Goal: Task Accomplishment & Management: Complete application form

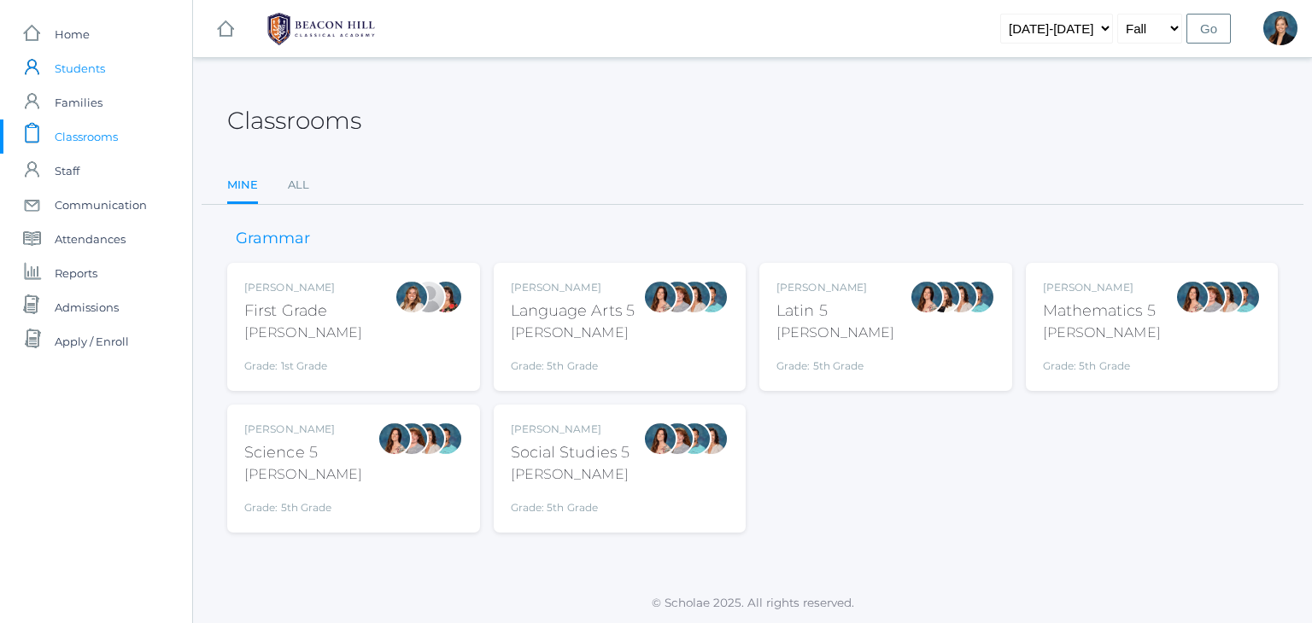
click at [96, 66] on span "Students" at bounding box center [80, 68] width 50 height 34
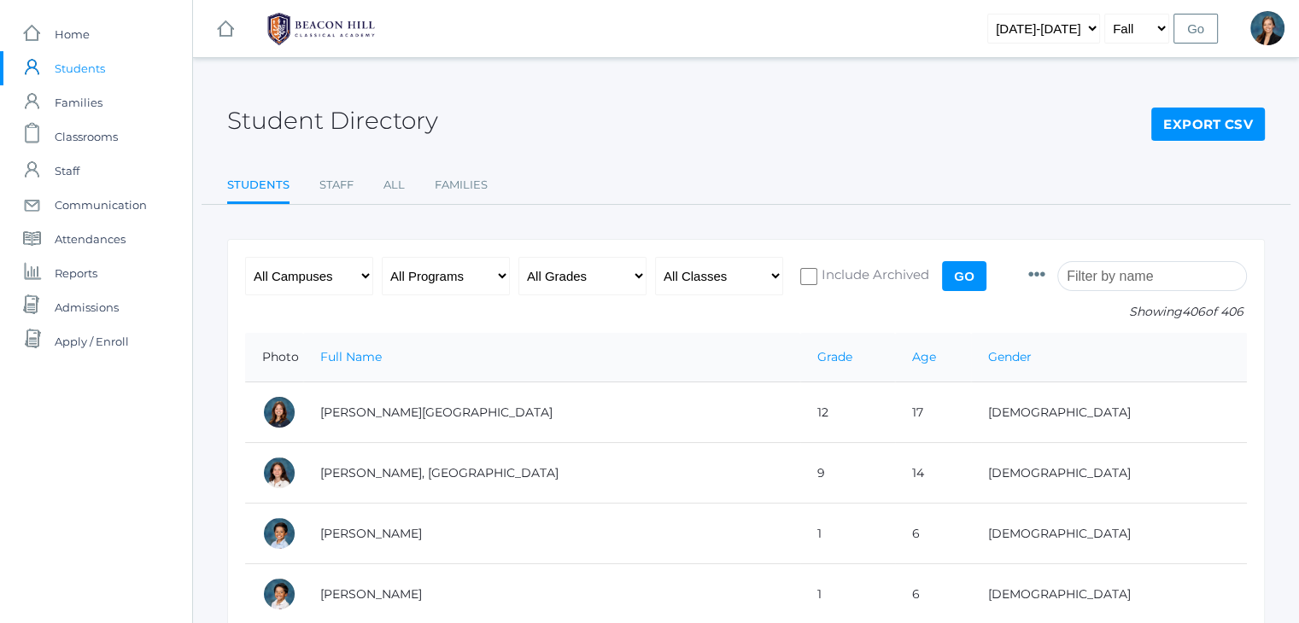
click at [99, 143] on span "Classrooms" at bounding box center [86, 137] width 63 height 34
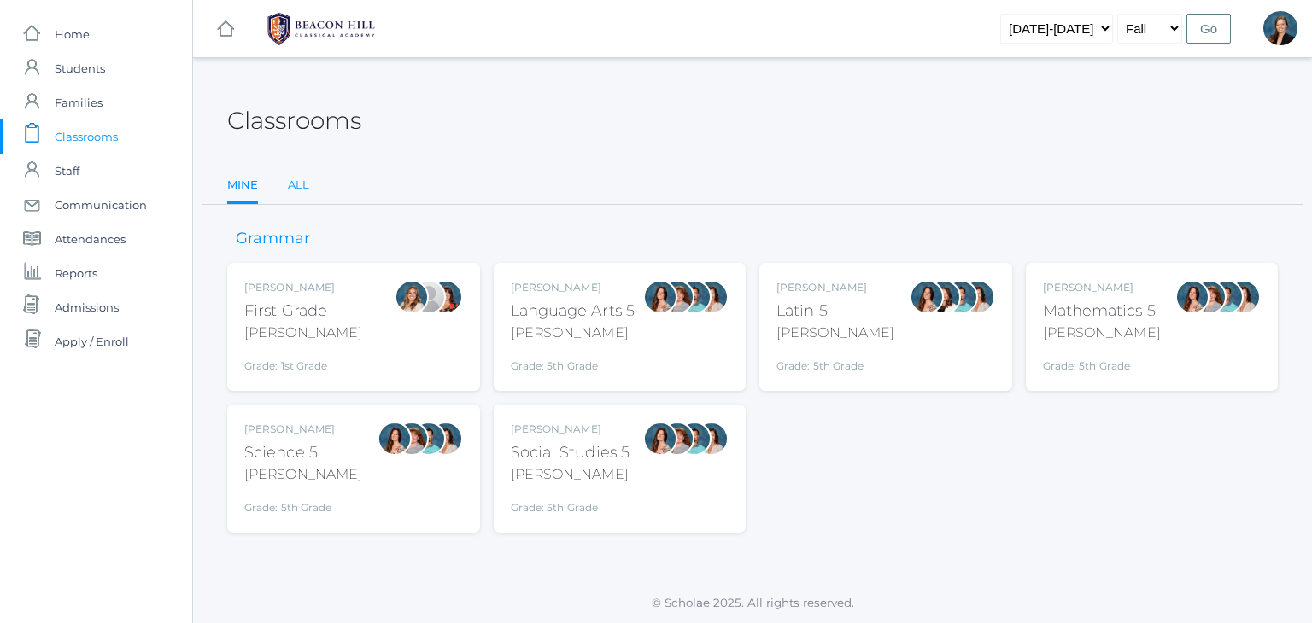
click at [292, 183] on link "All" at bounding box center [298, 185] width 21 height 34
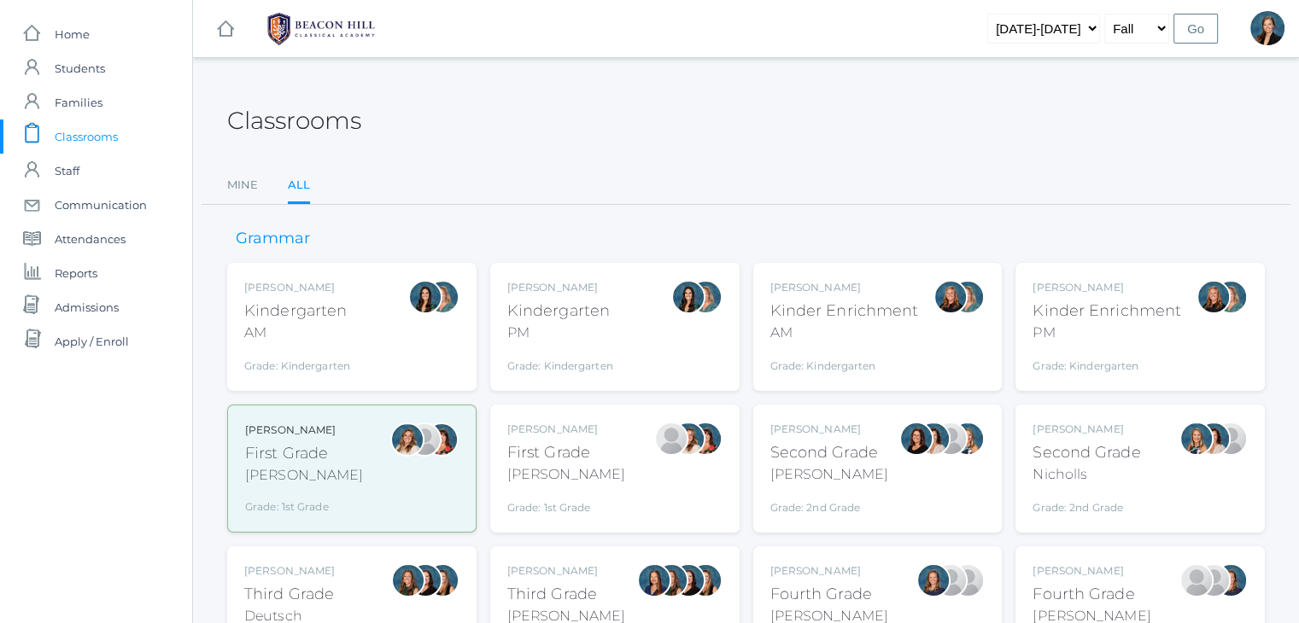
click at [313, 332] on div "AM" at bounding box center [297, 333] width 106 height 20
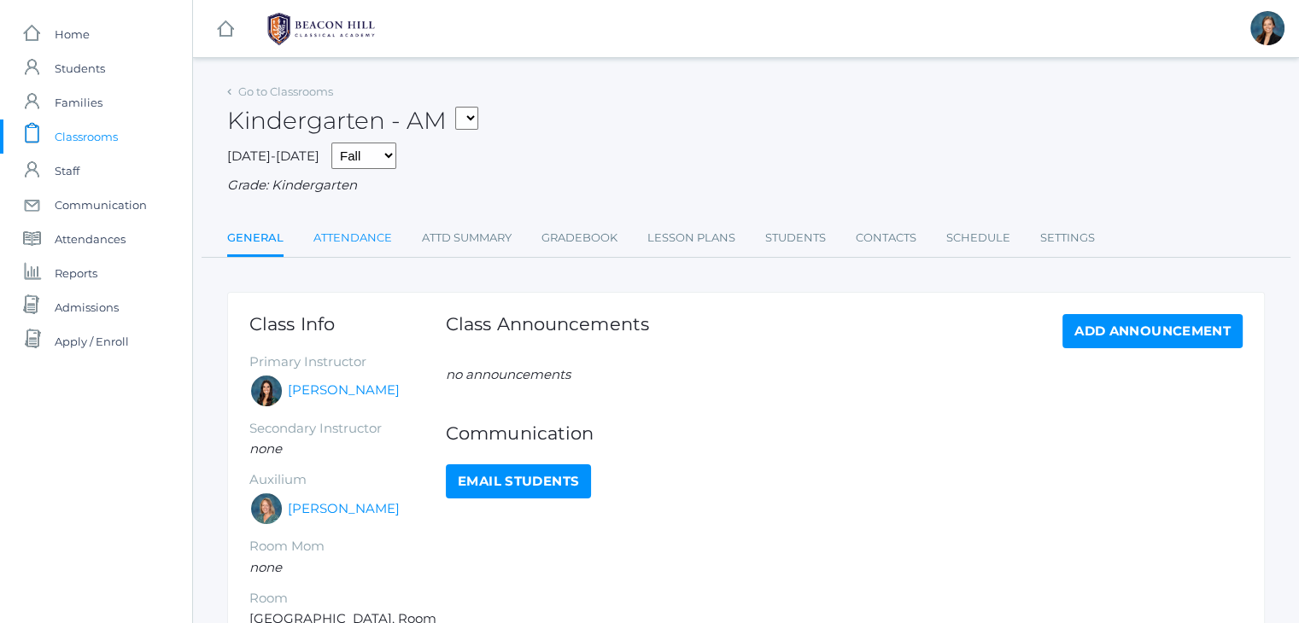
click at [356, 232] on link "Attendance" at bounding box center [352, 238] width 79 height 34
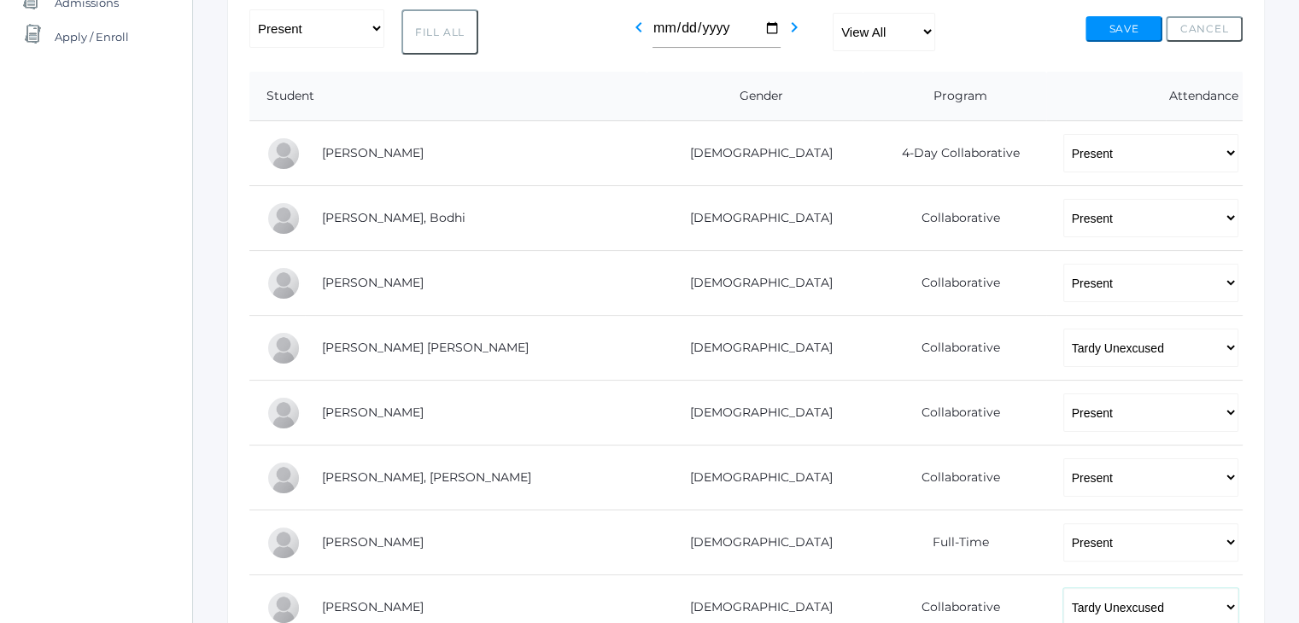
scroll to position [307, 0]
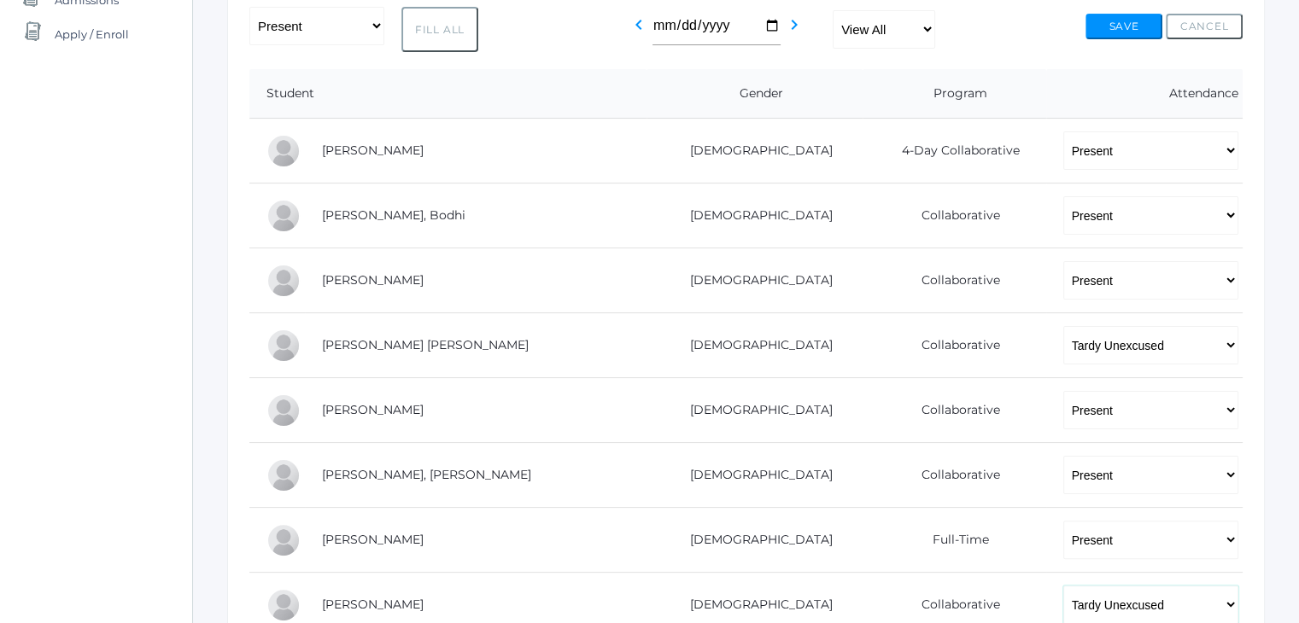
click at [1115, 604] on select "-- Present Present-At-Home Tardy Excused Tardy Unexcused Absent Excused Absent …" at bounding box center [1150, 605] width 175 height 38
select select "TE"
click at [1063, 586] on select "-- Present Present-At-Home Tardy Excused Tardy Unexcused Absent Excused Absent …" at bounding box center [1150, 605] width 175 height 38
click at [1063, 340] on select "-- Present Present-At-Home Tardy Excused Tardy Unexcused Absent Excused Absent …" at bounding box center [1150, 345] width 175 height 38
select select "TE"
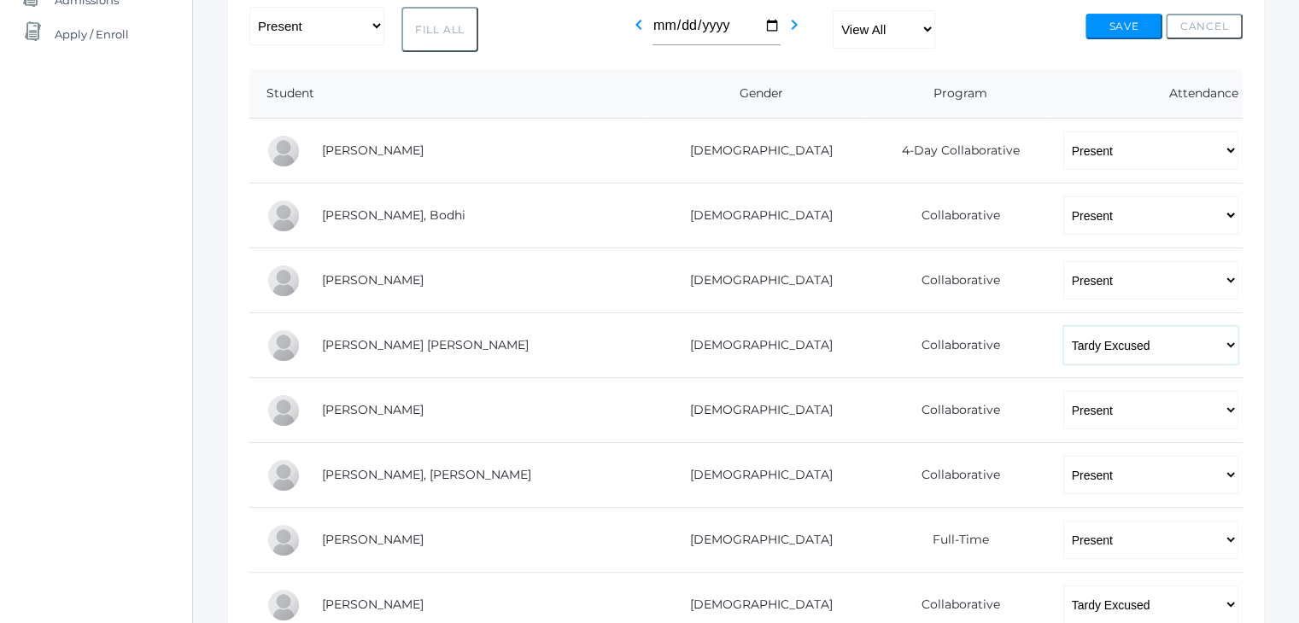
click at [1063, 326] on select "-- Present Present-At-Home Tardy Excused Tardy Unexcused Absent Excused Absent …" at bounding box center [1150, 345] width 175 height 38
click at [1126, 22] on button "Save" at bounding box center [1123, 27] width 77 height 26
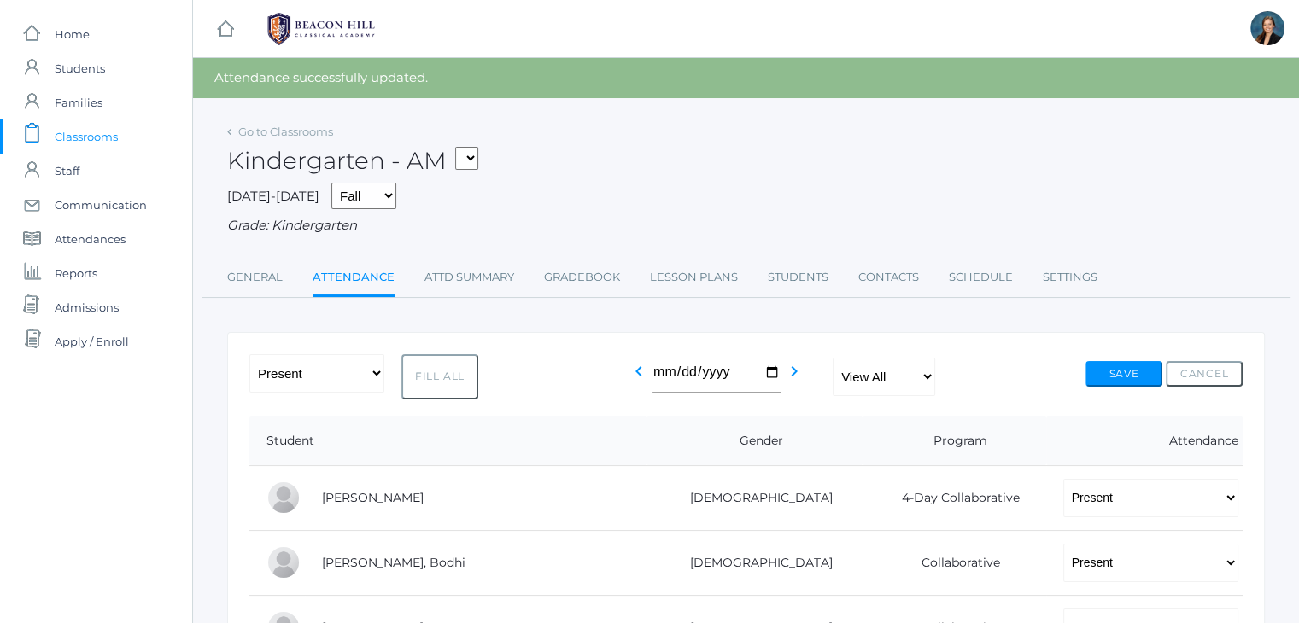
click at [59, 145] on span "Classrooms" at bounding box center [86, 137] width 63 height 34
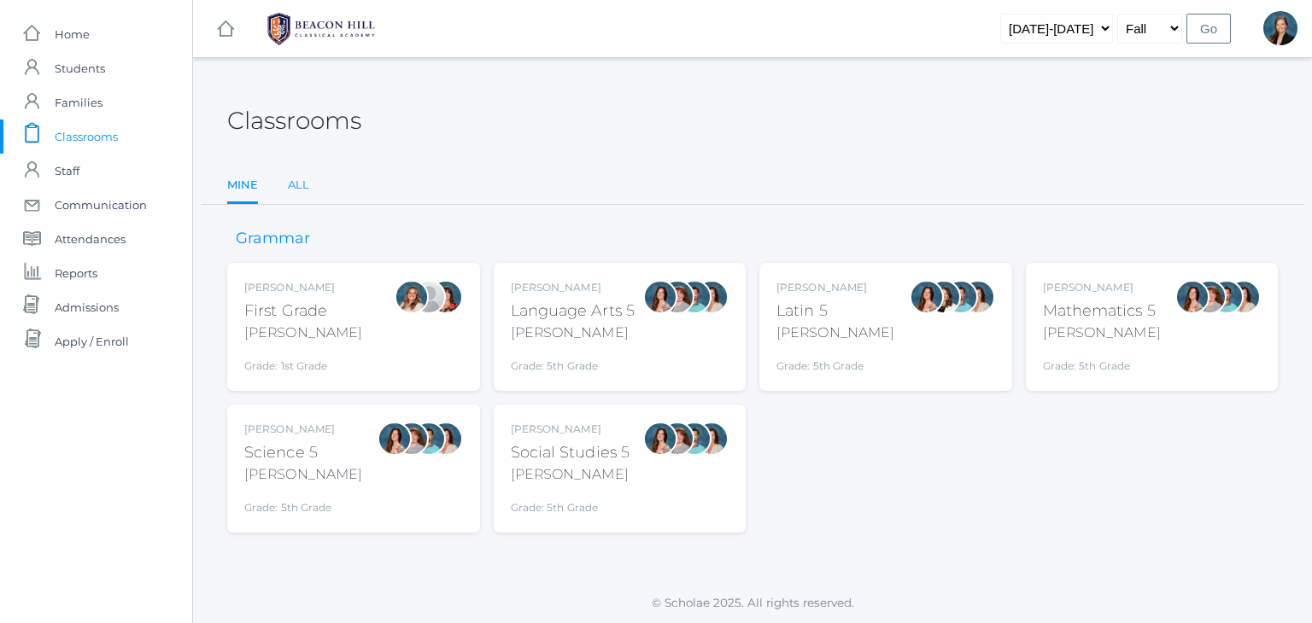
click at [295, 184] on link "All" at bounding box center [298, 185] width 21 height 34
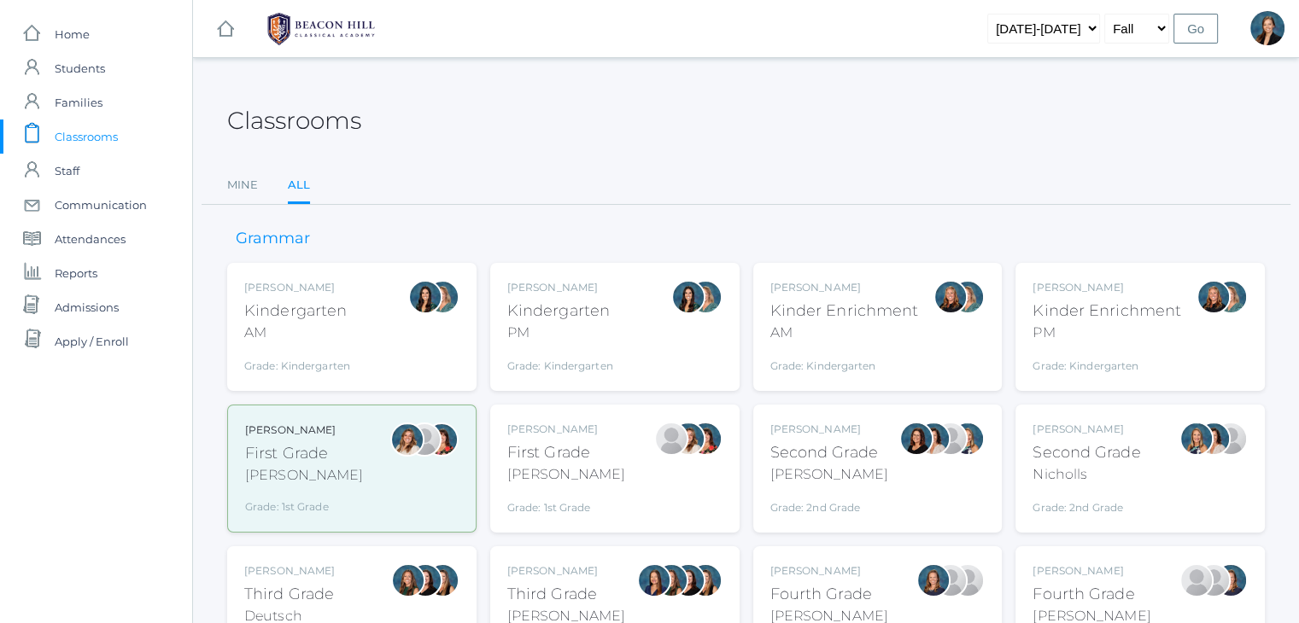
click at [875, 336] on div "AM" at bounding box center [844, 333] width 149 height 20
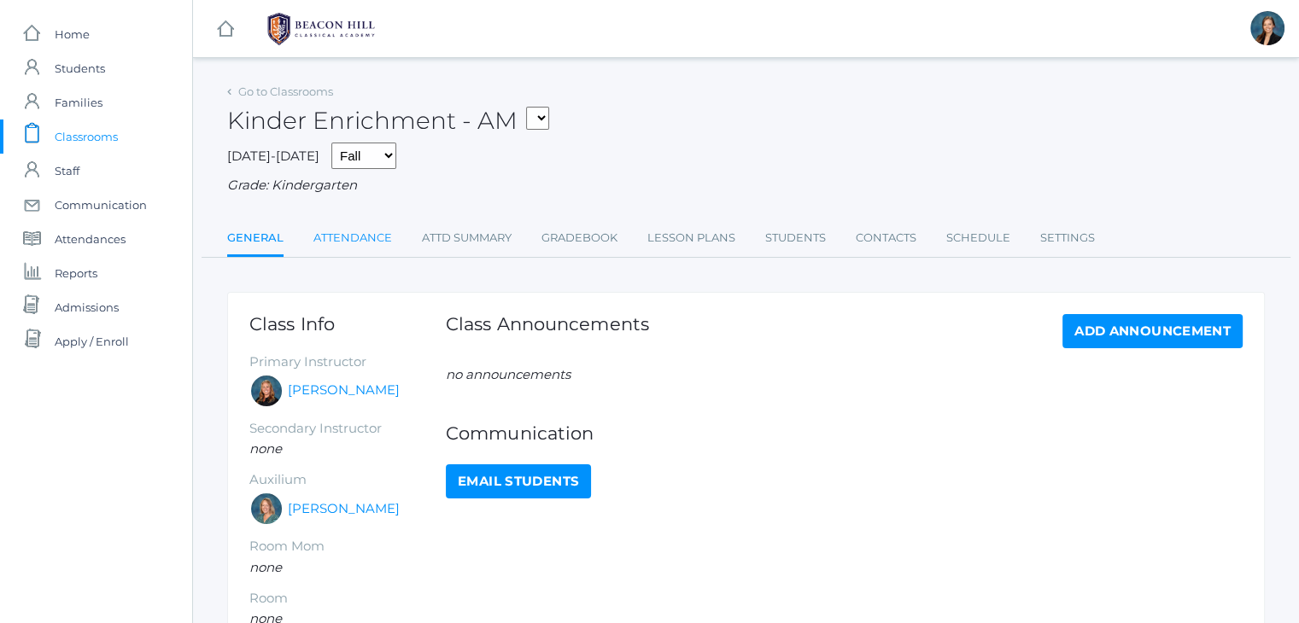
click at [354, 243] on link "Attendance" at bounding box center [352, 238] width 79 height 34
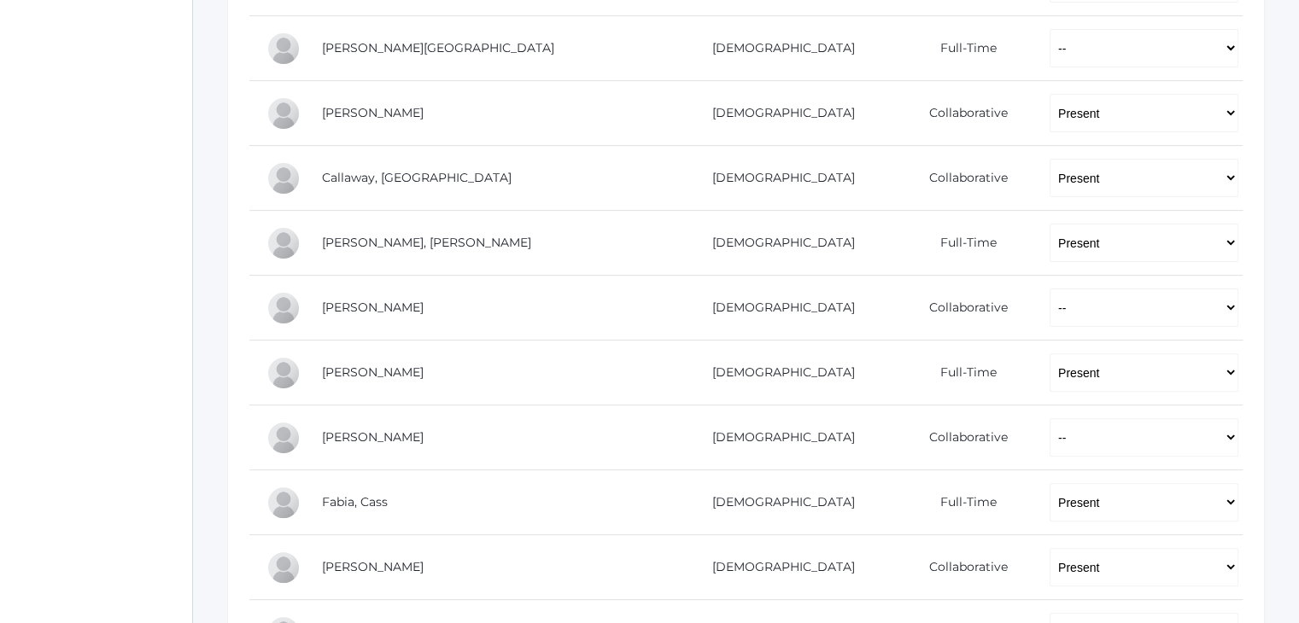
scroll to position [478, 0]
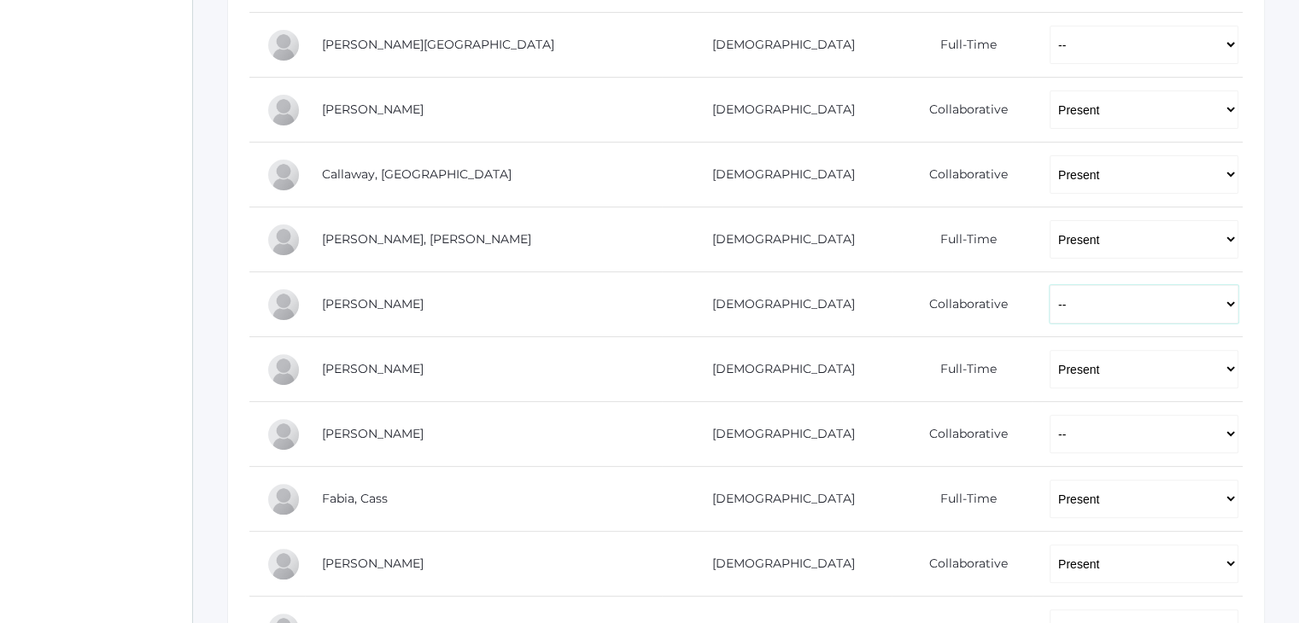
click at [1050, 316] on select "-- Present Present-At-Home Tardy Excused Tardy Unexcused Absent Excused Absent …" at bounding box center [1144, 304] width 189 height 38
select select "P"
click at [1050, 285] on select "-- Present Present-At-Home Tardy Excused Tardy Unexcused Absent Excused Absent …" at bounding box center [1144, 304] width 189 height 38
click at [12, 360] on div "icons/ui/navigation/home Created with Sketch. Home icons/user/plain Created wit…" at bounding box center [96, 353] width 192 height 1663
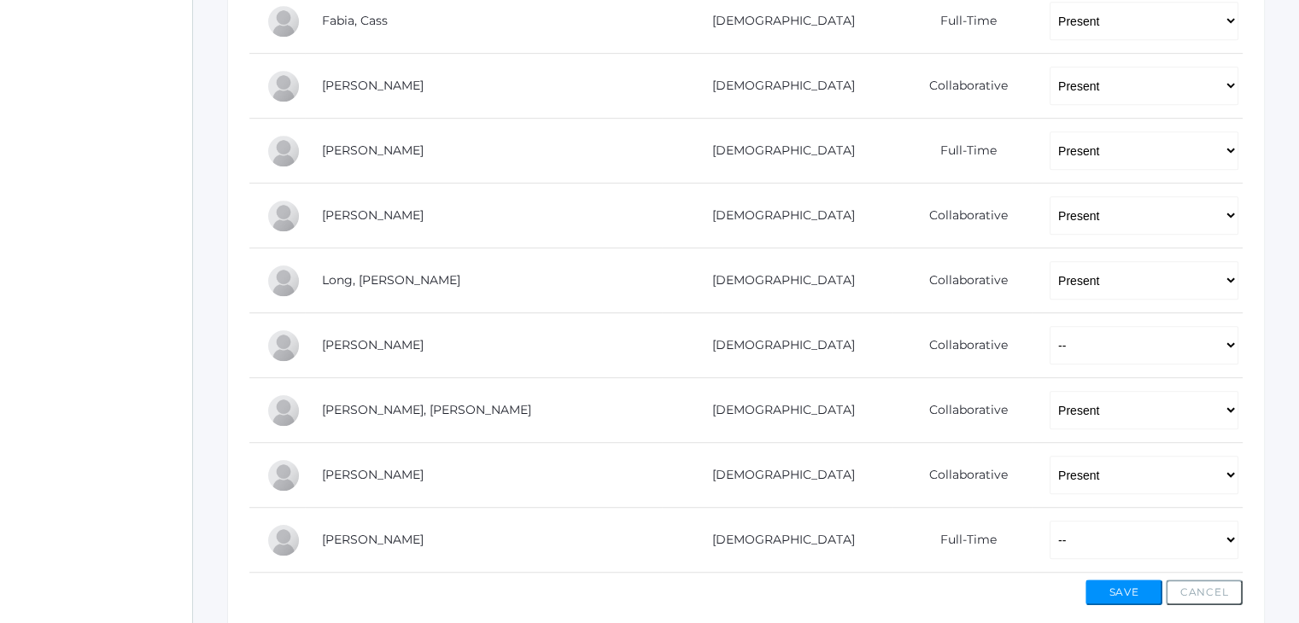
scroll to position [991, 0]
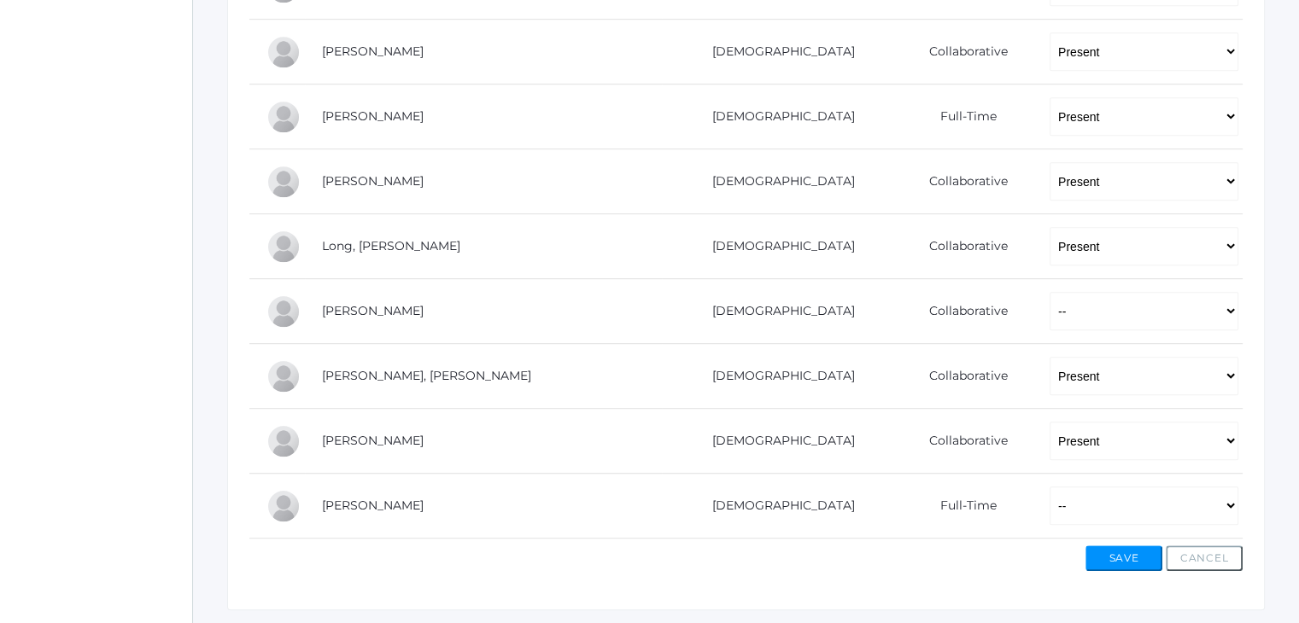
click at [1032, 289] on td "-- Present Present-At-Home Tardy Excused Tardy Unexcused Absent Excused Absent …" at bounding box center [1137, 311] width 210 height 65
drag, startPoint x: 998, startPoint y: 305, endPoint x: 1009, endPoint y: 360, distance: 55.8
select select "P"
click at [1050, 292] on select "-- Present Present-At-Home Tardy Excused Tardy Unexcused Absent Excused Absent …" at bounding box center [1144, 311] width 189 height 38
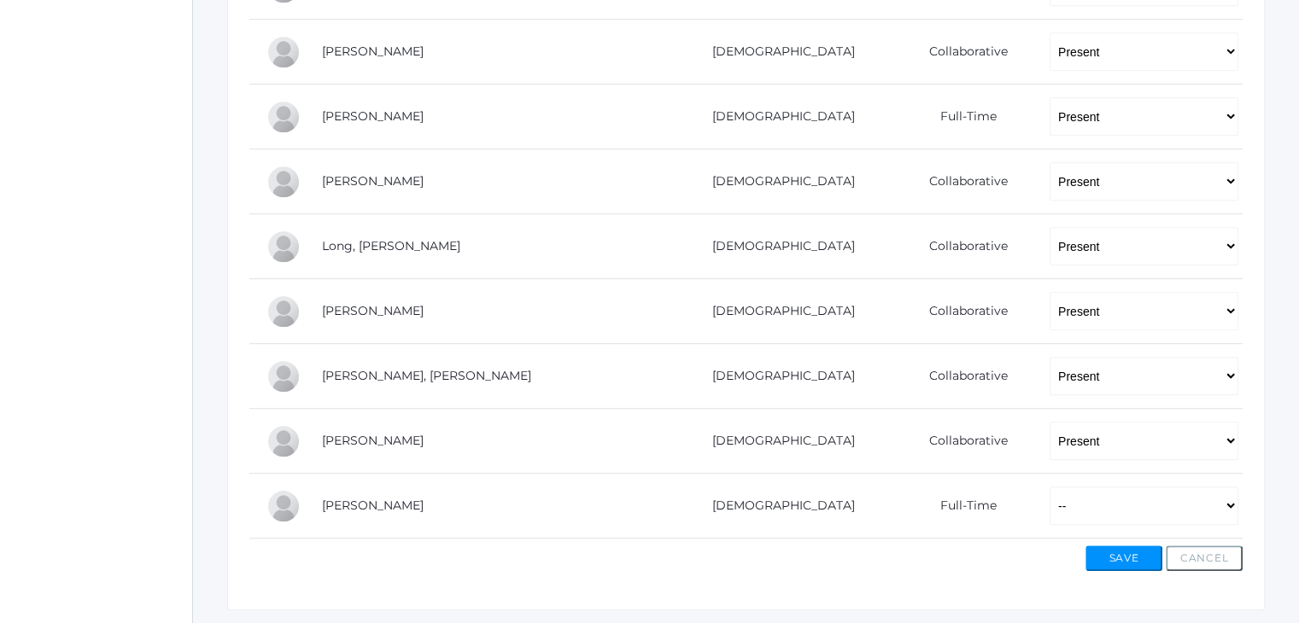
click at [1151, 558] on button "Save" at bounding box center [1123, 559] width 77 height 26
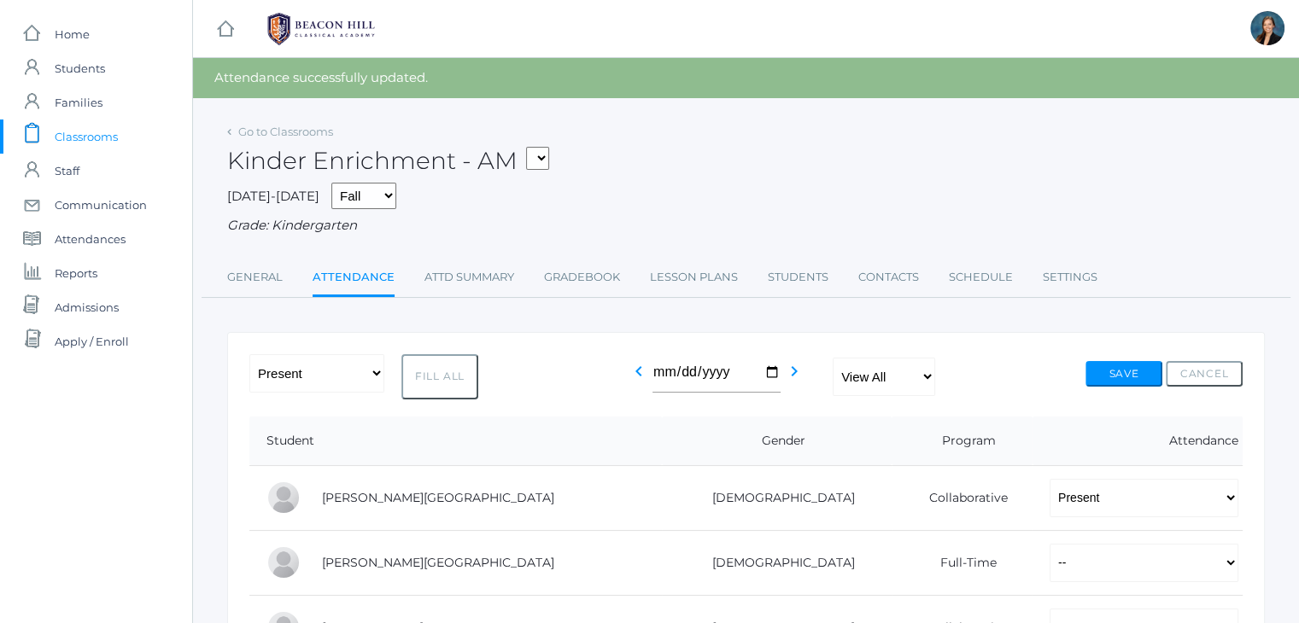
click at [86, 140] on span "Classrooms" at bounding box center [86, 137] width 63 height 34
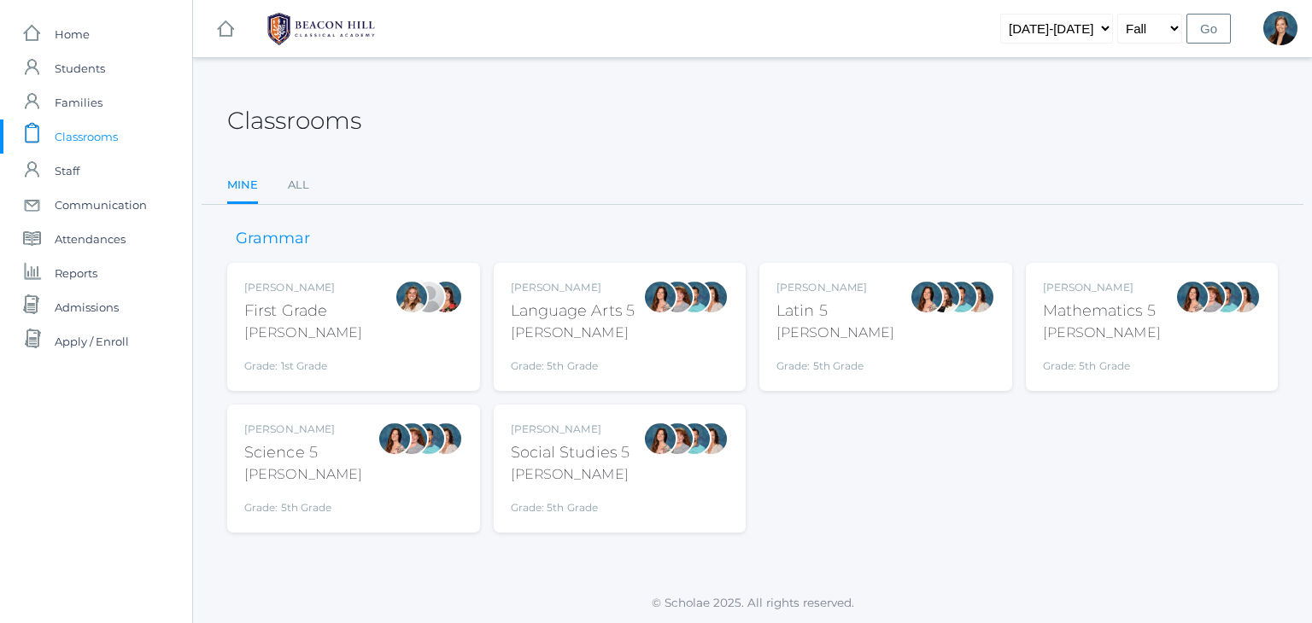
click at [286, 342] on div "Liv Barber First Grade Barber Grade: 1st Grade 01LA" at bounding box center [303, 327] width 118 height 94
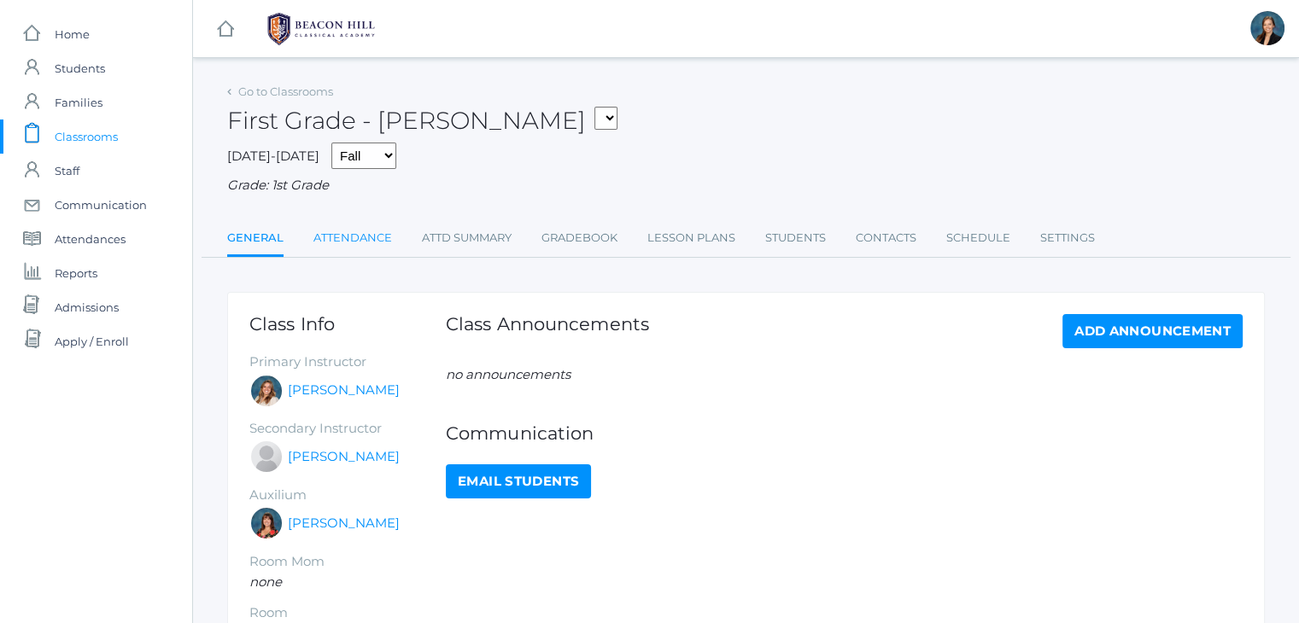
click at [334, 238] on link "Attendance" at bounding box center [352, 238] width 79 height 34
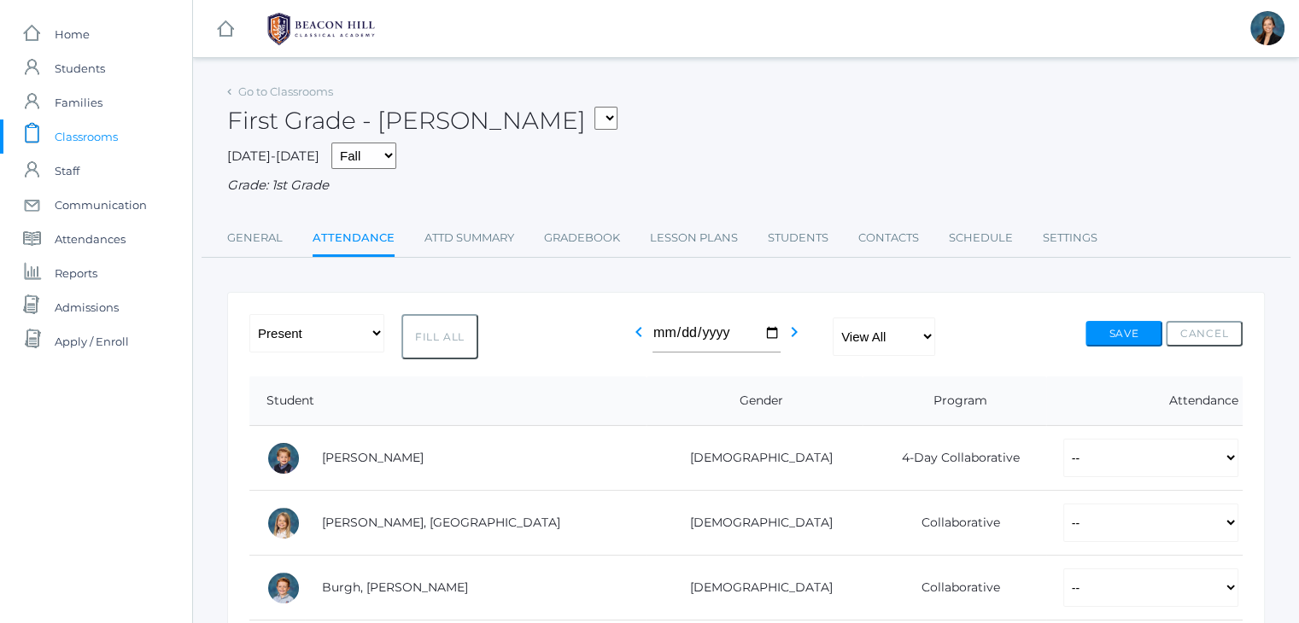
scroll to position [34, 0]
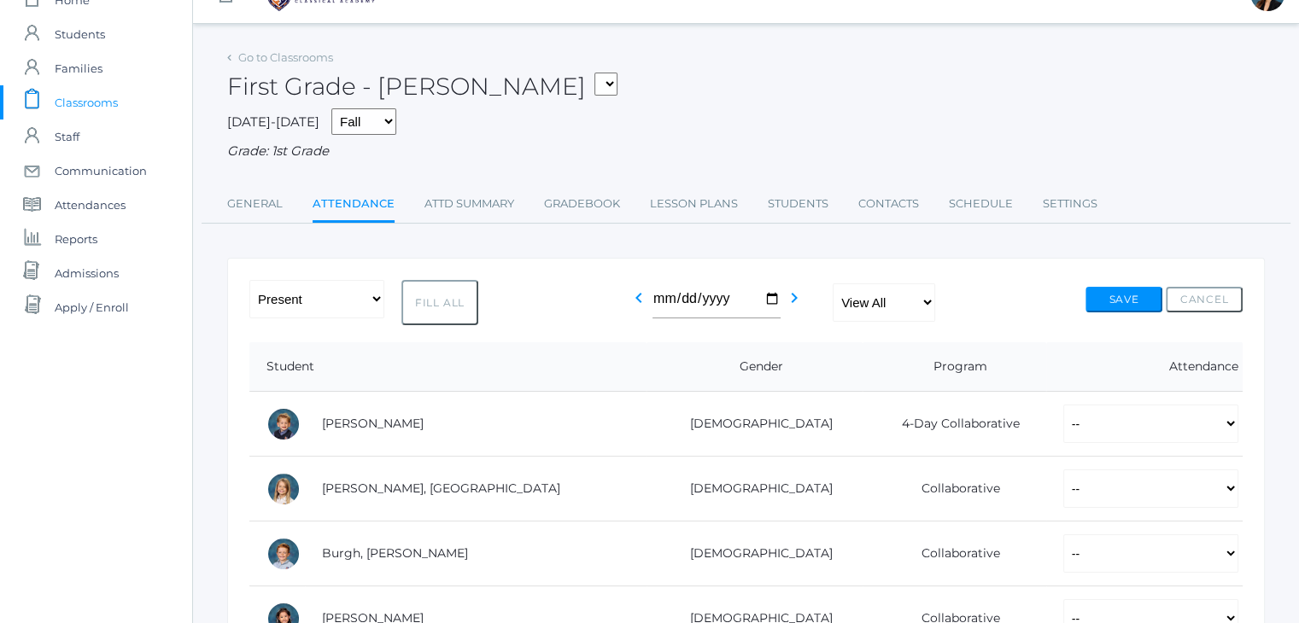
click at [813, 111] on div "[DATE]-[DATE] Fall Spring Grade: 1st Grade" at bounding box center [746, 134] width 1038 height 53
click at [75, 103] on span "Classrooms" at bounding box center [86, 102] width 63 height 34
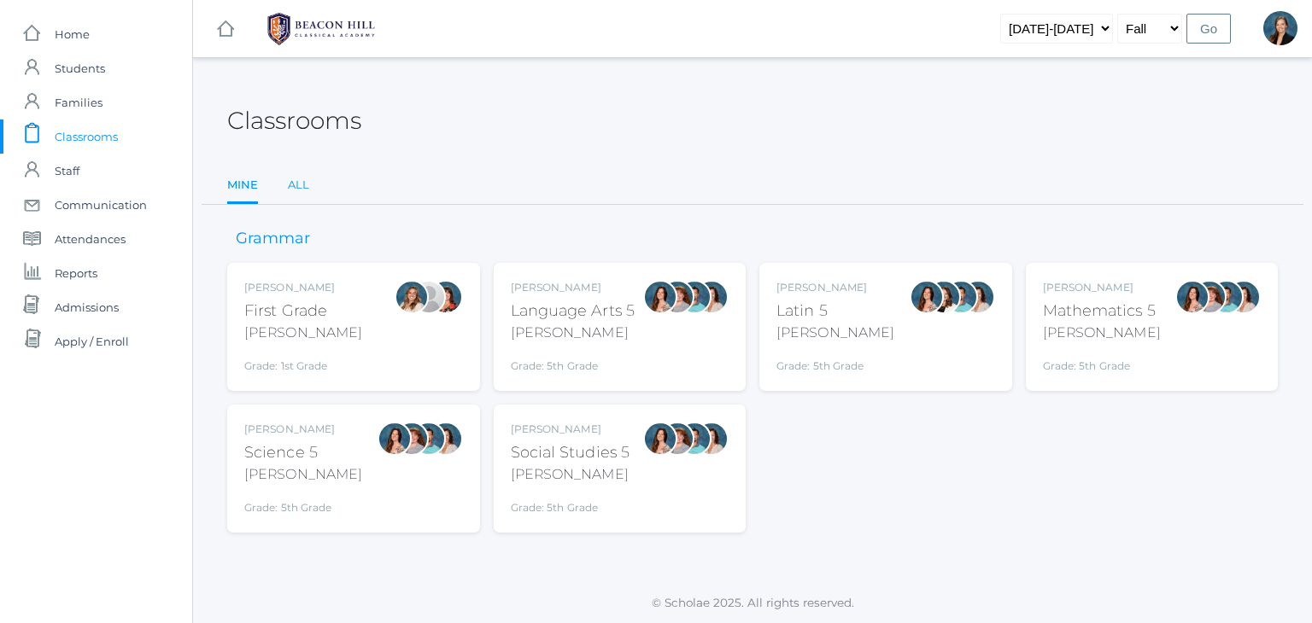
click at [296, 185] on link "All" at bounding box center [298, 185] width 21 height 34
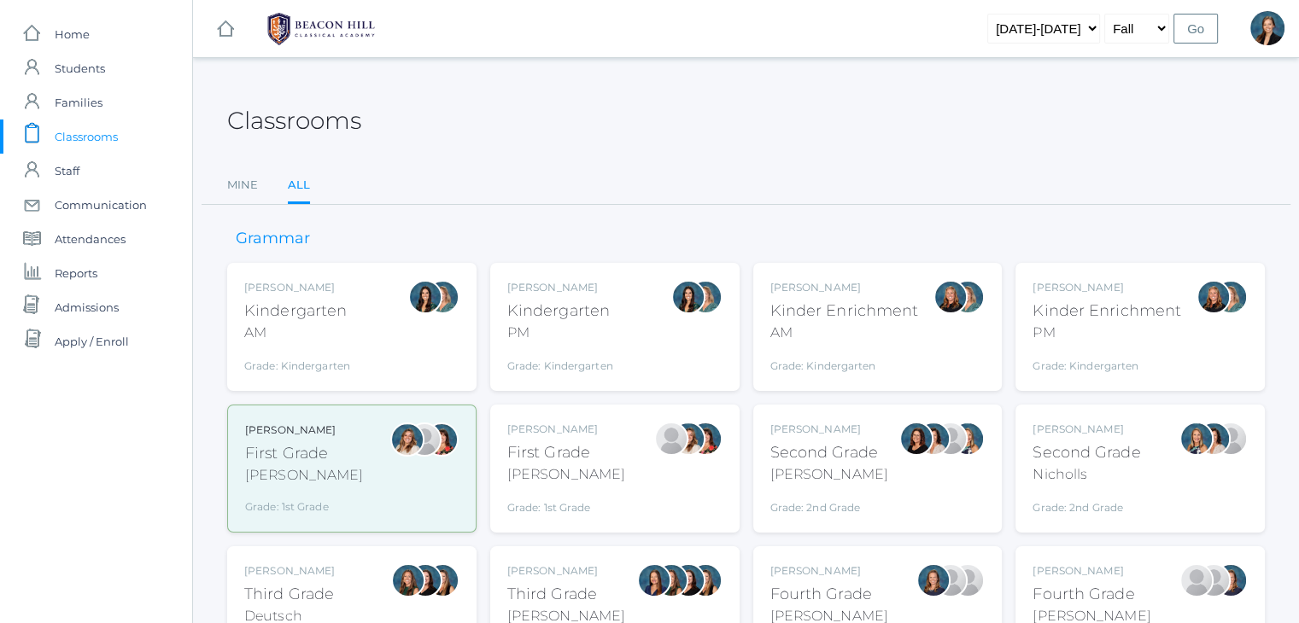
click at [711, 127] on div "Classrooms" at bounding box center [746, 110] width 1038 height 63
click at [576, 480] on div "[PERSON_NAME]" at bounding box center [566, 475] width 118 height 20
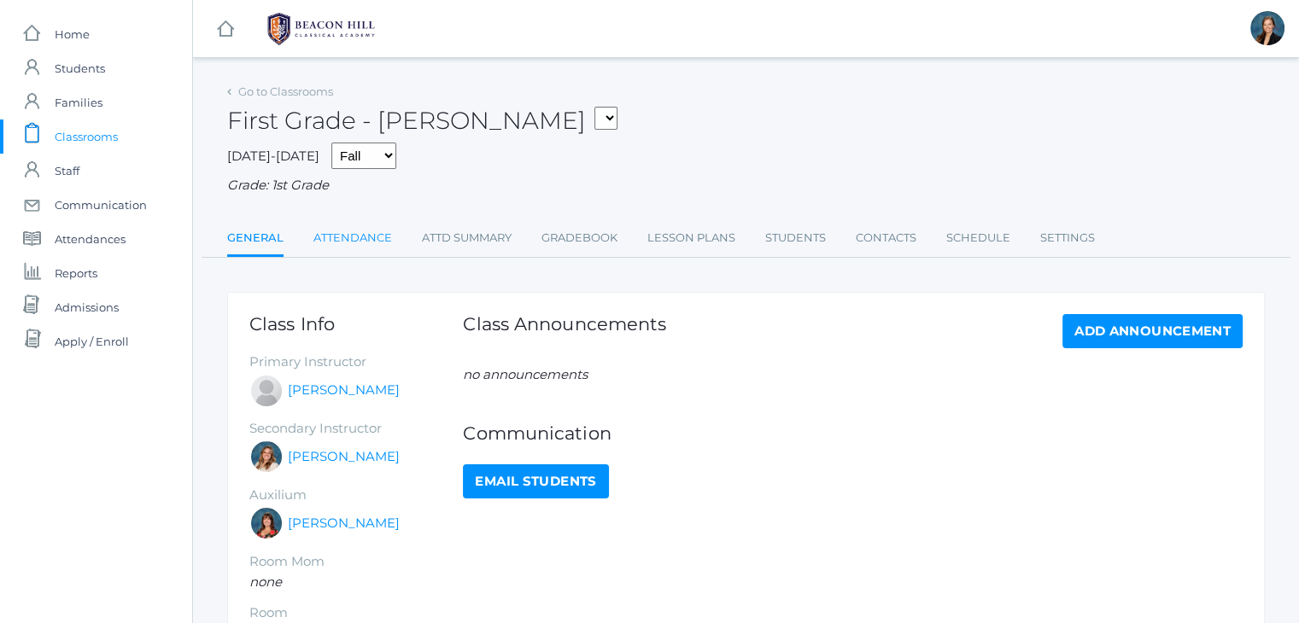
click at [378, 230] on link "Attendance" at bounding box center [352, 238] width 79 height 34
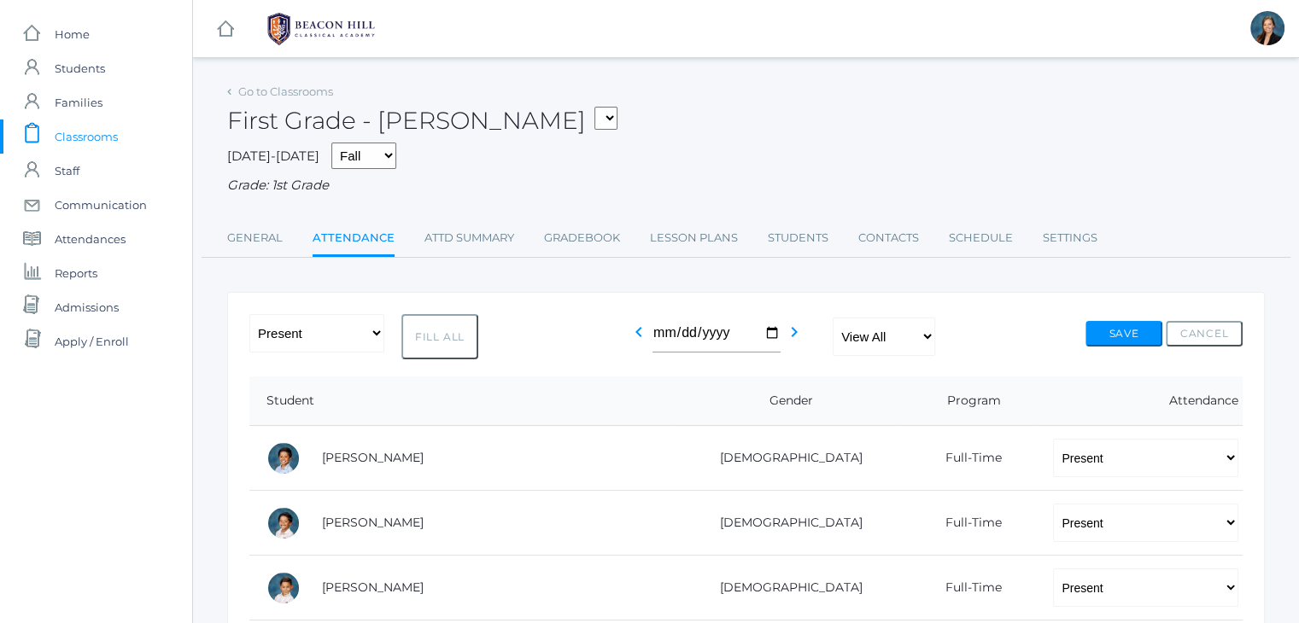
click at [721, 150] on div "[DATE]-[DATE] Fall Spring Grade: 1st Grade" at bounding box center [746, 169] width 1038 height 53
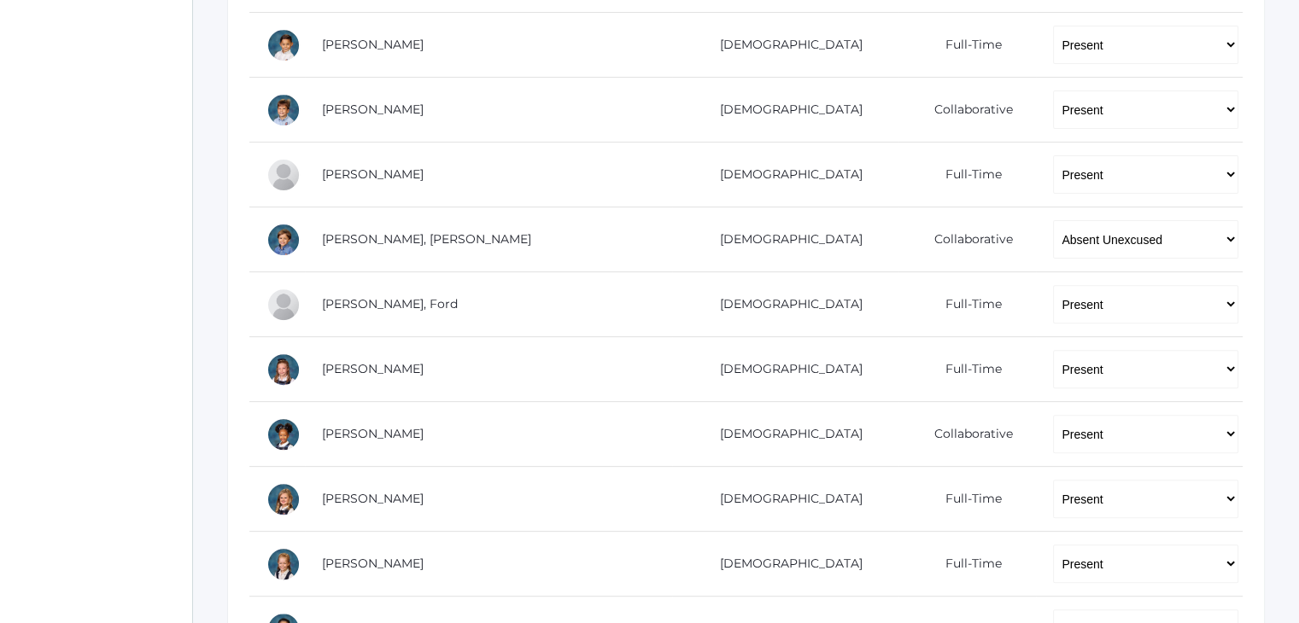
scroll to position [547, 0]
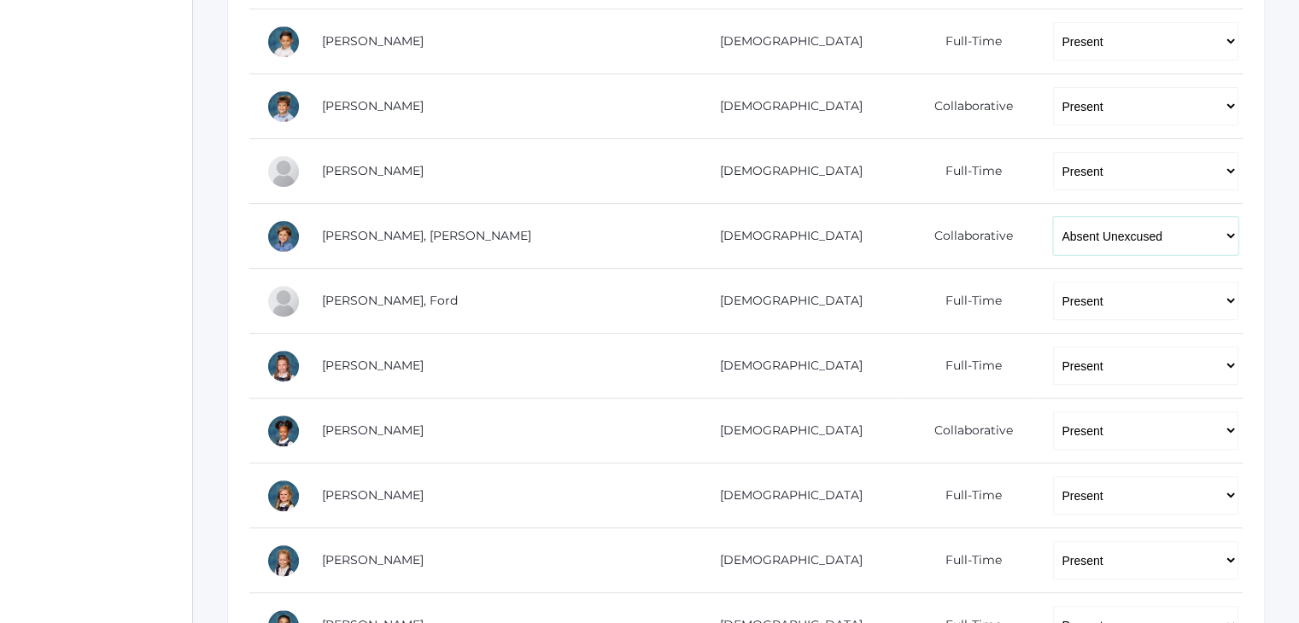
click at [1133, 240] on select "-- Present Present-At-Home Tardy Excused Tardy Unexcused Absent Excused Absent …" at bounding box center [1145, 236] width 185 height 38
select select "AE"
click at [1053, 217] on select "-- Present Present-At-Home Tardy Excused Tardy Unexcused Absent Excused Absent …" at bounding box center [1145, 236] width 185 height 38
click at [34, 299] on div "icons/ui/navigation/home Created with Sketch. Home icons/user/plain Created wit…" at bounding box center [96, 284] width 192 height 1663
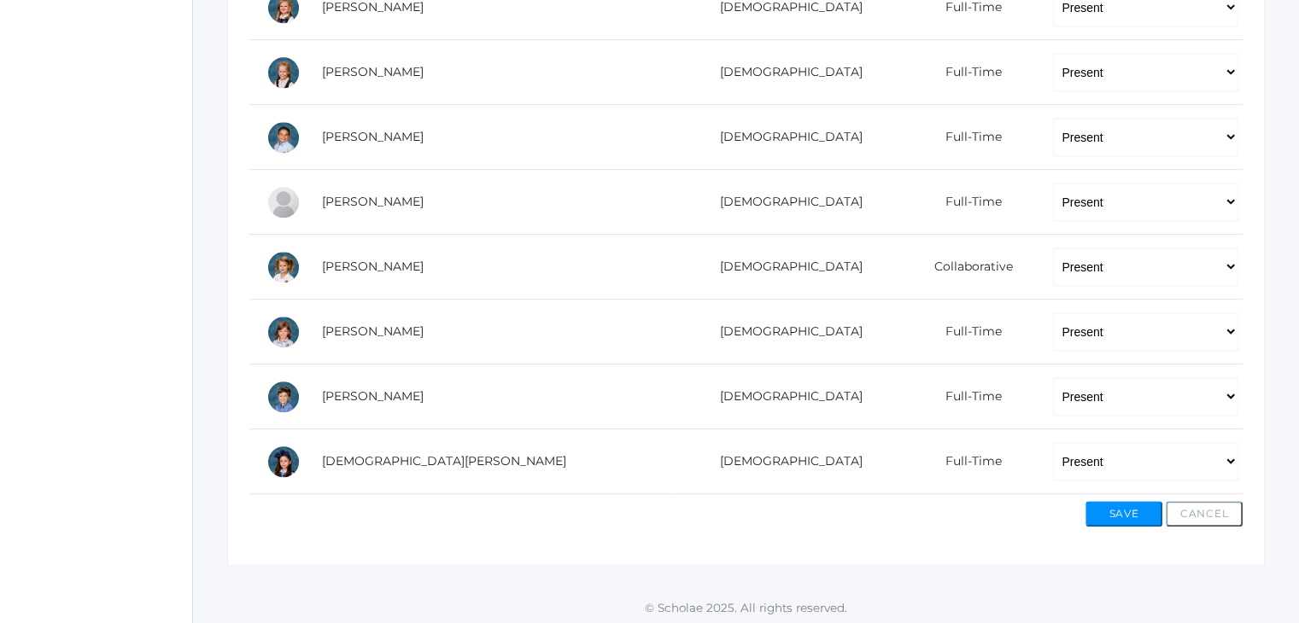
scroll to position [1037, 0]
click at [1121, 510] on button "Save" at bounding box center [1123, 513] width 77 height 26
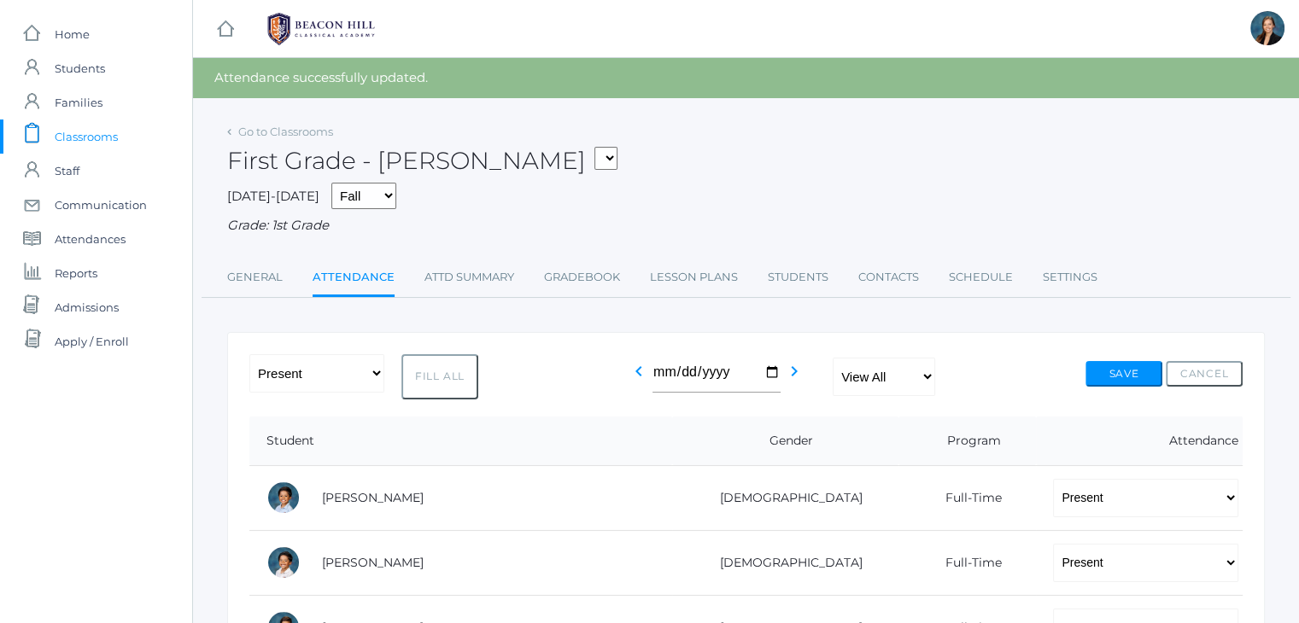
click at [847, 190] on div "[DATE]-[DATE] Fall Spring Grade: 1st Grade" at bounding box center [746, 209] width 1038 height 53
click at [68, 131] on span "Classrooms" at bounding box center [86, 137] width 63 height 34
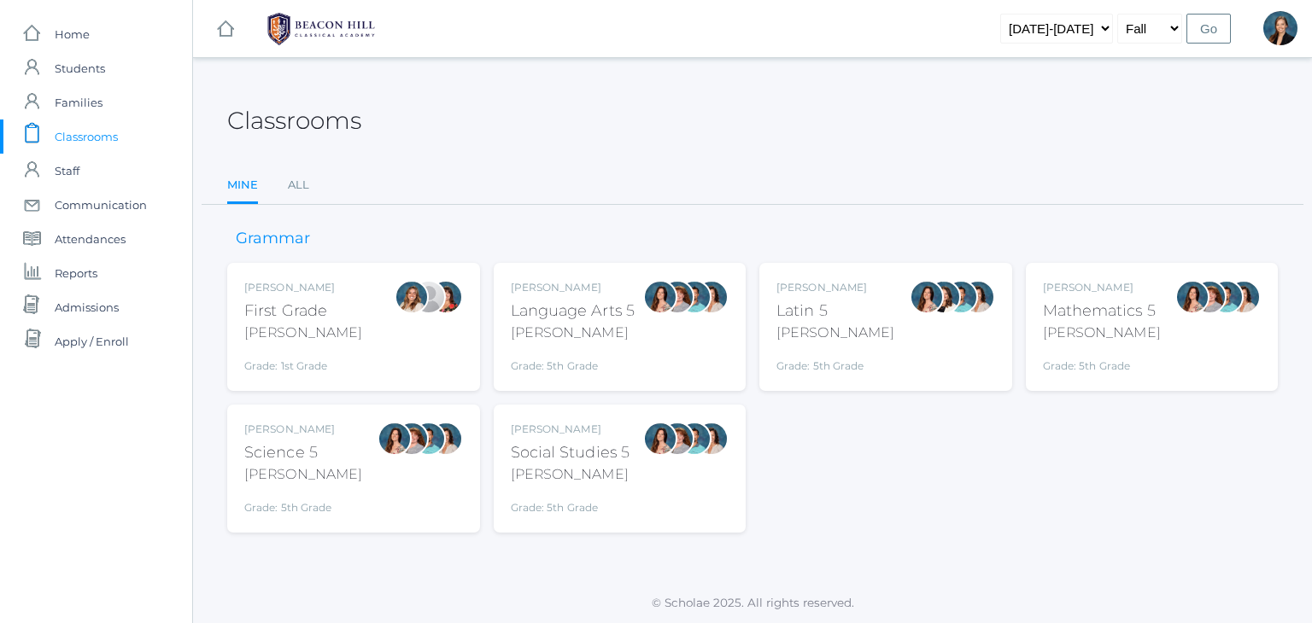
click at [683, 96] on div "Classrooms" at bounding box center [752, 110] width 1050 height 63
click at [691, 190] on ul "Mine All" at bounding box center [752, 186] width 1050 height 37
click at [304, 180] on link "All" at bounding box center [298, 185] width 21 height 34
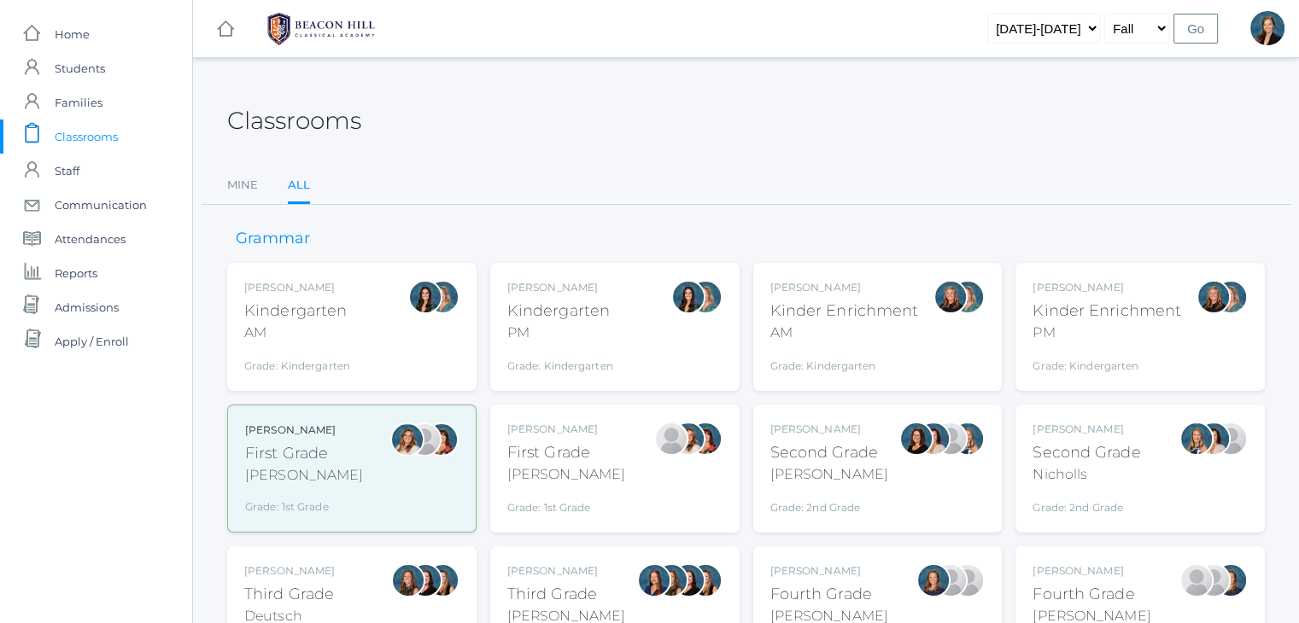
click at [798, 465] on div "[PERSON_NAME]" at bounding box center [829, 475] width 118 height 20
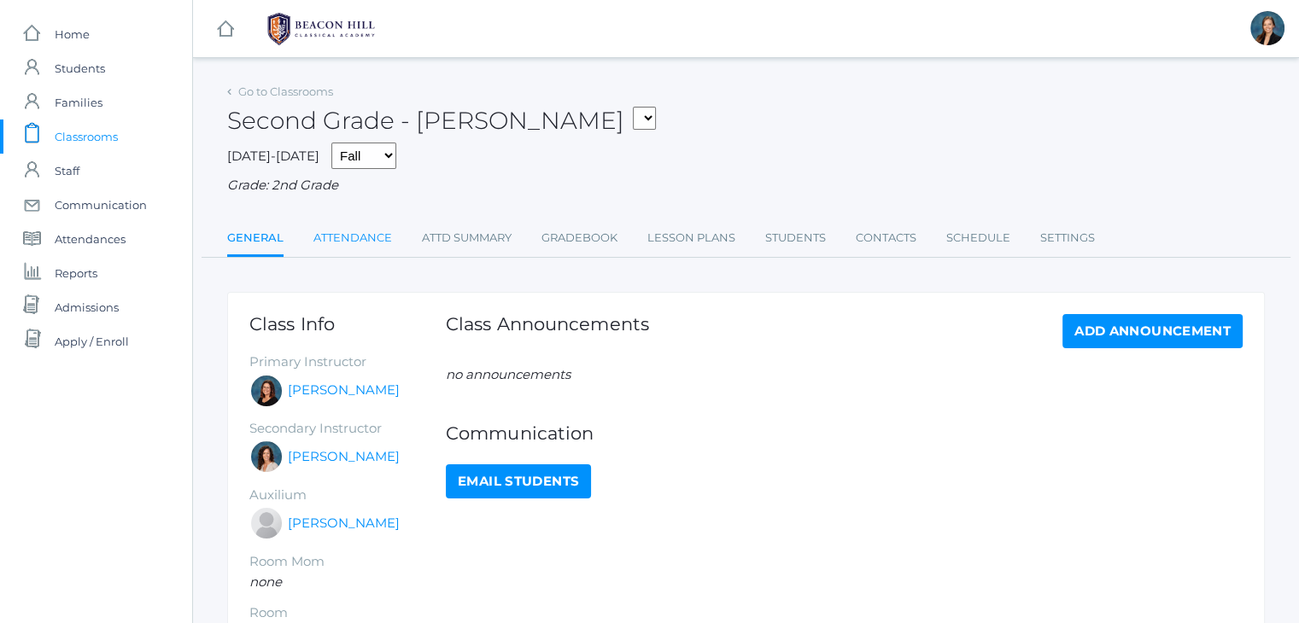
click at [354, 247] on link "Attendance" at bounding box center [352, 238] width 79 height 34
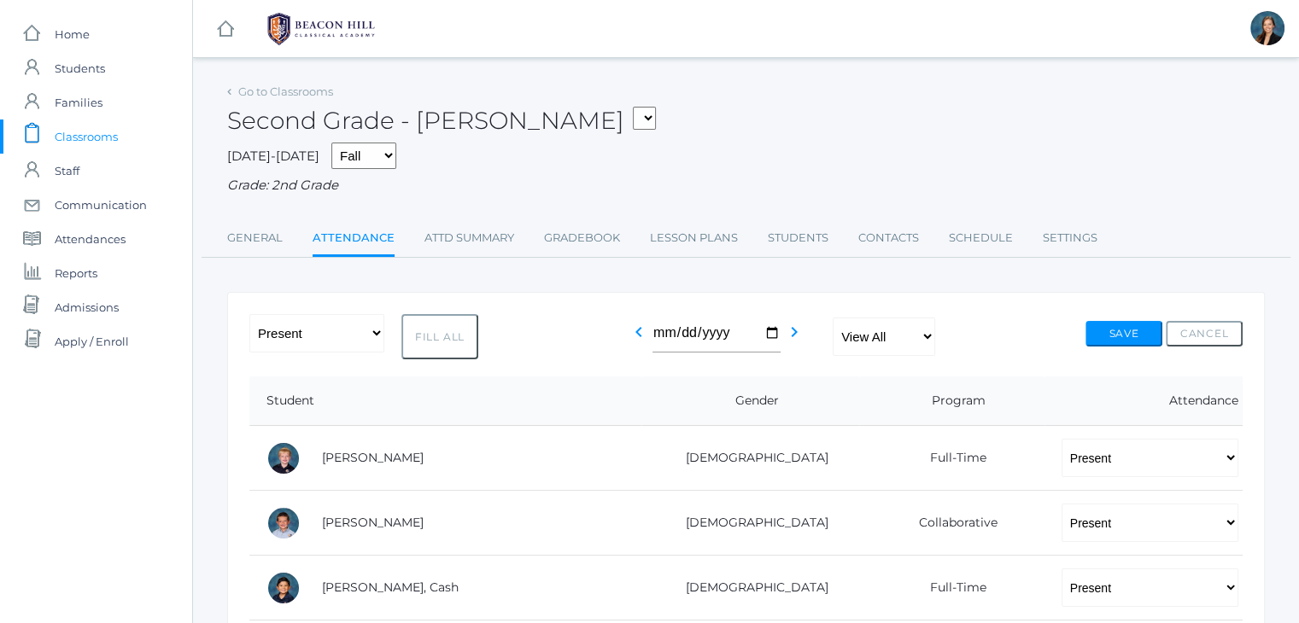
click at [90, 137] on span "Classrooms" at bounding box center [86, 137] width 63 height 34
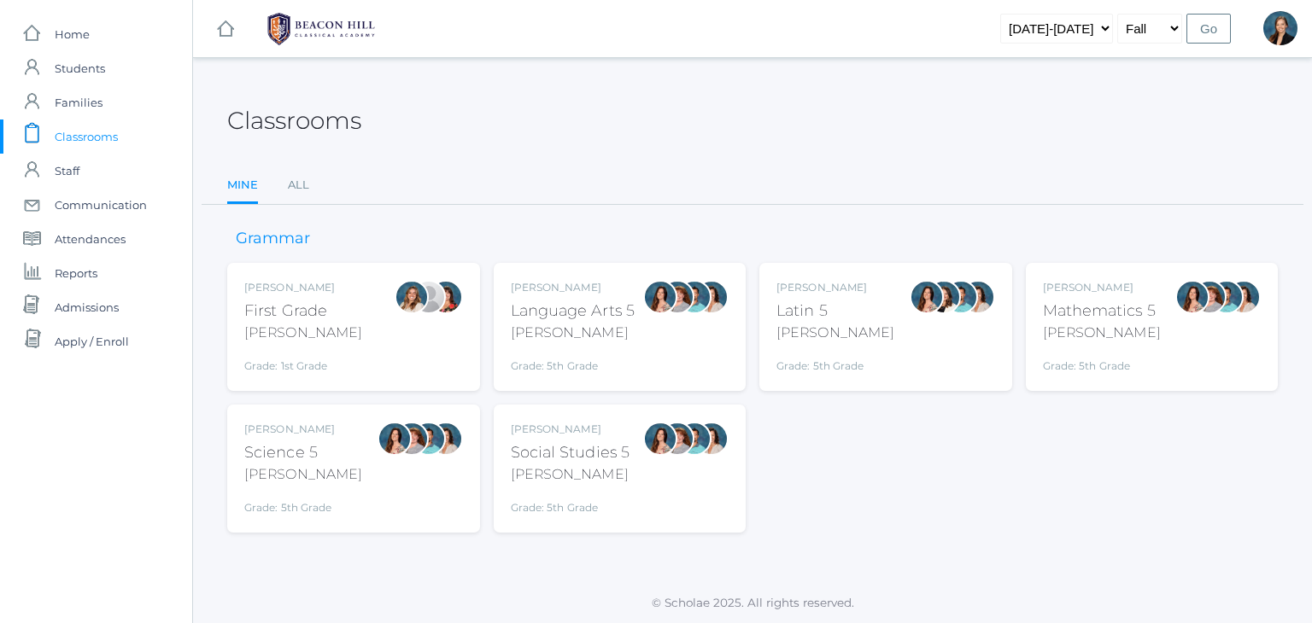
click at [657, 145] on div "Classrooms Mine All Mine All" at bounding box center [752, 142] width 1050 height 126
click at [642, 139] on div "Classrooms" at bounding box center [752, 110] width 1050 height 63
click at [631, 127] on div "Classrooms" at bounding box center [752, 110] width 1050 height 63
click at [629, 127] on div "Classrooms" at bounding box center [752, 110] width 1050 height 63
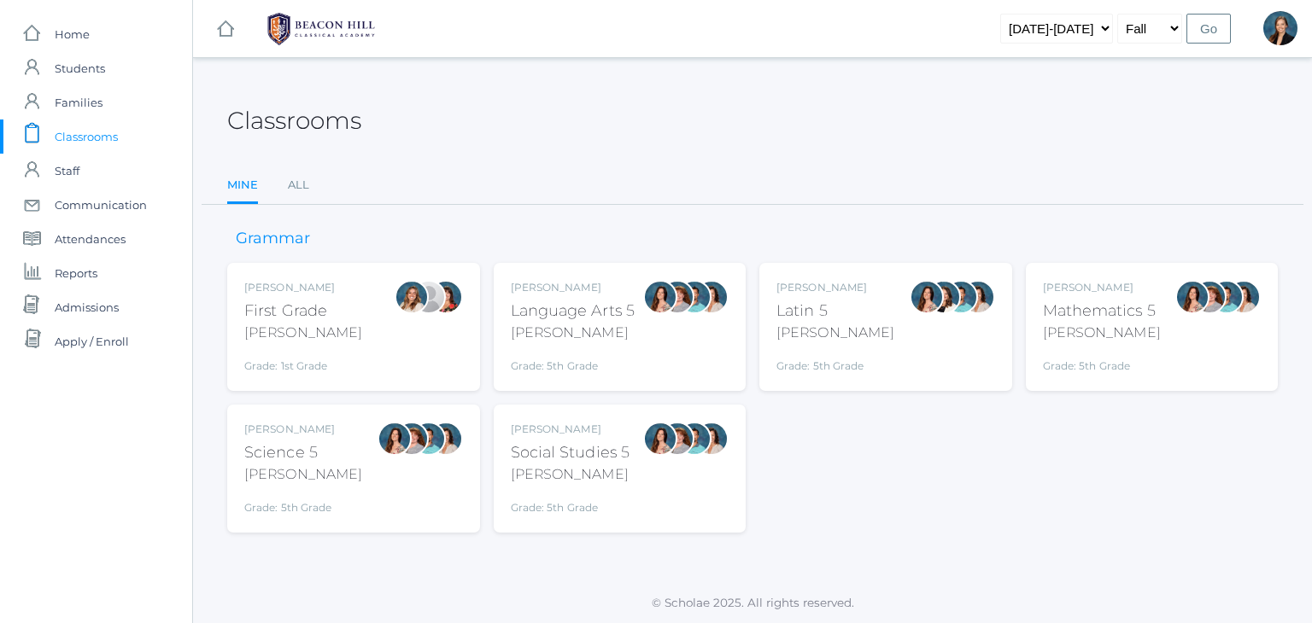
click at [559, 114] on div "Classrooms" at bounding box center [752, 110] width 1050 height 63
click at [295, 178] on link "All" at bounding box center [298, 185] width 21 height 34
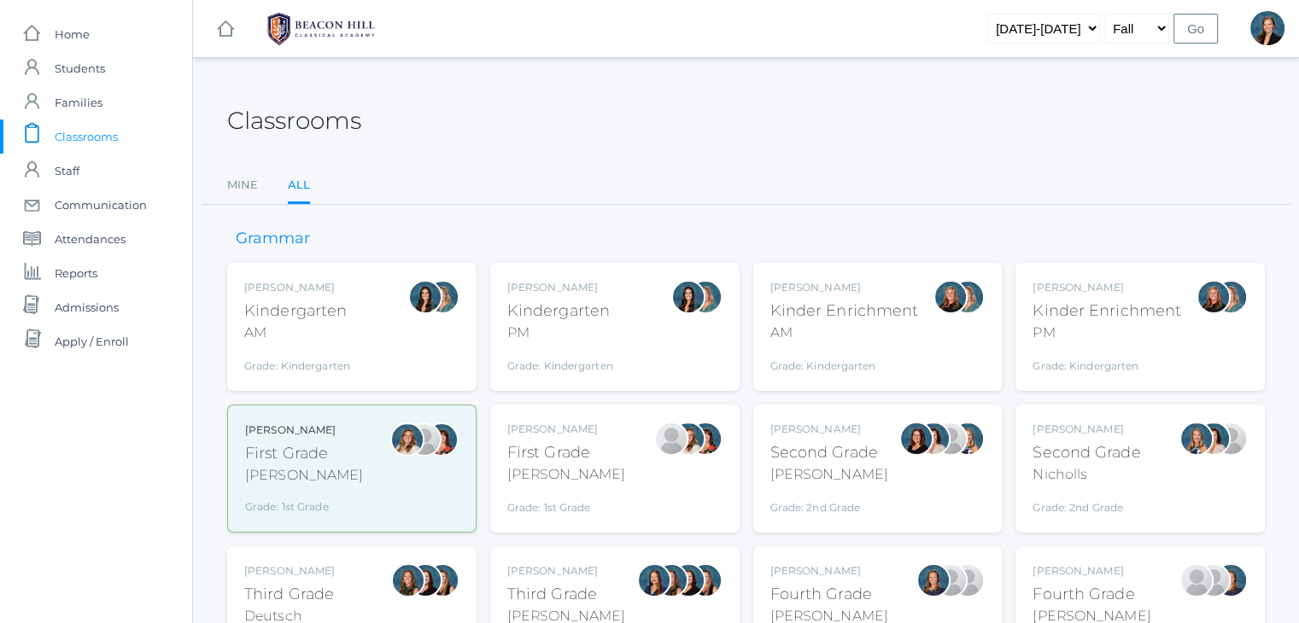
click at [1147, 480] on div "Courtney Nicholls Second Grade Nicholls Grade: 2nd Grade 02LA" at bounding box center [1139, 469] width 215 height 94
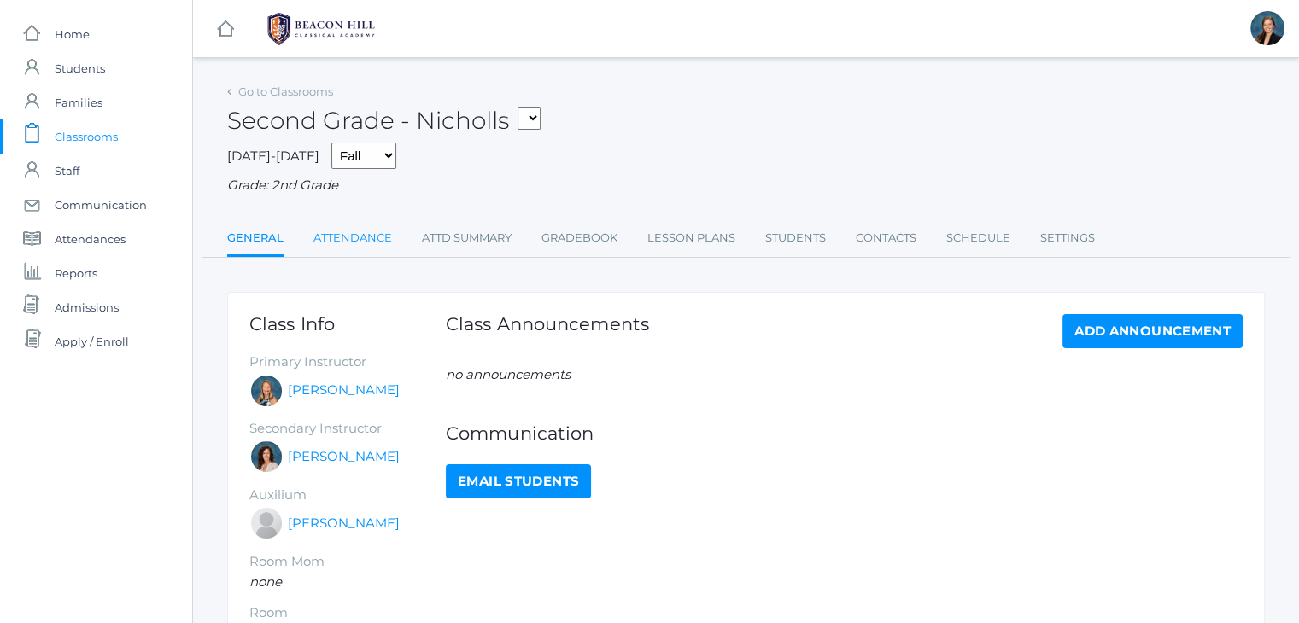
click at [343, 237] on link "Attendance" at bounding box center [352, 238] width 79 height 34
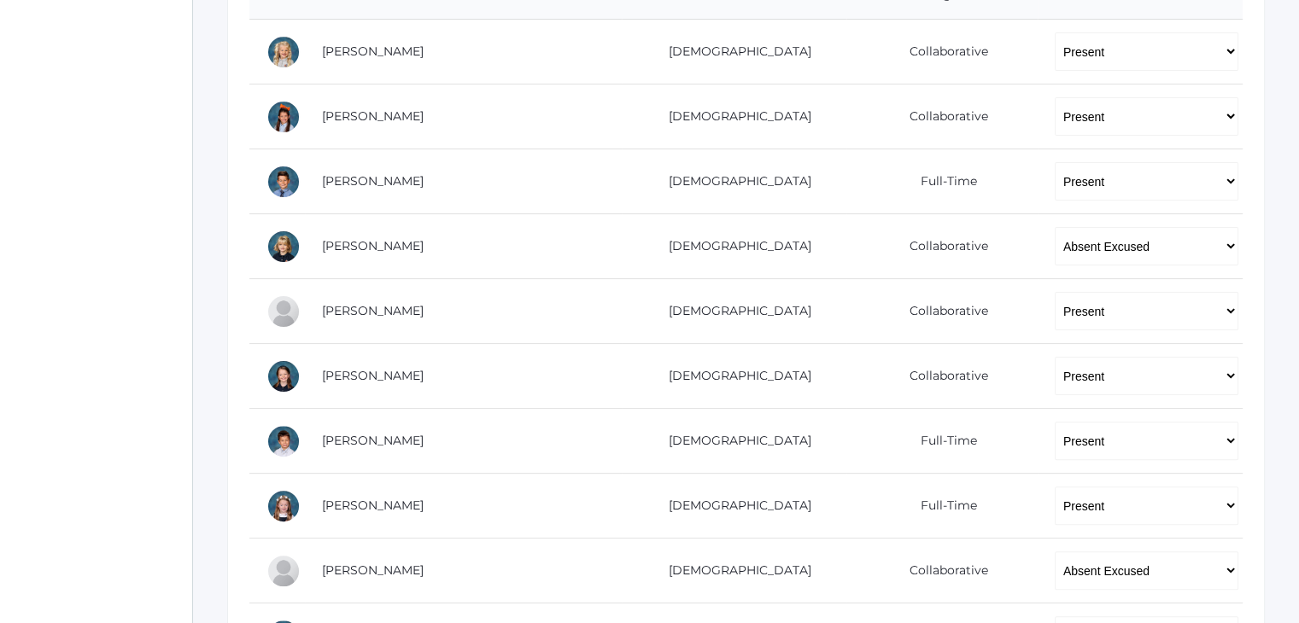
scroll to position [410, 0]
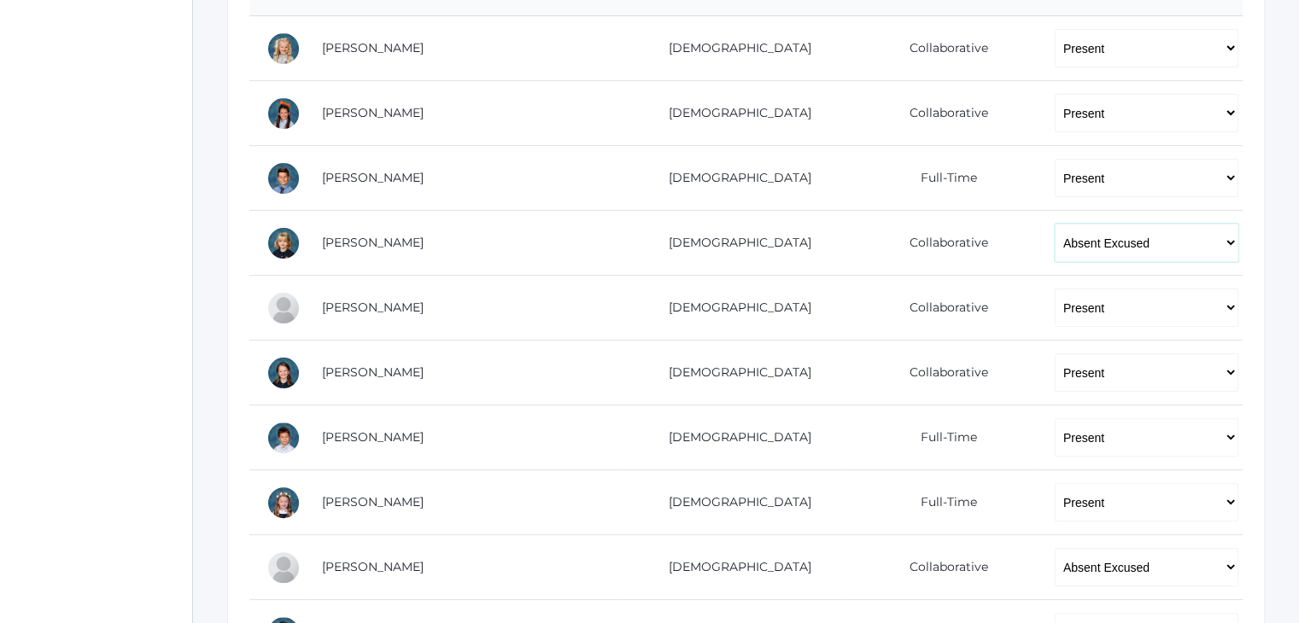
click at [1079, 249] on select "-- Present Present-At-Home Tardy Excused Tardy Unexcused Absent Excused Absent …" at bounding box center [1147, 243] width 184 height 38
select select "TE"
click at [1055, 224] on select "-- Present Present-At-Home Tardy Excused Tardy Unexcused Absent Excused Absent …" at bounding box center [1147, 243] width 184 height 38
click at [0, 324] on div "icons/ui/navigation/home Created with Sketch. Home icons/user/plain Created wit…" at bounding box center [96, 486] width 192 height 1792
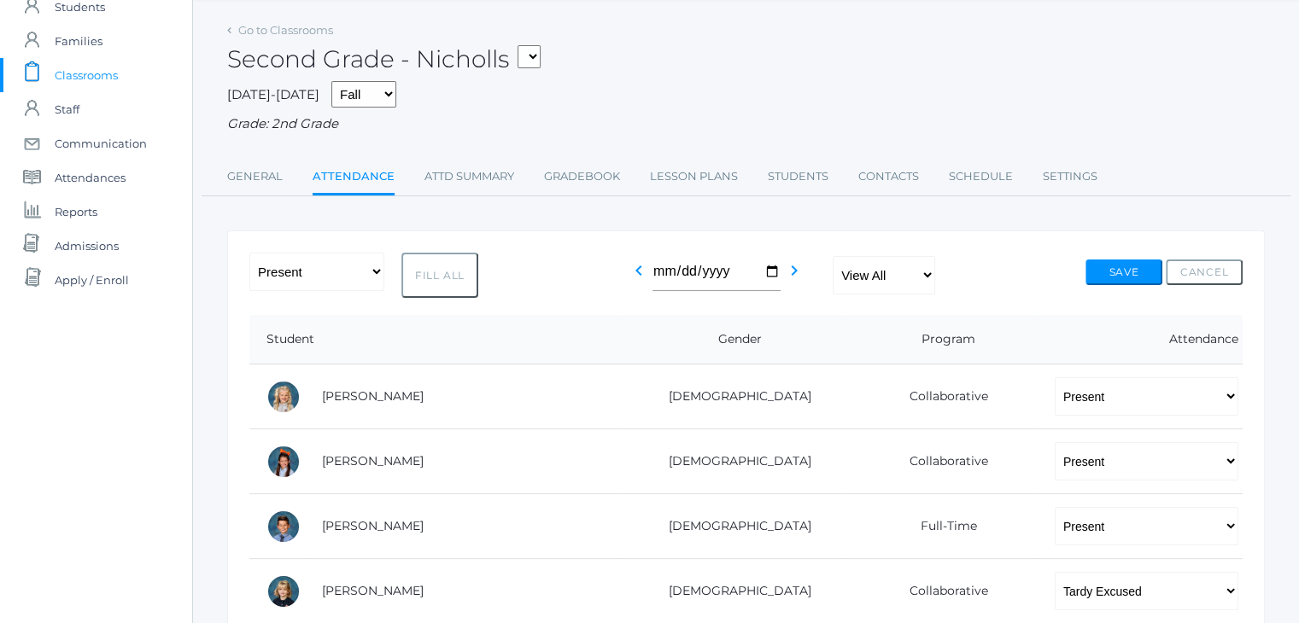
scroll to position [0, 0]
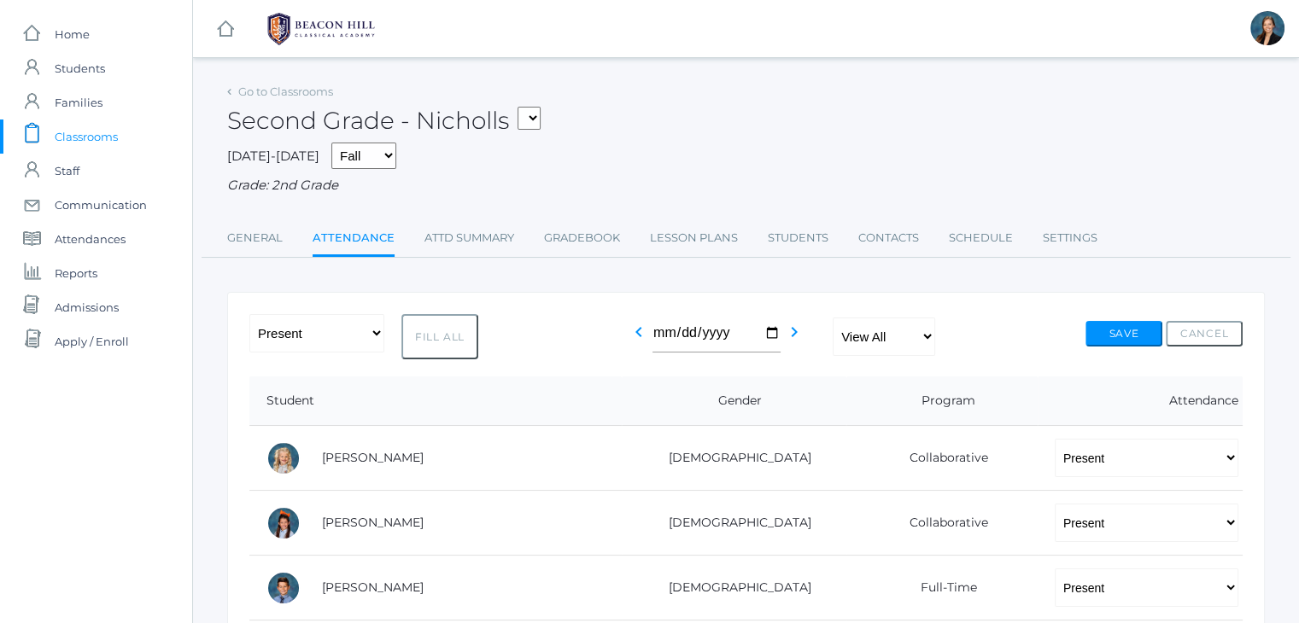
click at [56, 132] on span "Classrooms" at bounding box center [86, 137] width 63 height 34
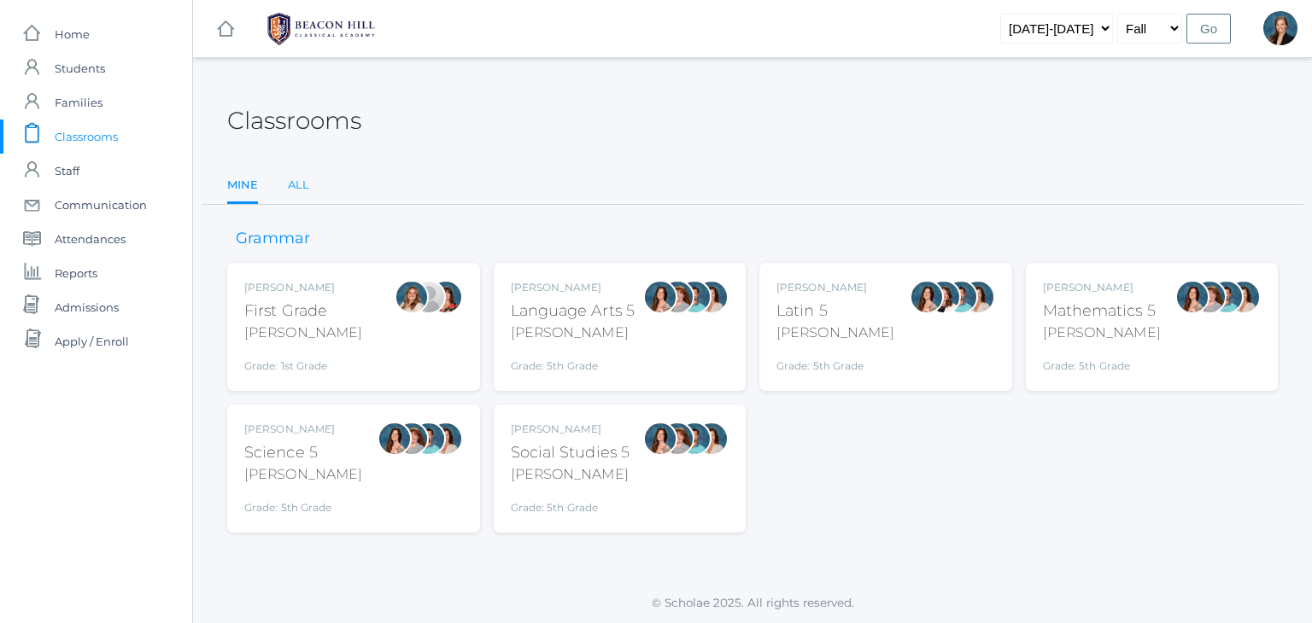
click at [294, 185] on link "All" at bounding box center [298, 185] width 21 height 34
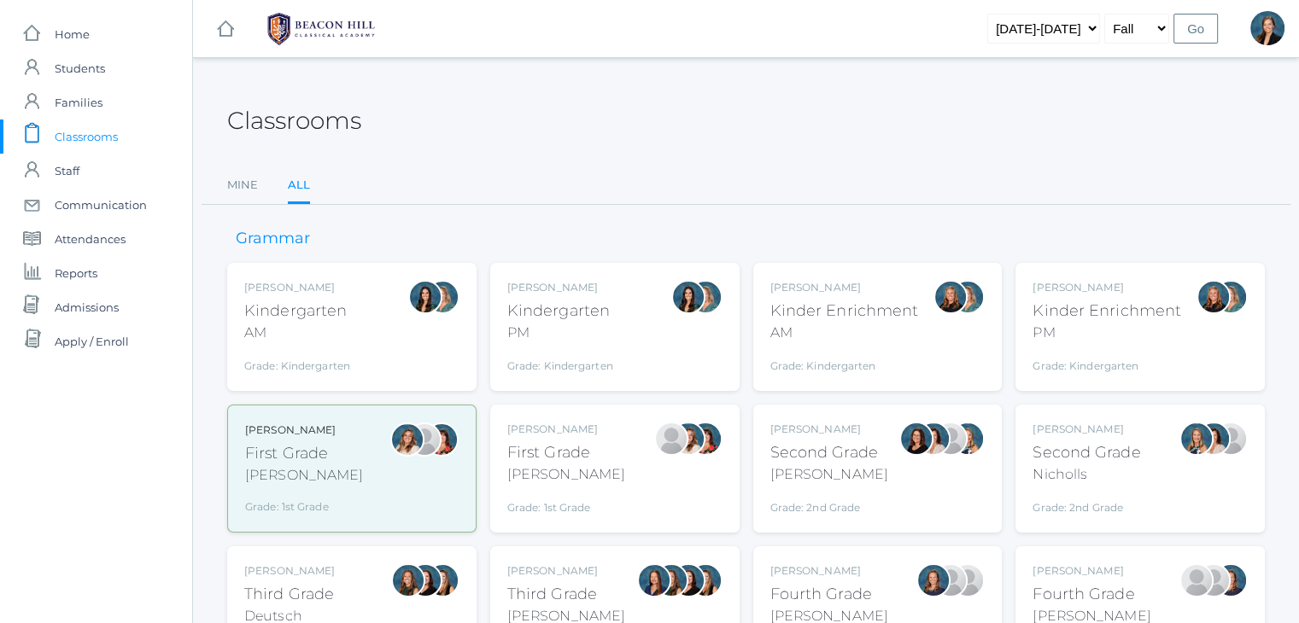
click at [574, 582] on div "Lori Webster Third Grade Webster Grade: 3rd Grade 03LA" at bounding box center [566, 611] width 118 height 94
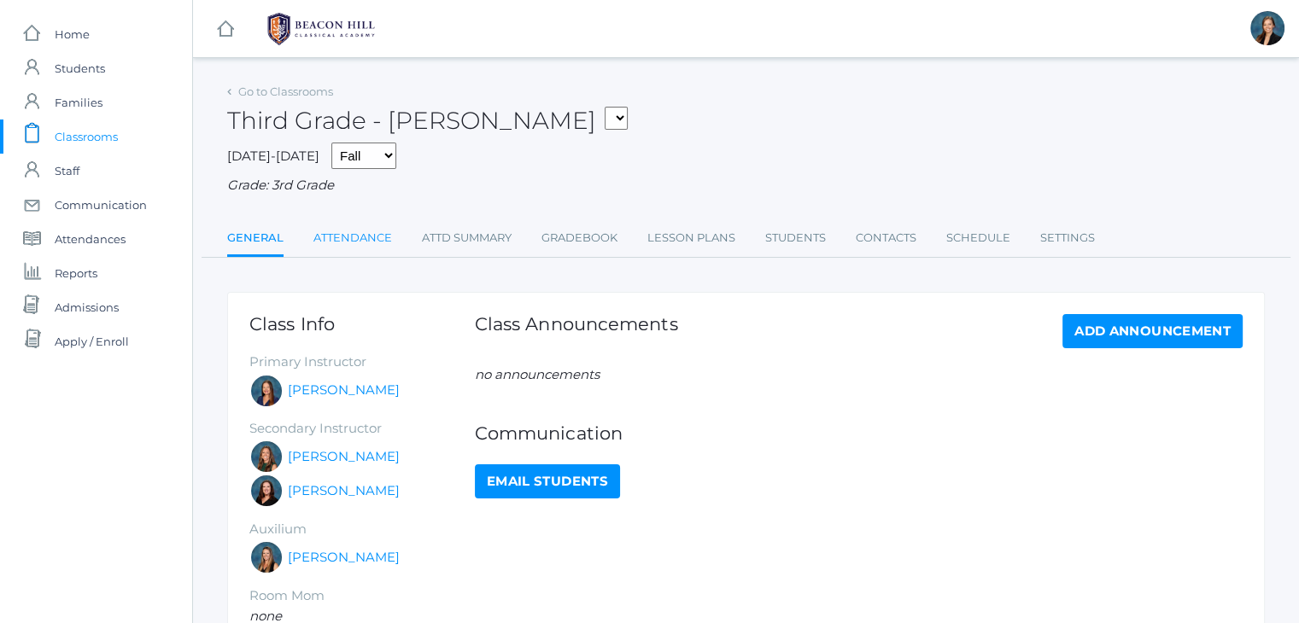
click at [332, 237] on link "Attendance" at bounding box center [352, 238] width 79 height 34
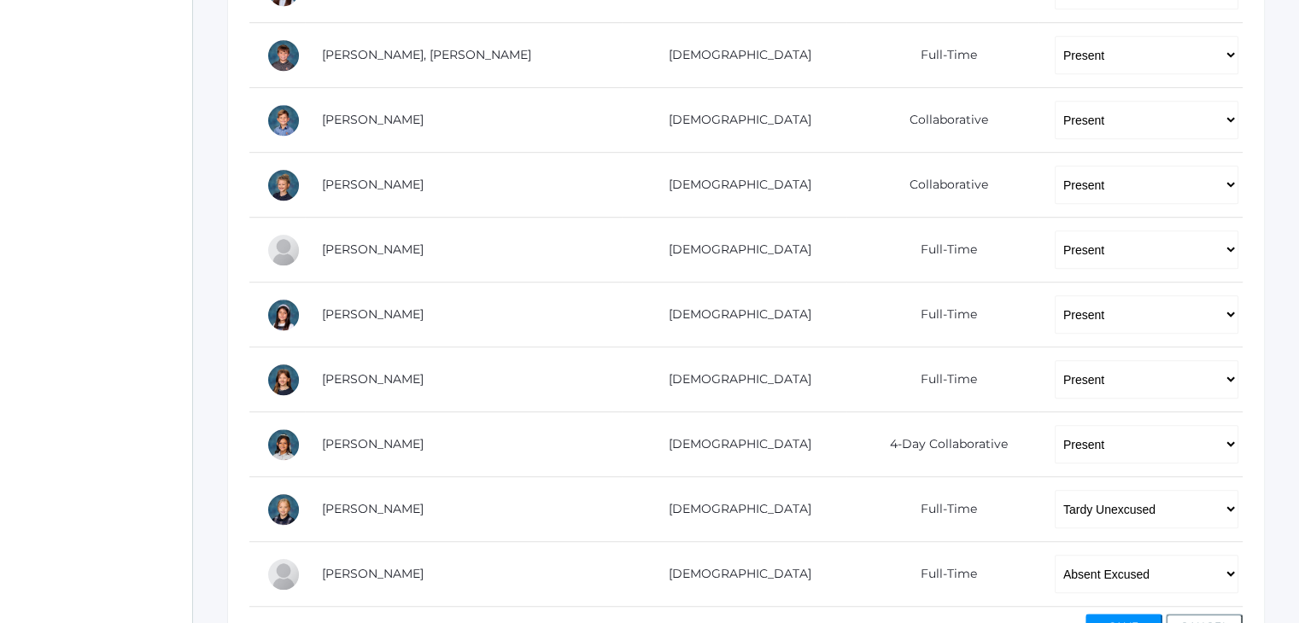
scroll to position [1166, 0]
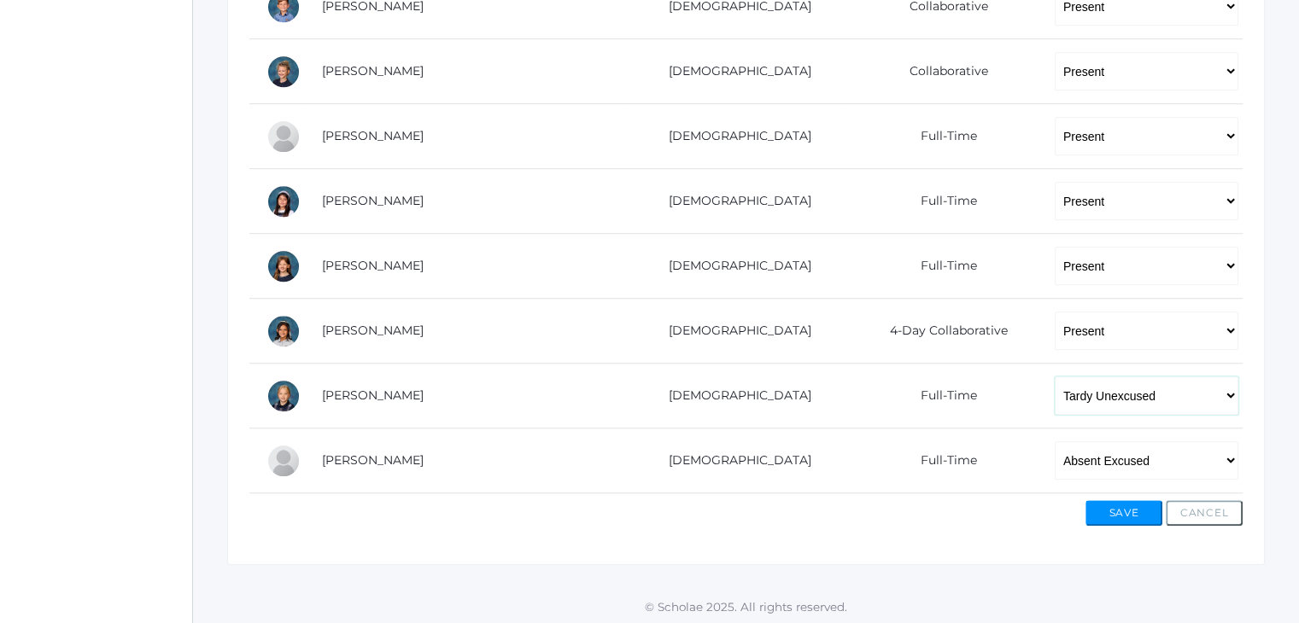
click at [1055, 387] on select "-- Present Present-At-Home Tardy Excused Tardy Unexcused Absent Excused Absent …" at bounding box center [1147, 396] width 184 height 38
select select "TE"
click at [1055, 377] on select "-- Present Present-At-Home Tardy Excused Tardy Unexcused Absent Excused Absent …" at bounding box center [1147, 396] width 184 height 38
click at [1127, 506] on button "Save" at bounding box center [1123, 513] width 77 height 26
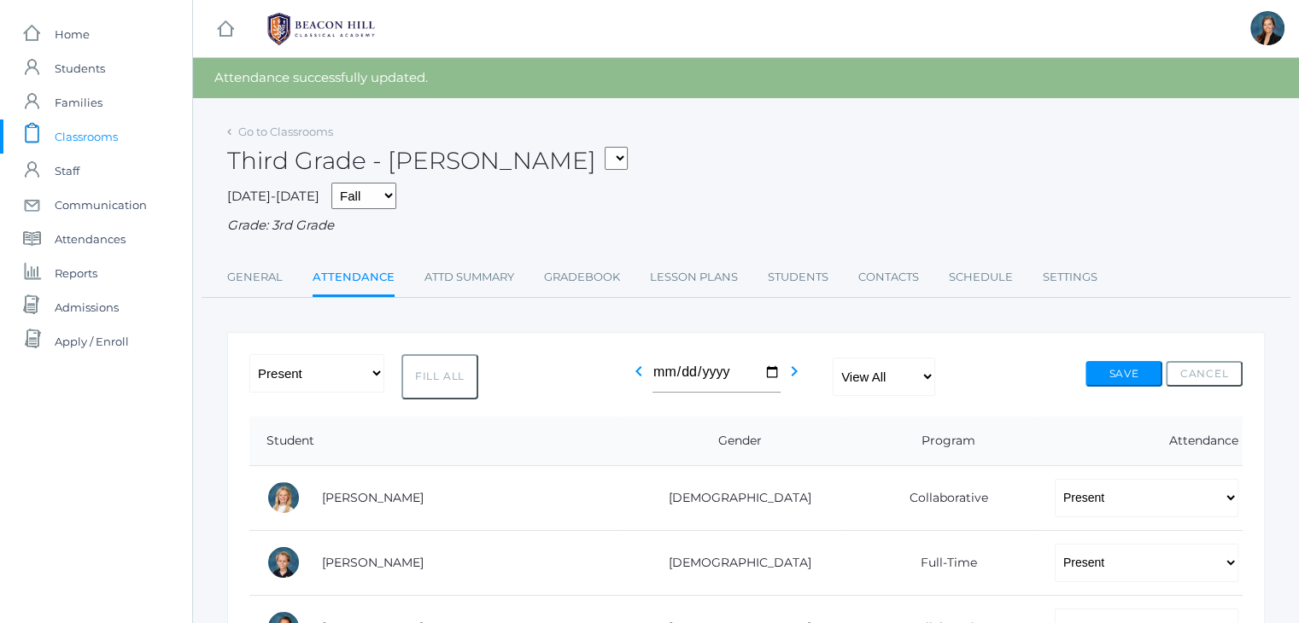
click at [72, 134] on span "Classrooms" at bounding box center [86, 137] width 63 height 34
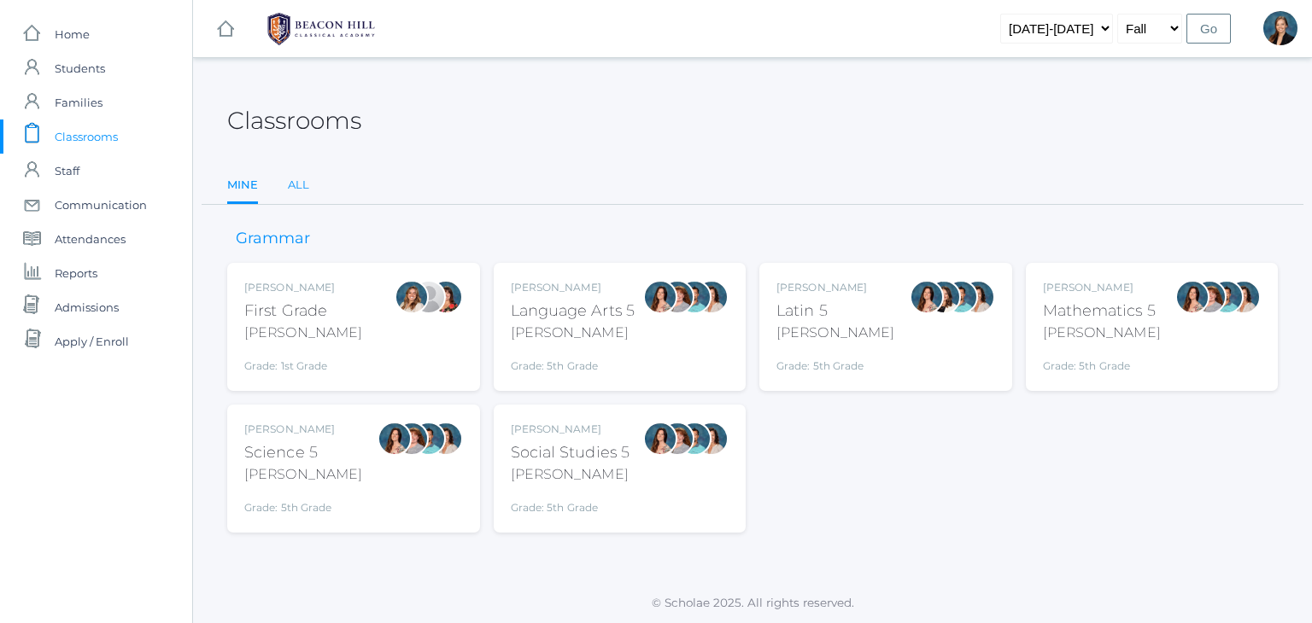
click at [290, 181] on link "All" at bounding box center [298, 185] width 21 height 34
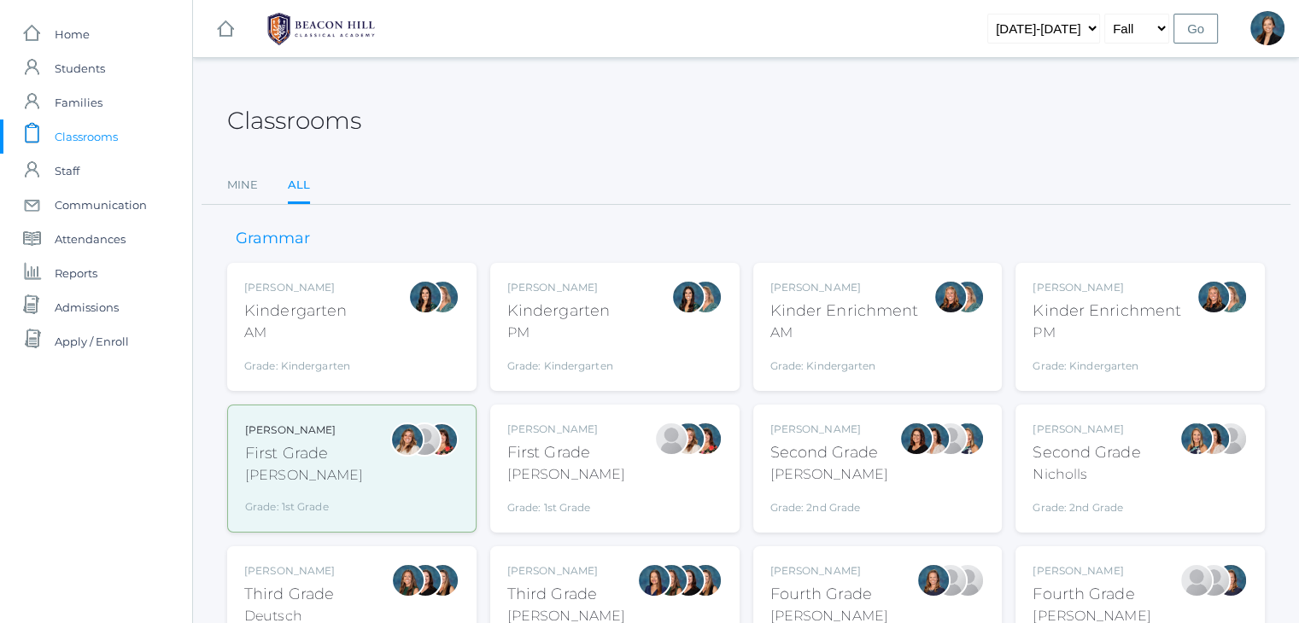
click at [789, 597] on div "Fourth Grade" at bounding box center [829, 594] width 118 height 23
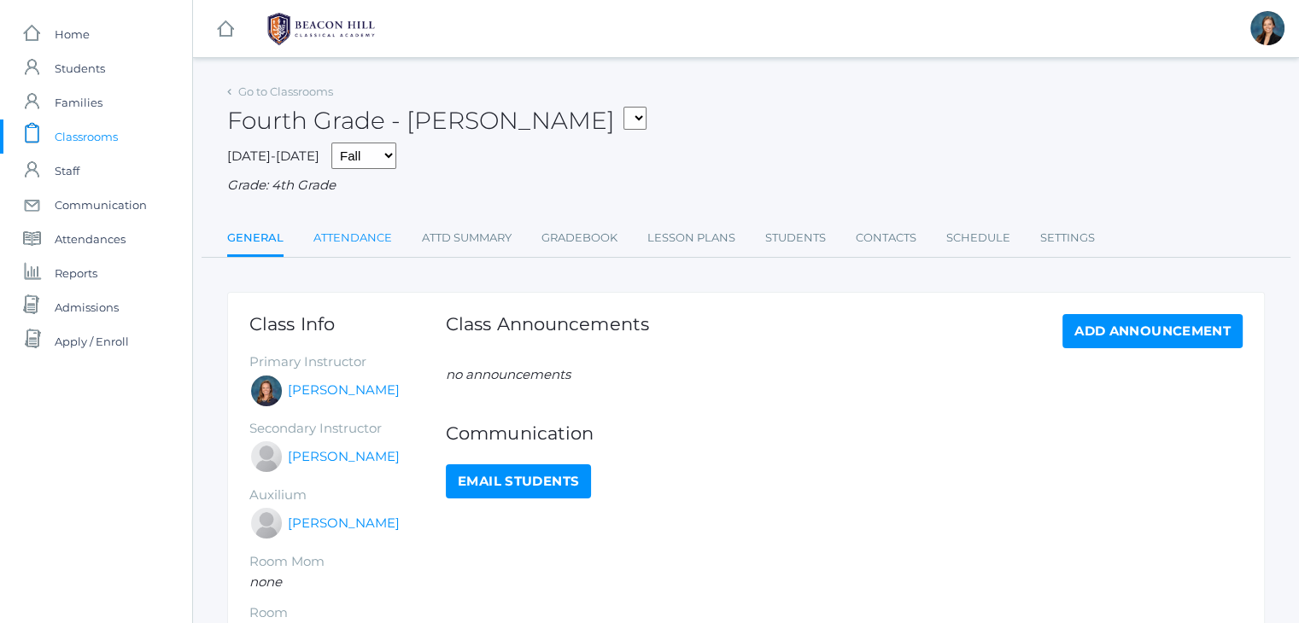
click at [352, 225] on link "Attendance" at bounding box center [352, 238] width 79 height 34
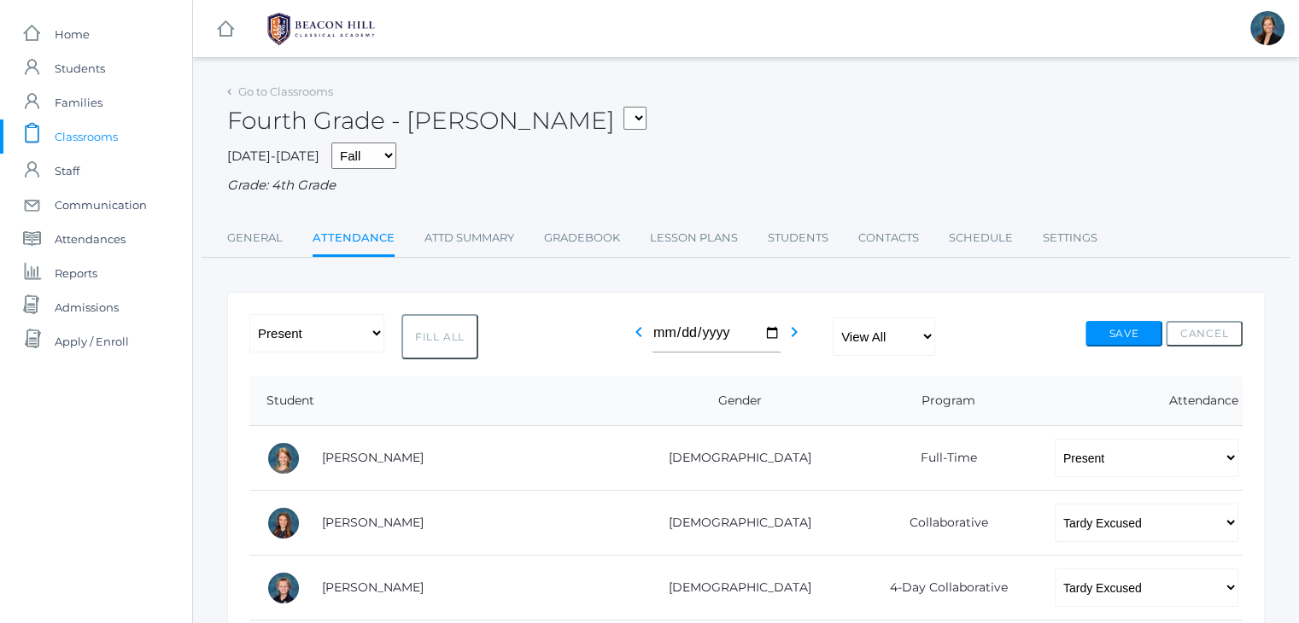
click at [77, 127] on span "Classrooms" at bounding box center [86, 137] width 63 height 34
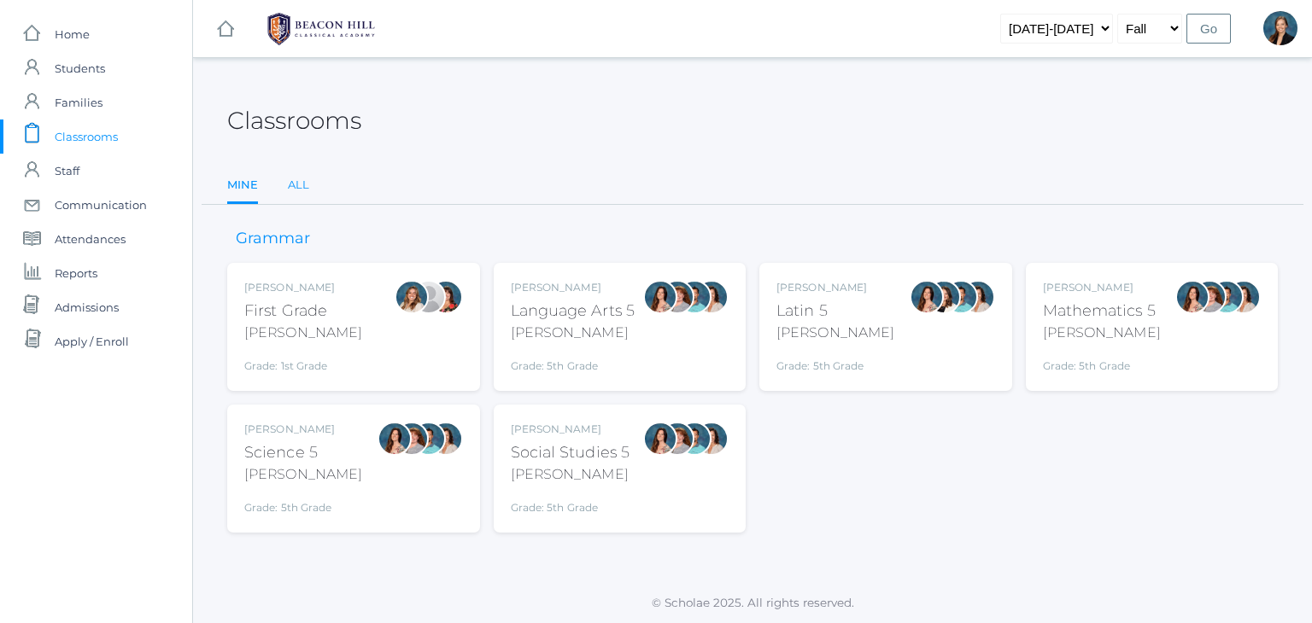
click at [302, 185] on link "All" at bounding box center [298, 185] width 21 height 34
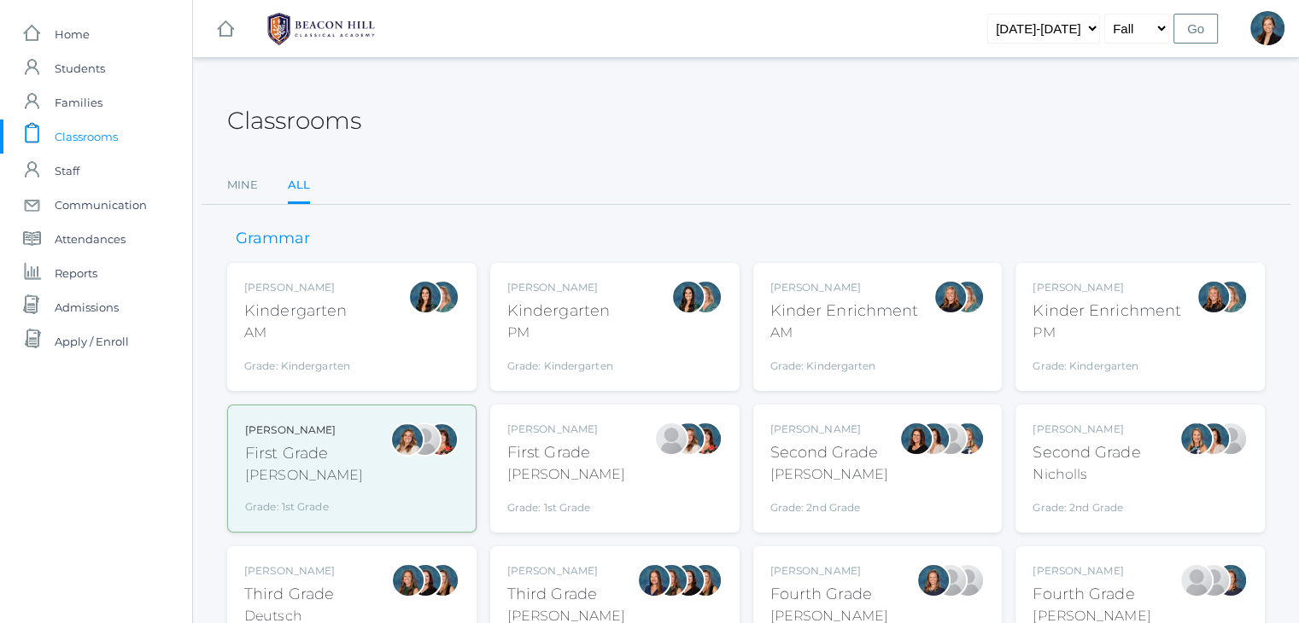
click at [1058, 584] on div "Fourth Grade" at bounding box center [1091, 594] width 118 height 23
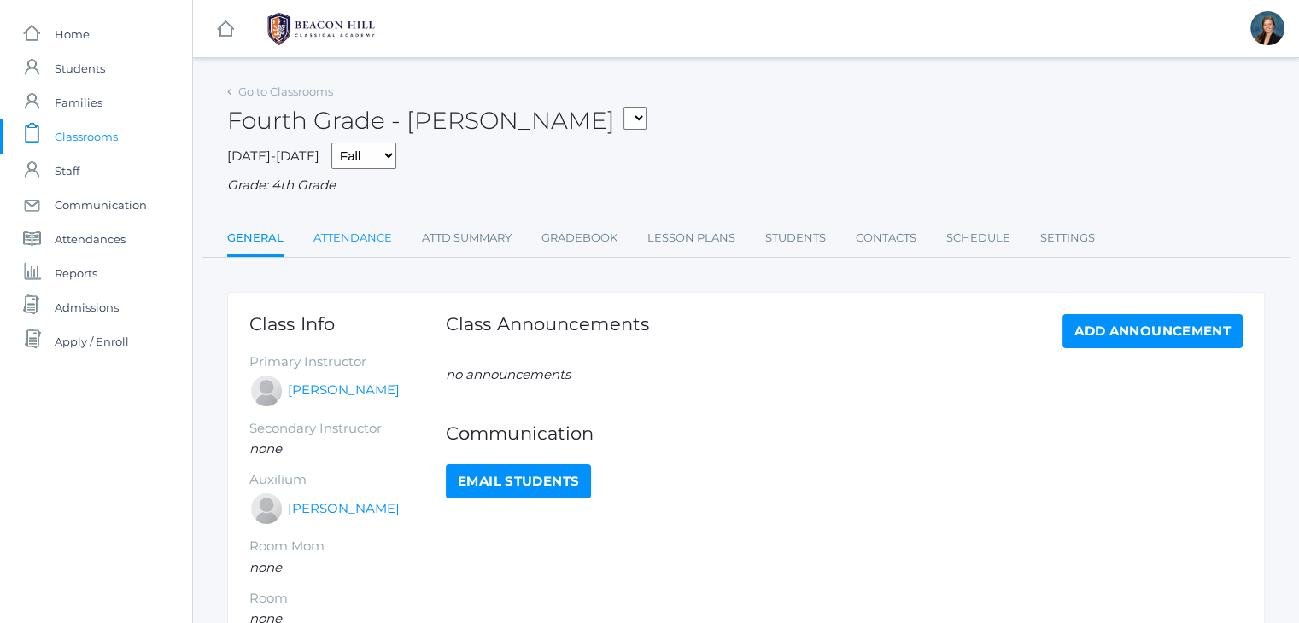
click at [356, 231] on link "Attendance" at bounding box center [352, 238] width 79 height 34
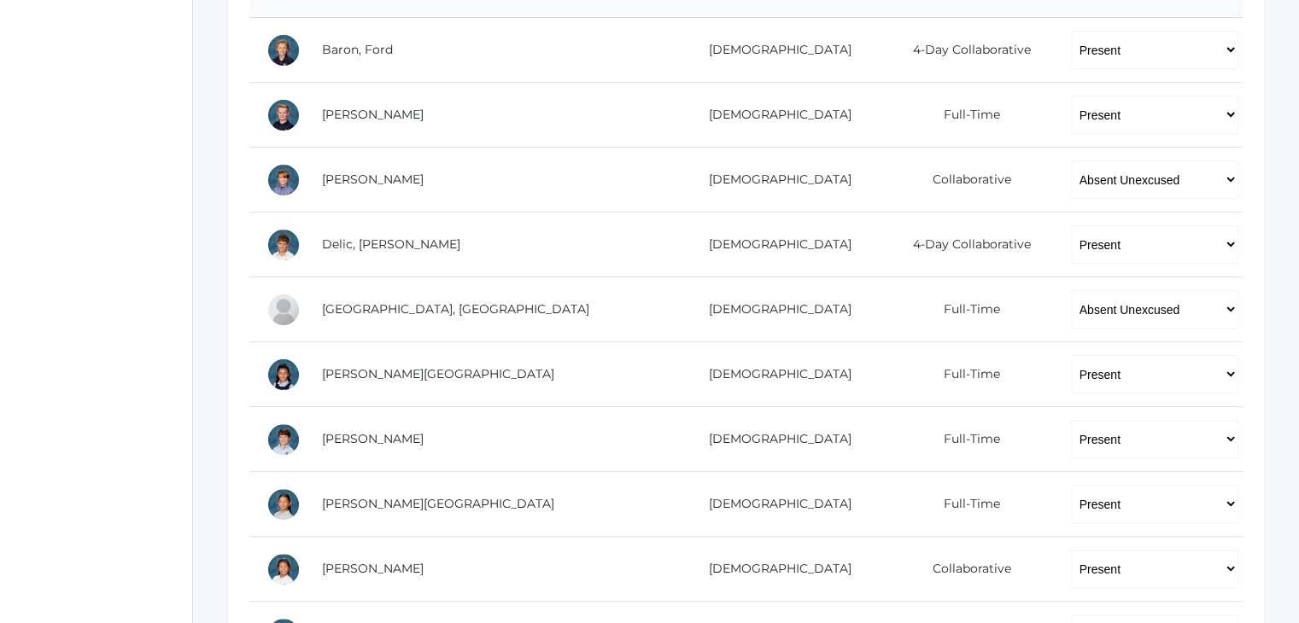
scroll to position [410, 0]
click at [1071, 170] on select "-- Present Present-At-Home Tardy Excused Tardy Unexcused Absent Excused Absent …" at bounding box center [1154, 178] width 167 height 38
select select "AE"
click at [1071, 159] on select "-- Present Present-At-Home Tardy Excused Tardy Unexcused Absent Excused Absent …" at bounding box center [1154, 178] width 167 height 38
click at [58, 330] on div "icons/ui/navigation/home Created with Sketch. Home icons/user/plain Created wit…" at bounding box center [96, 421] width 192 height 1663
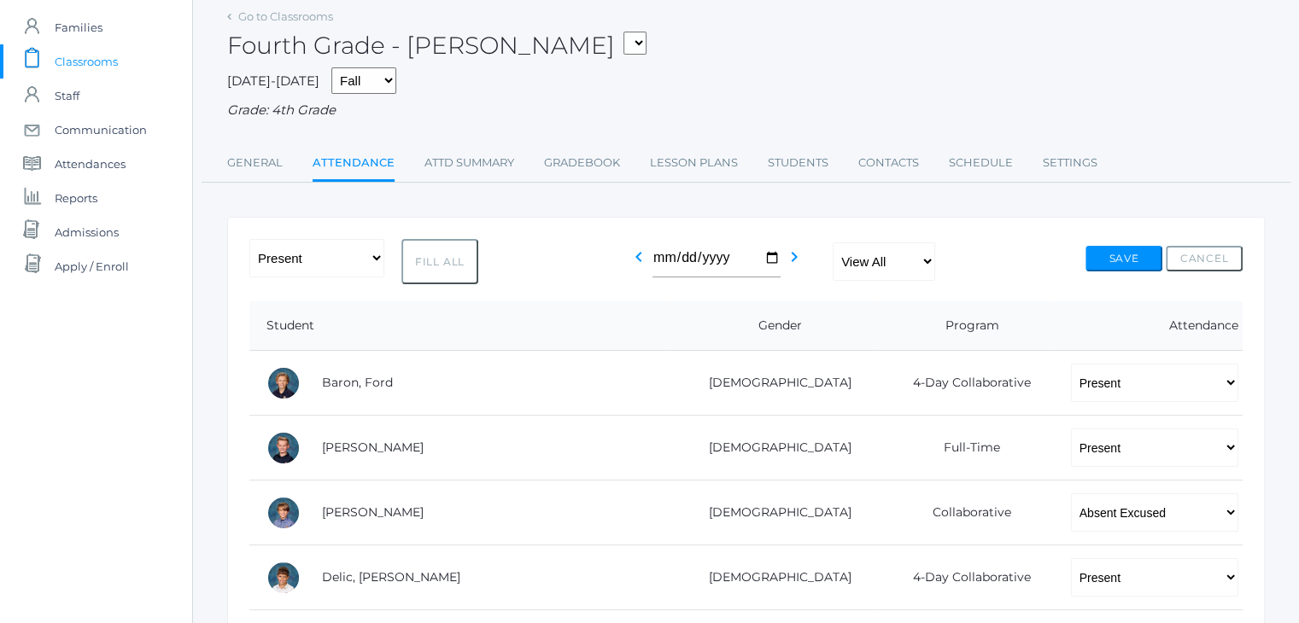
scroll to position [34, 0]
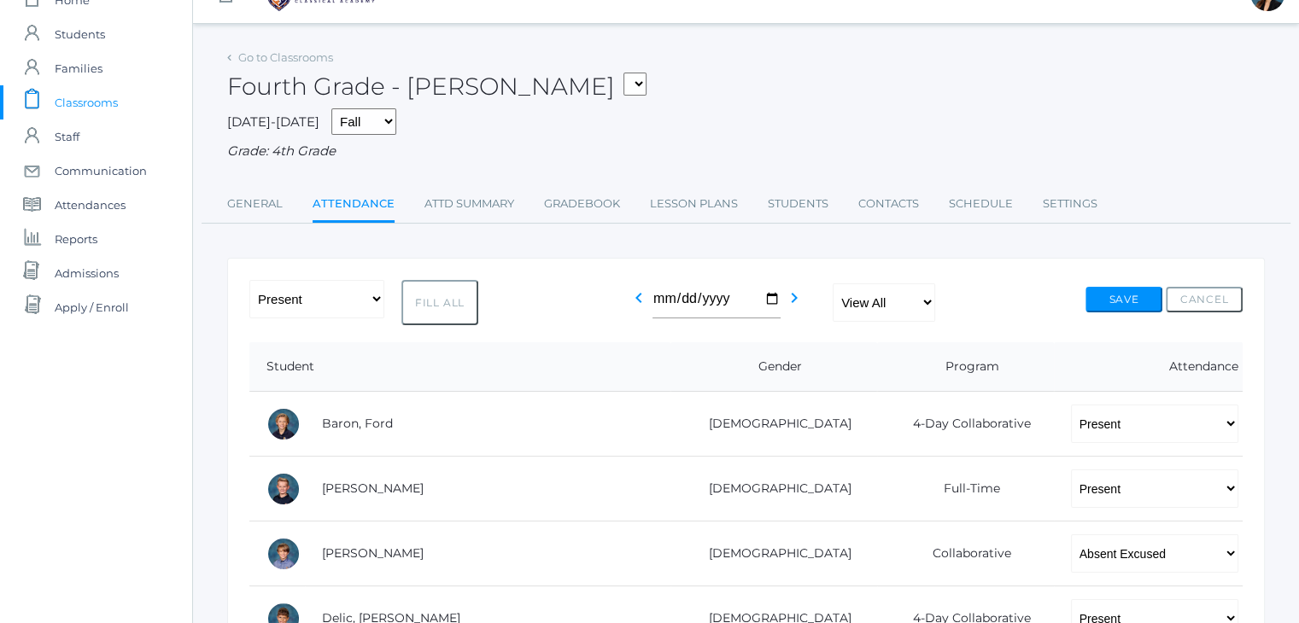
click at [1124, 295] on button "Save" at bounding box center [1123, 300] width 77 height 26
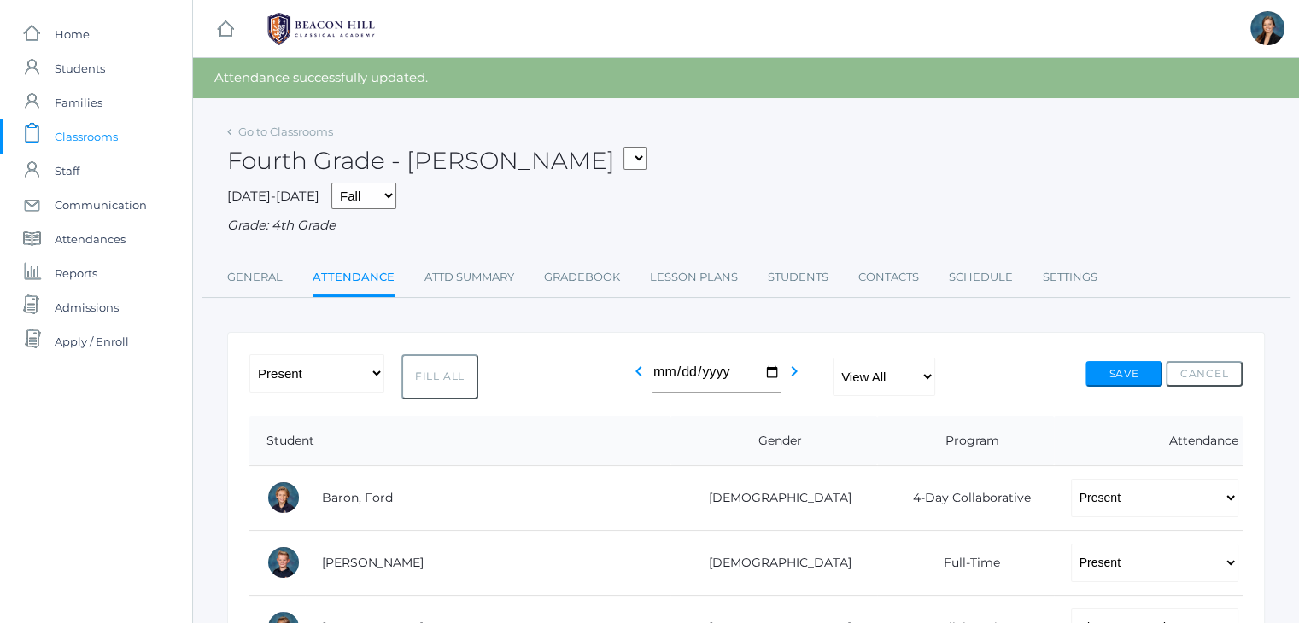
click at [1004, 225] on div "Grade: 4th Grade" at bounding box center [746, 226] width 1038 height 20
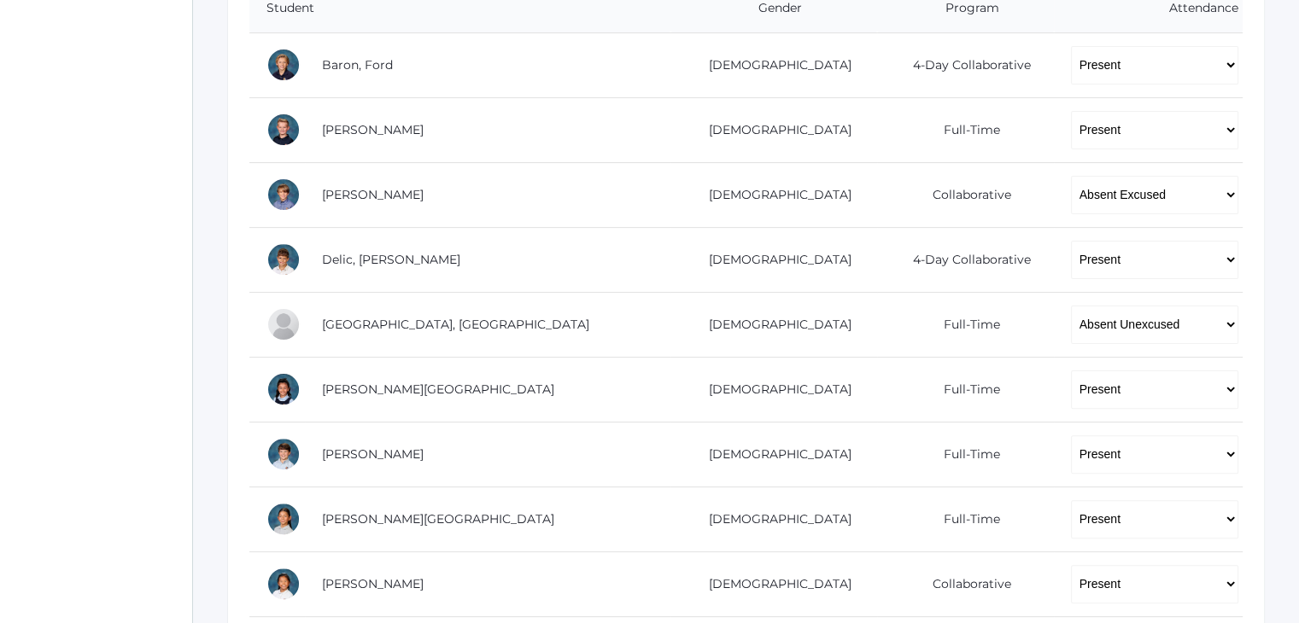
scroll to position [444, 0]
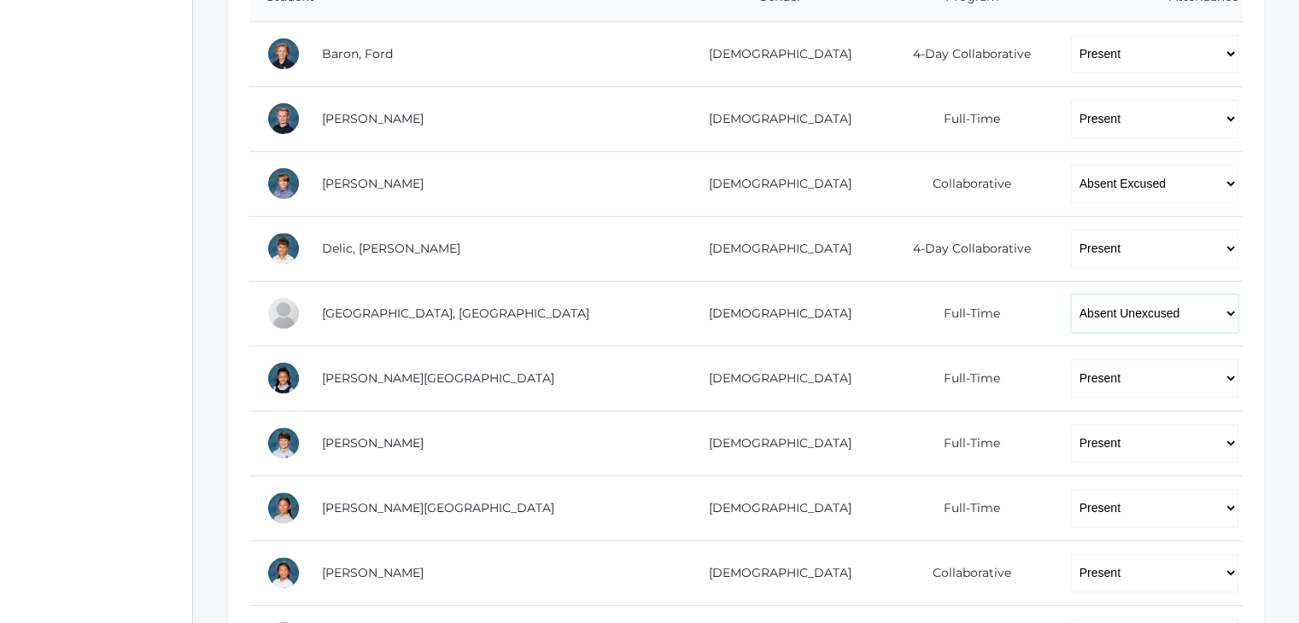
click at [1071, 319] on select "-- Present Present-At-Home Tardy Excused Tardy Unexcused Absent Excused Absent …" at bounding box center [1154, 314] width 167 height 38
select select "TE"
click at [1071, 295] on select "-- Present Present-At-Home Tardy Excused Tardy Unexcused Absent Excused Absent …" at bounding box center [1154, 314] width 167 height 38
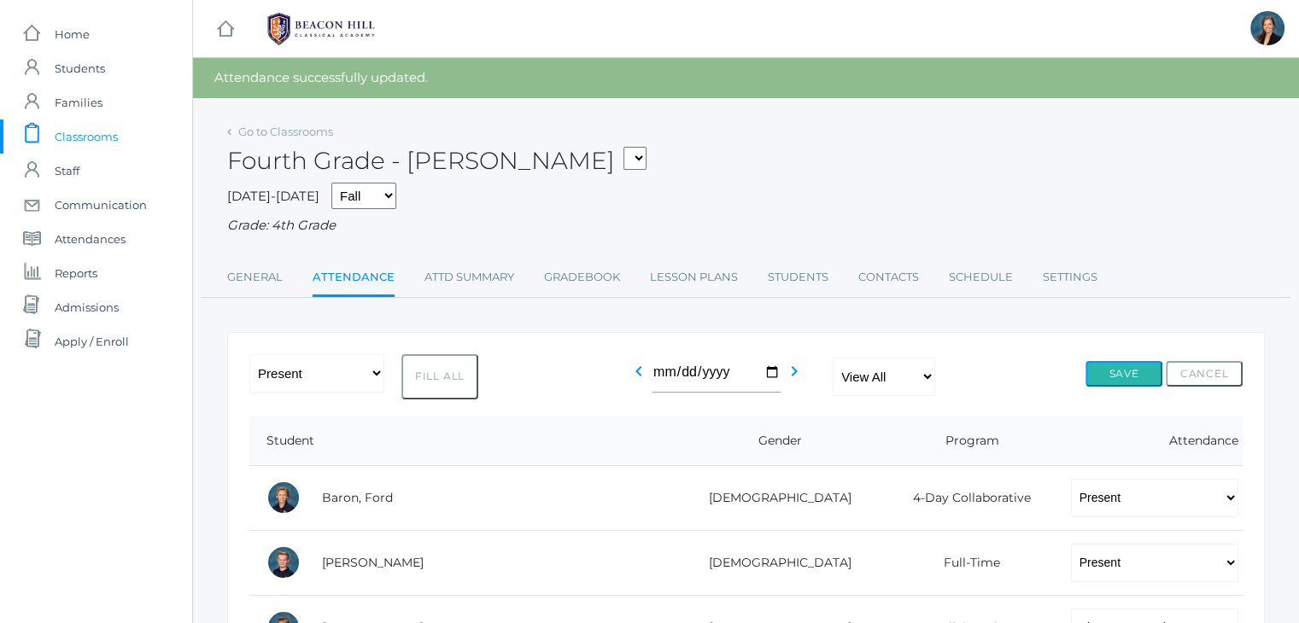
click at [1117, 377] on button "Save" at bounding box center [1123, 374] width 77 height 26
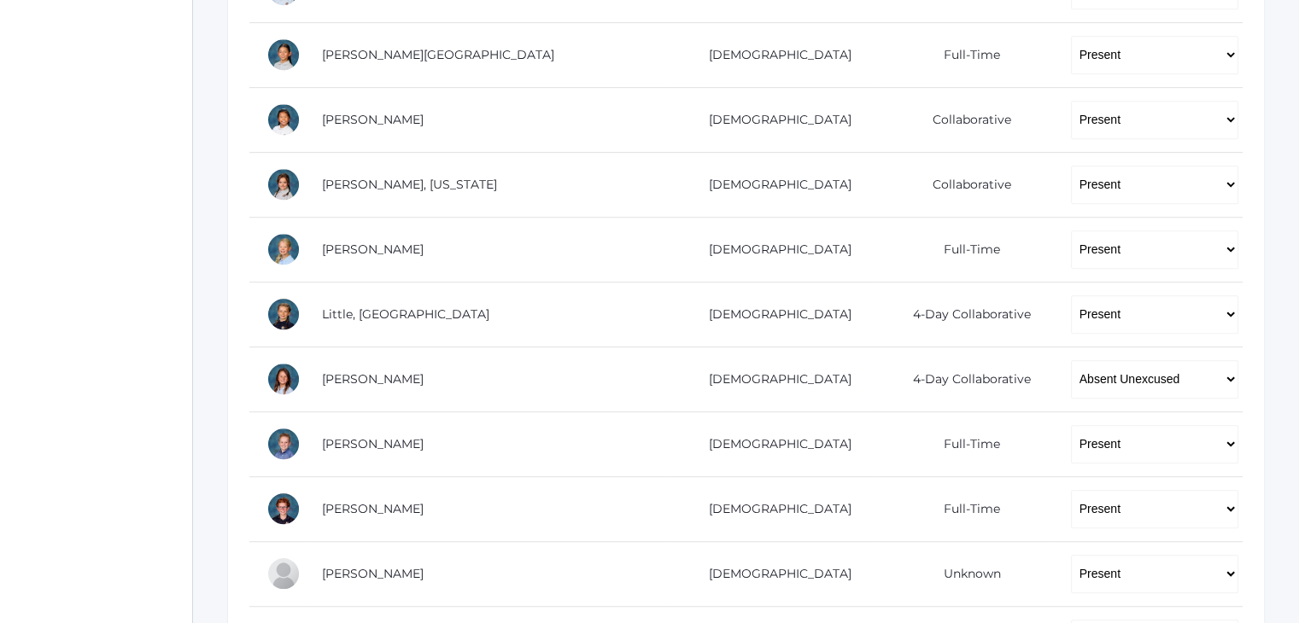
scroll to position [978, 0]
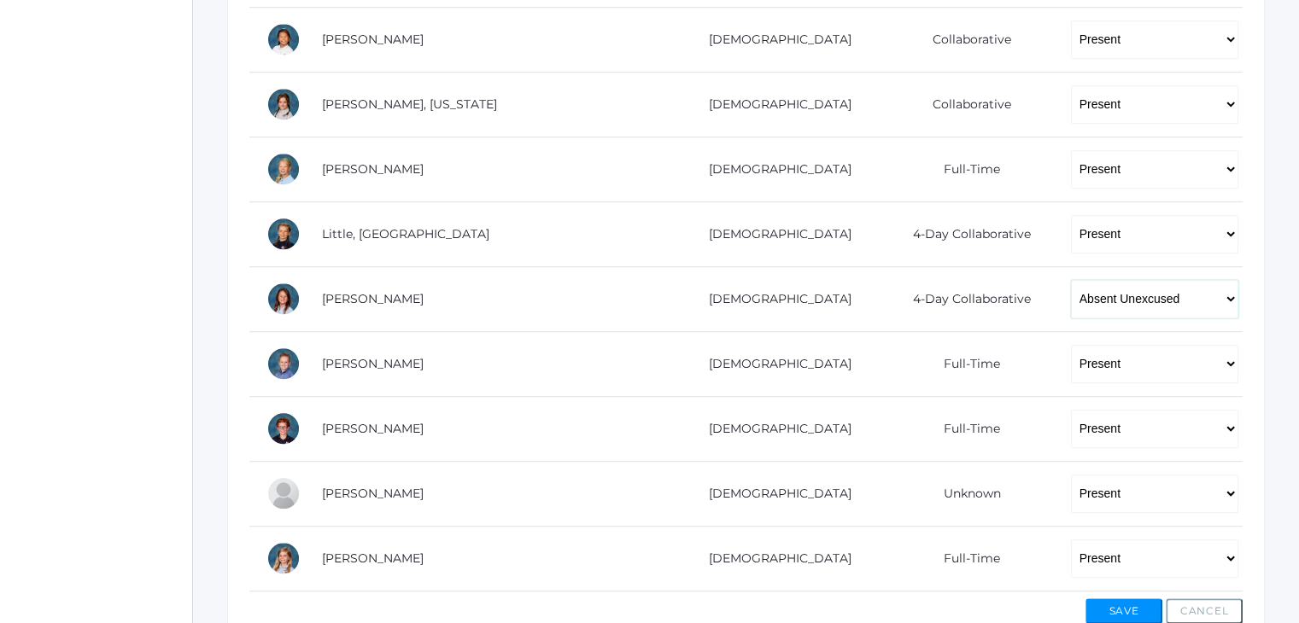
click at [1071, 289] on select "-- Present Present-At-Home Tardy Excused Tardy Unexcused Absent Excused Absent …" at bounding box center [1154, 299] width 167 height 38
select select "TE"
click at [1071, 280] on select "-- Present Present-At-Home Tardy Excused Tardy Unexcused Absent Excused Absent …" at bounding box center [1154, 299] width 167 height 38
click at [1113, 602] on button "Save" at bounding box center [1123, 612] width 77 height 26
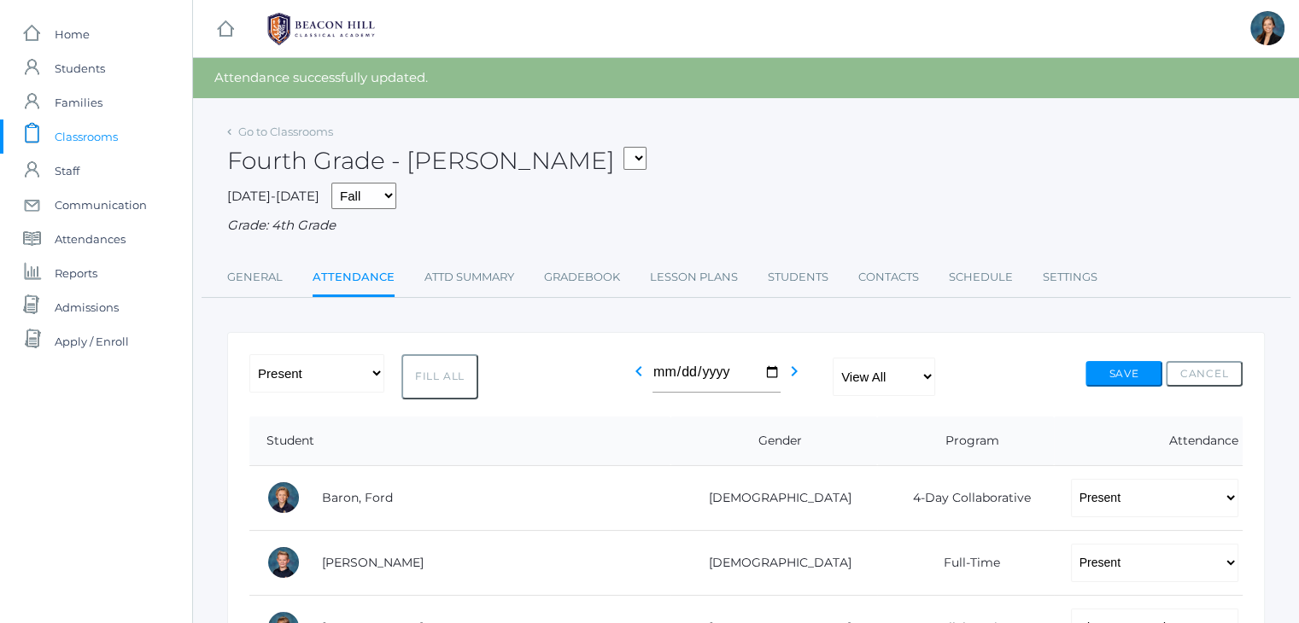
click at [99, 134] on span "Classrooms" at bounding box center [86, 137] width 63 height 34
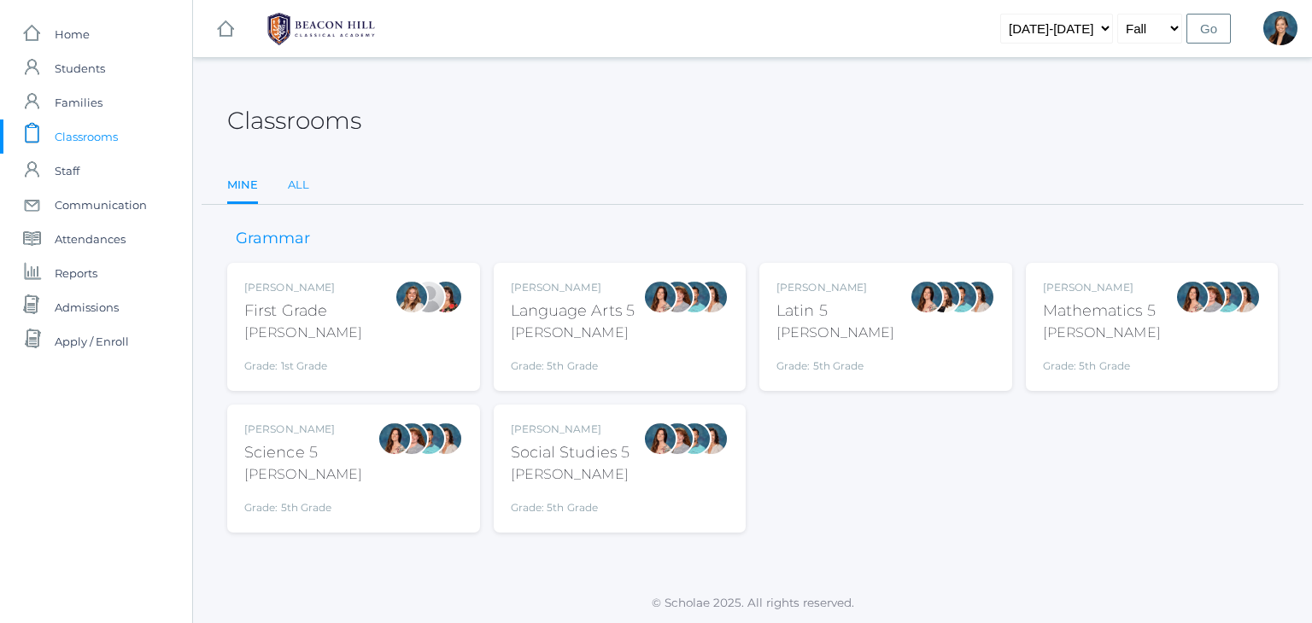
click at [300, 188] on link "All" at bounding box center [298, 185] width 21 height 34
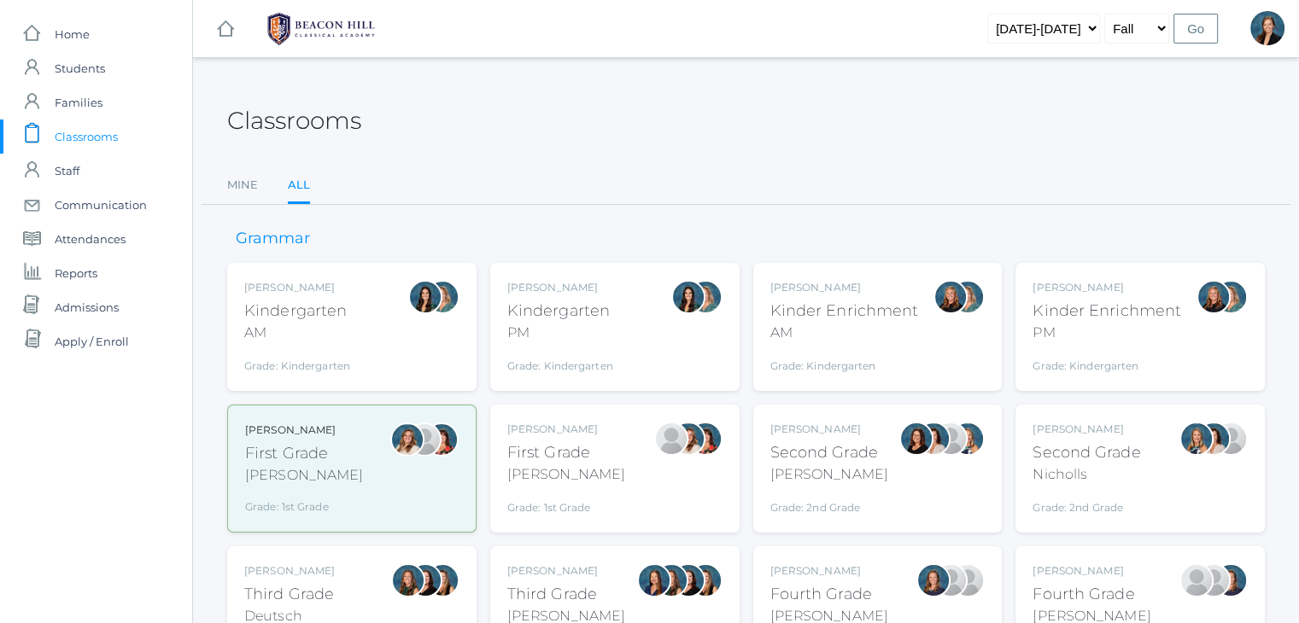
click at [333, 576] on div "[PERSON_NAME] Third Grade Deutsch Grade: 3rd Grade 03LA" at bounding box center [351, 611] width 215 height 94
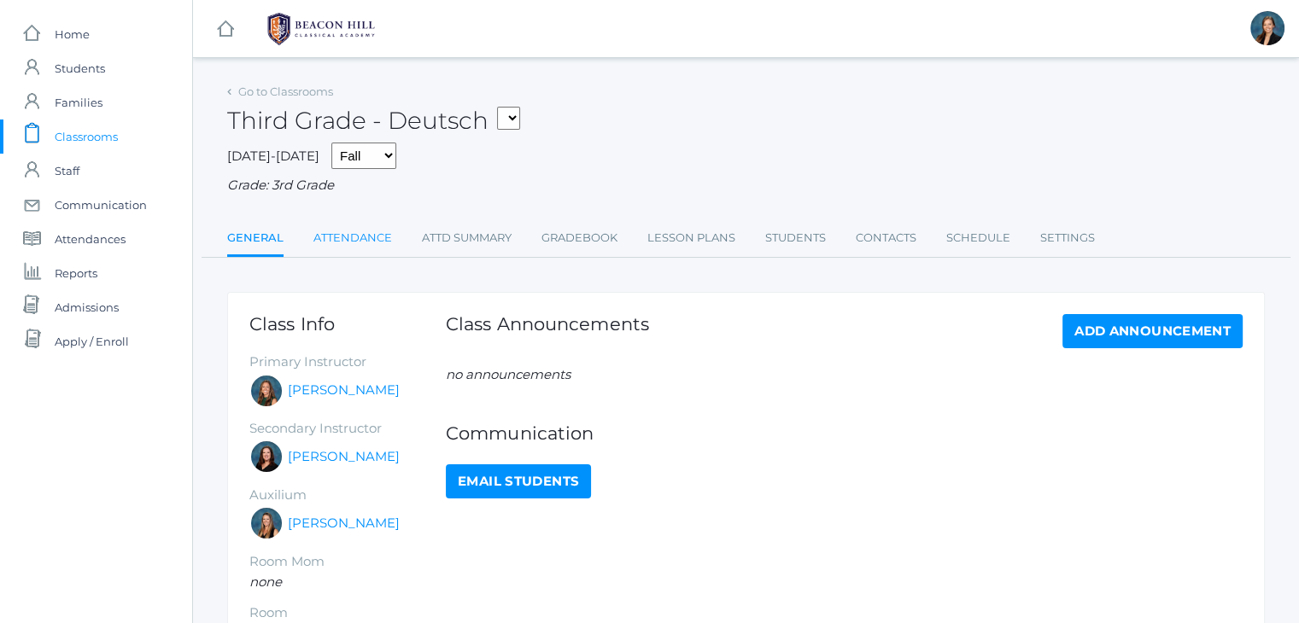
click at [347, 242] on link "Attendance" at bounding box center [352, 238] width 79 height 34
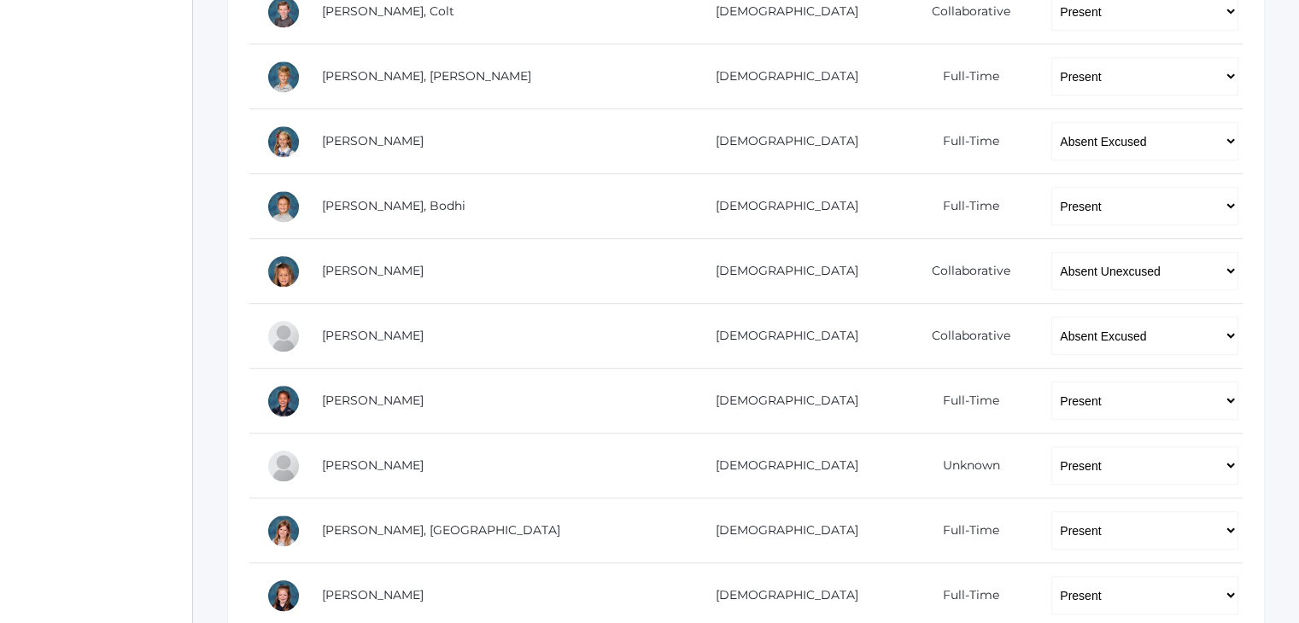
scroll to position [1127, 0]
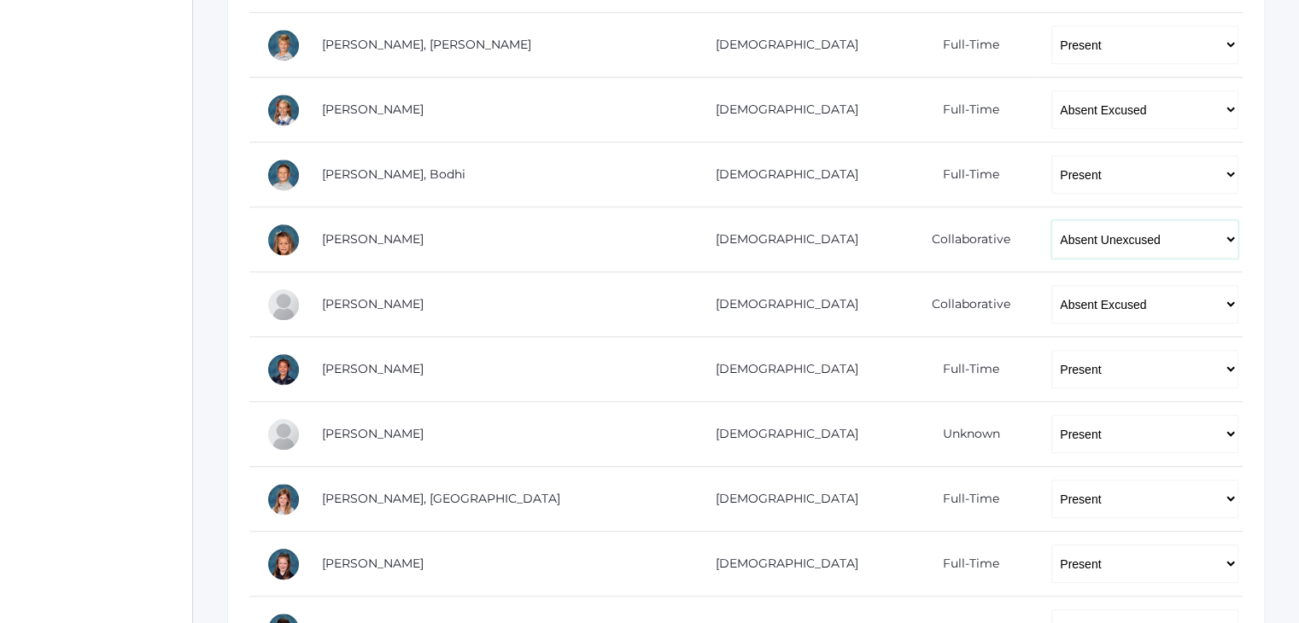
click at [1051, 240] on select "-- Present Present-At-Home Tardy Excused Tardy Unexcused Absent Excused Absent …" at bounding box center [1144, 239] width 187 height 38
select select "TE"
click at [1051, 220] on select "-- Present Present-At-Home Tardy Excused Tardy Unexcused Absent Excused Absent …" at bounding box center [1144, 239] width 187 height 38
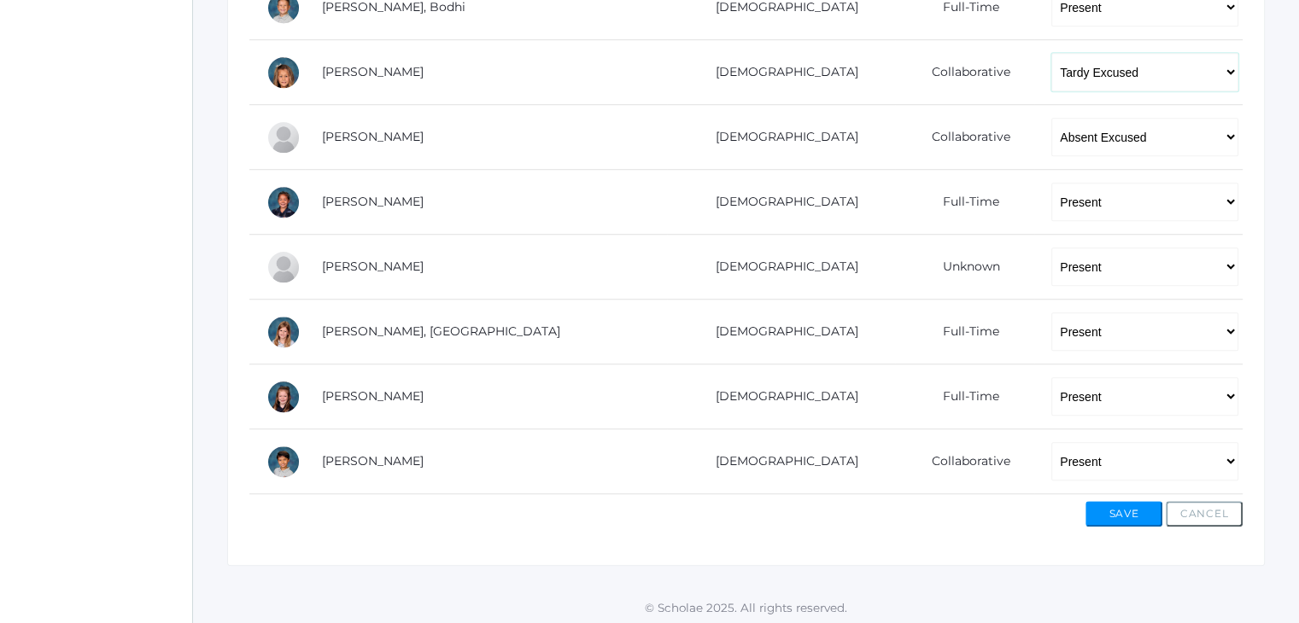
scroll to position [1295, 0]
click at [1107, 512] on button "Save" at bounding box center [1123, 513] width 77 height 26
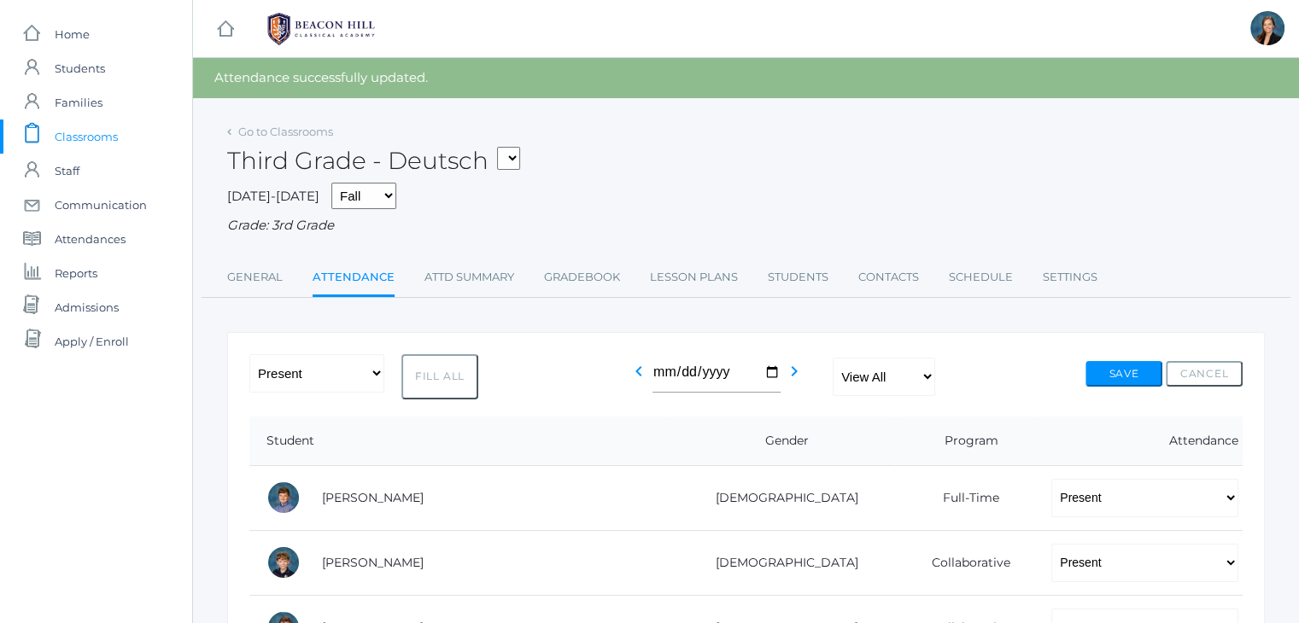
click at [632, 161] on div "Third Grade - Deutsch 01LA - First Grade [PERSON_NAME] 05LATIN - Latin 5 [PERSO…" at bounding box center [746, 151] width 1038 height 63
click at [66, 137] on span "Classrooms" at bounding box center [86, 137] width 63 height 34
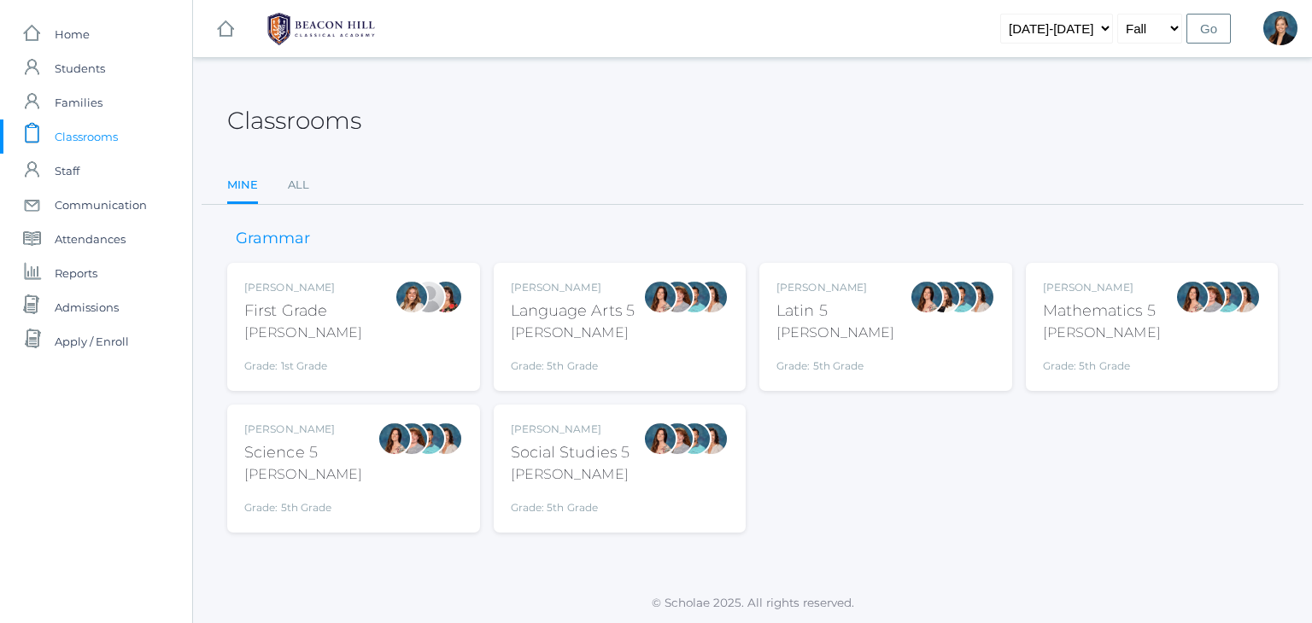
click at [570, 312] on div "Language Arts 5" at bounding box center [573, 311] width 125 height 23
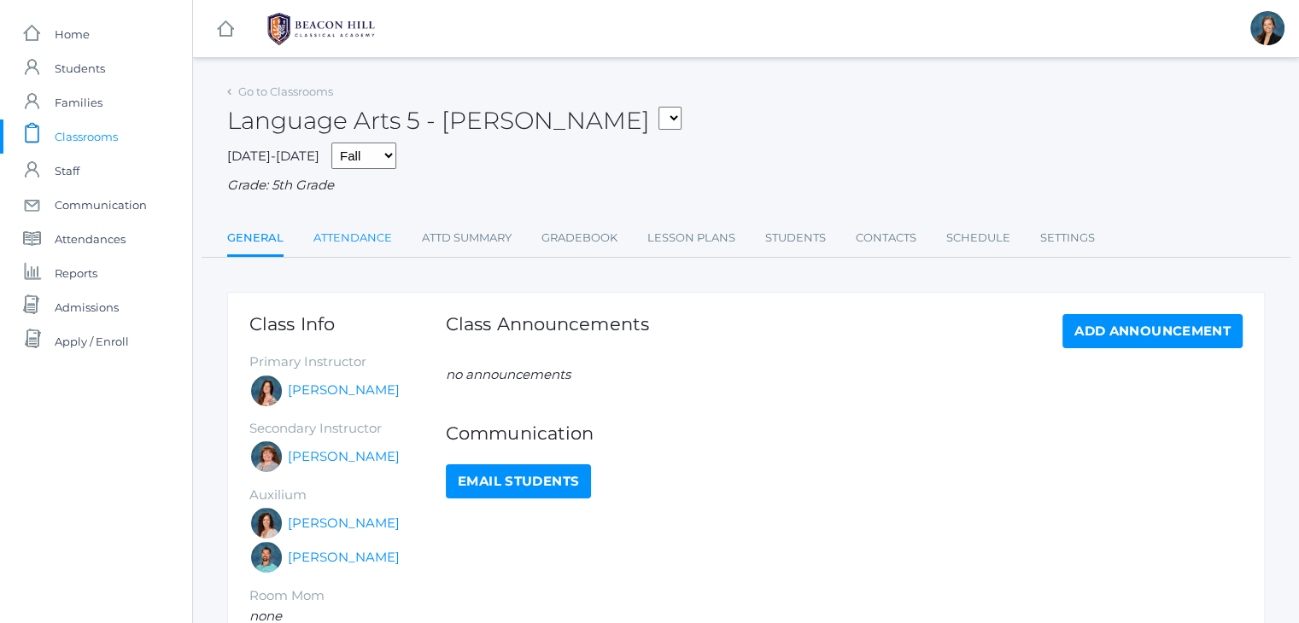
click at [329, 231] on link "Attendance" at bounding box center [352, 238] width 79 height 34
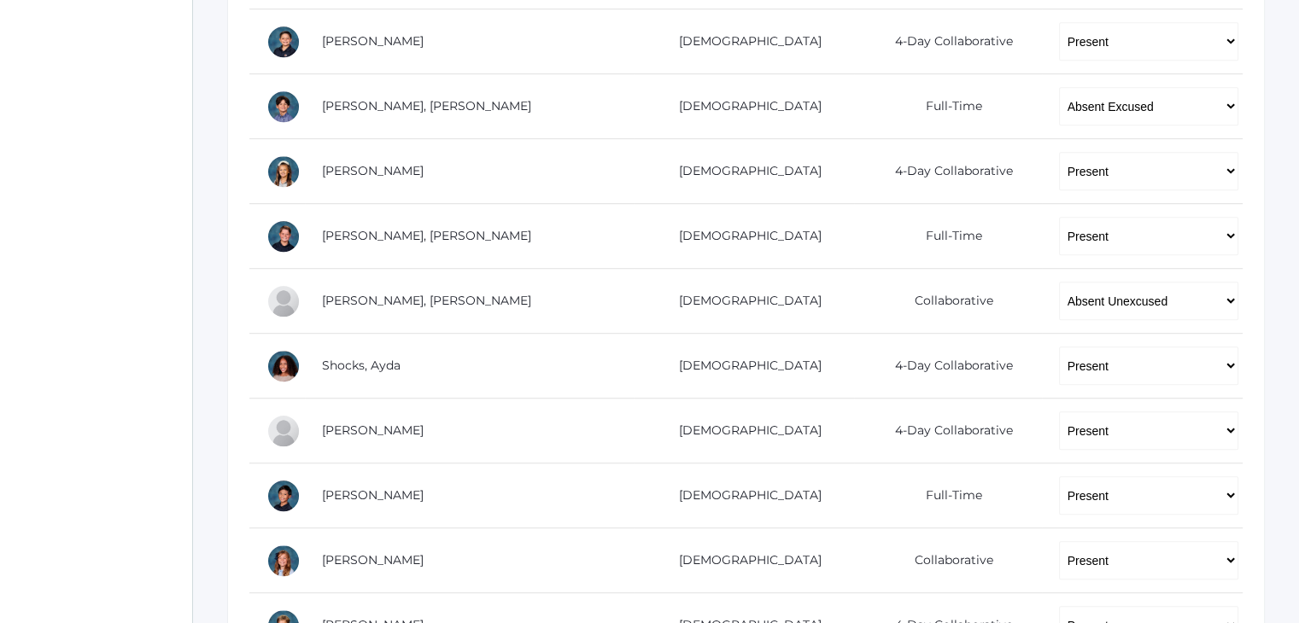
scroll to position [1093, 0]
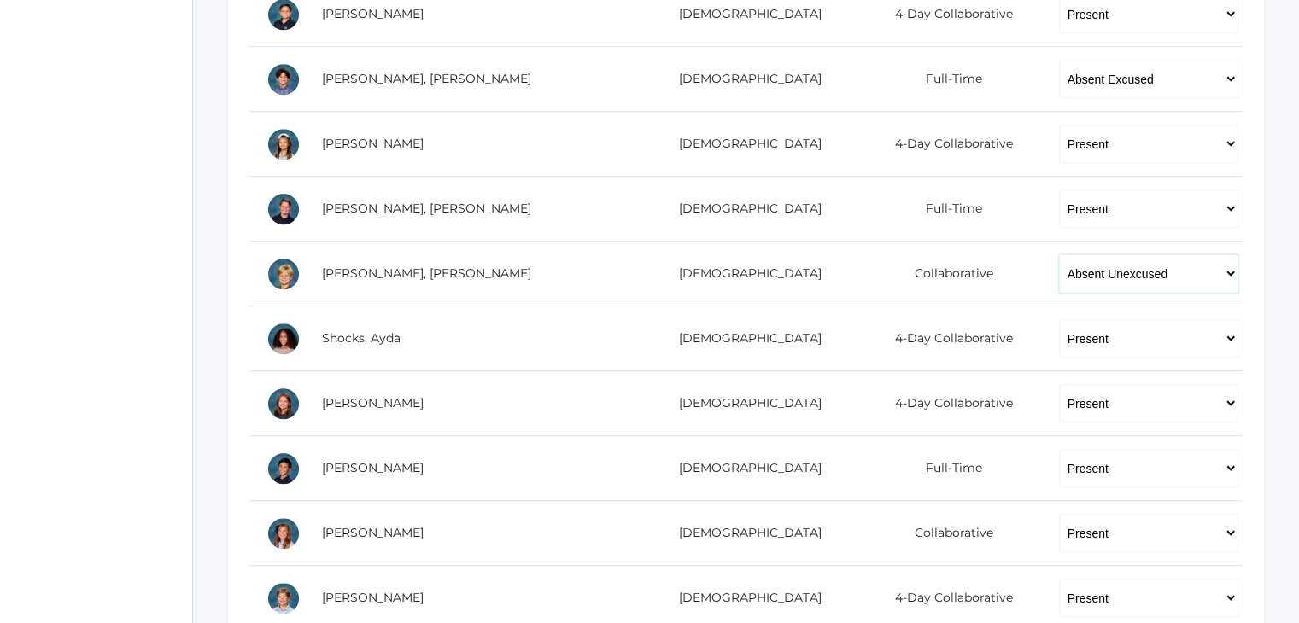
click at [1059, 288] on select "-- Present Present-At-Home Tardy Excused Tardy Unexcused Absent Excused Absent …" at bounding box center [1149, 273] width 180 height 38
click at [1059, 254] on select "-- Present Present-At-Home Tardy Excused Tardy Unexcused Absent Excused Absent …" at bounding box center [1149, 273] width 180 height 38
click at [1188, 272] on select "-- Present Present-At-Home Tardy Excused Tardy Unexcused Absent Excused Absent …" at bounding box center [1149, 273] width 180 height 38
select select "TE"
click at [1059, 254] on select "-- Present Present-At-Home Tardy Excused Tardy Unexcused Absent Excused Absent …" at bounding box center [1149, 273] width 180 height 38
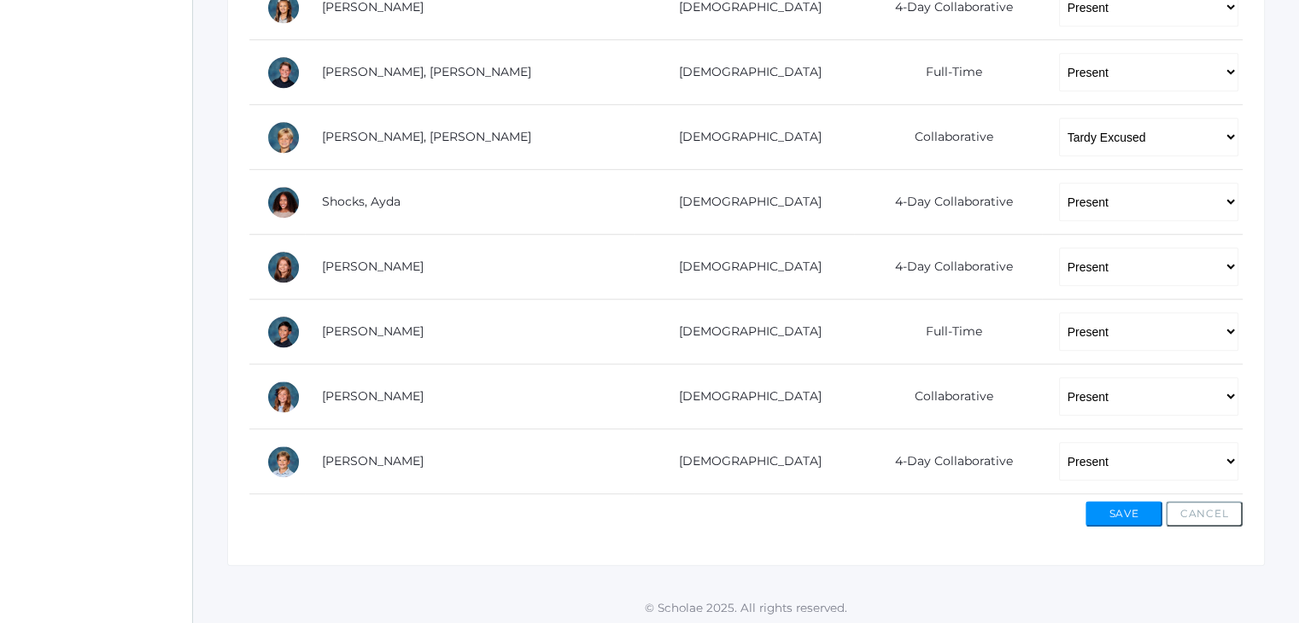
scroll to position [1231, 0]
click at [1096, 507] on button "Save" at bounding box center [1123, 513] width 77 height 26
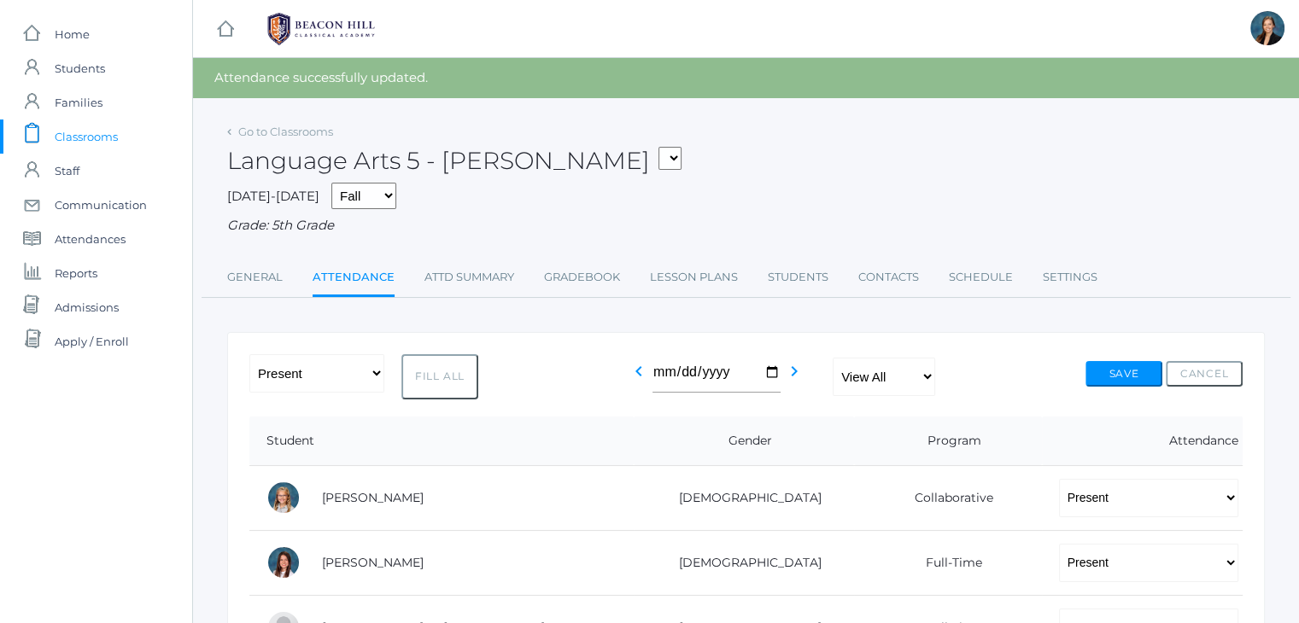
click at [85, 135] on span "Classrooms" at bounding box center [86, 137] width 63 height 34
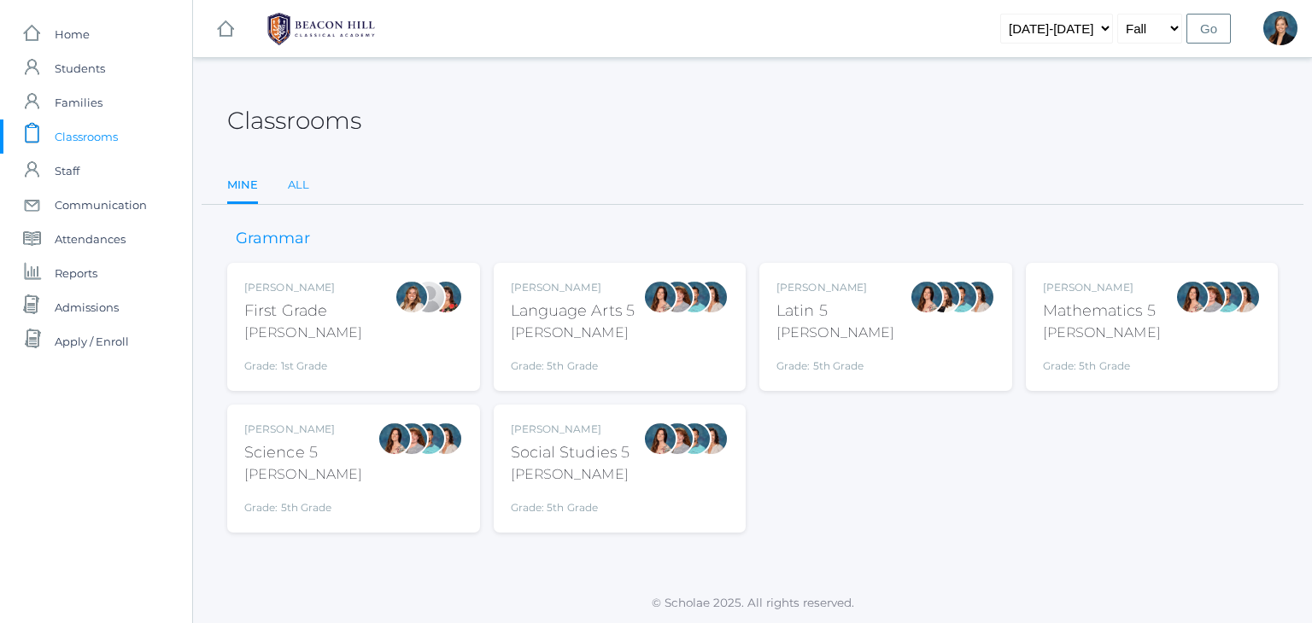
click at [304, 183] on link "All" at bounding box center [298, 185] width 21 height 34
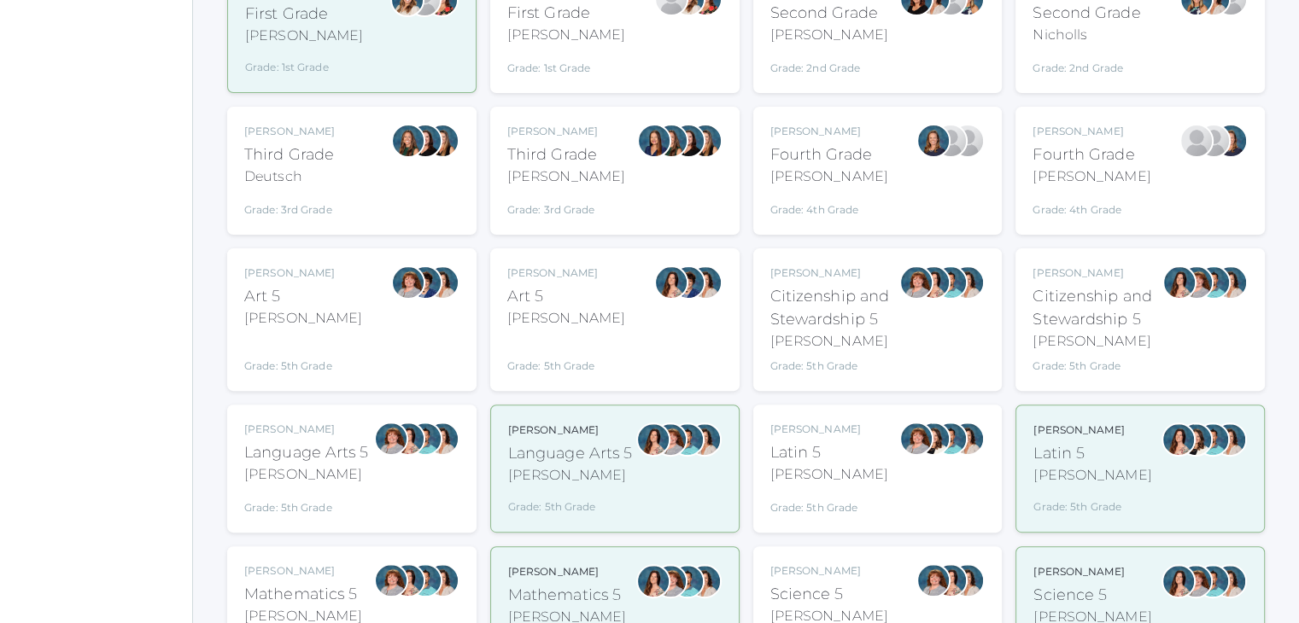
scroll to position [444, 0]
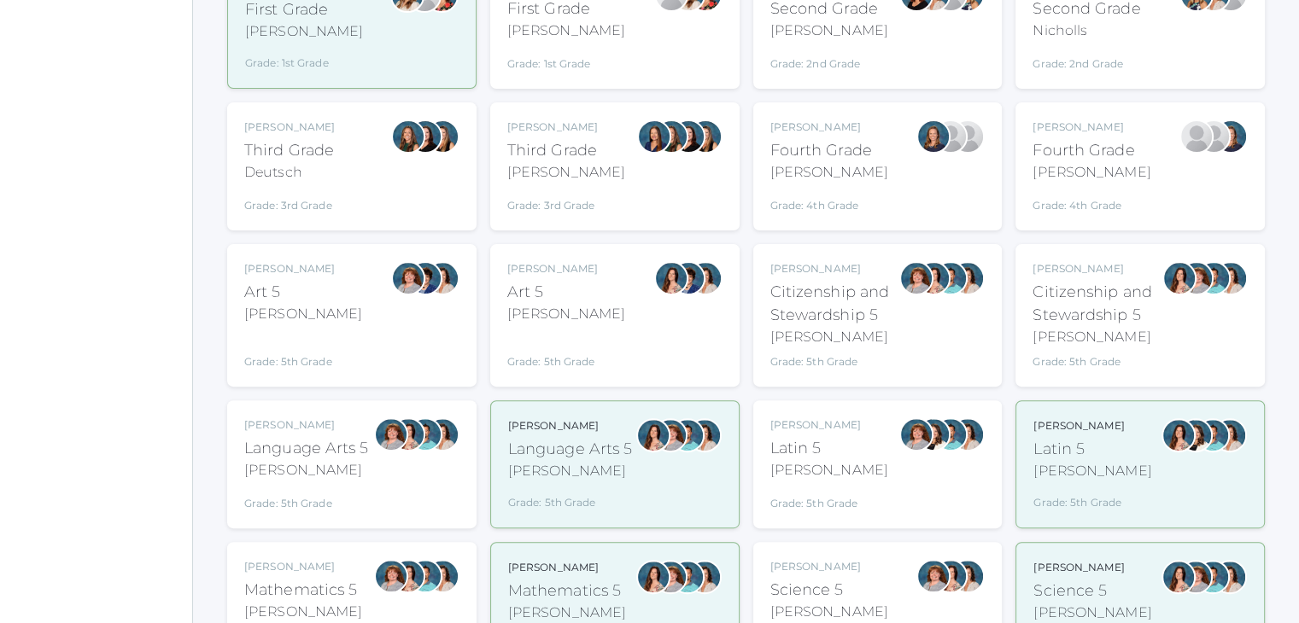
click at [289, 484] on div "Sarah Bence Language Arts 5 Bence Grade: 5th Grade 05LA" at bounding box center [306, 465] width 125 height 94
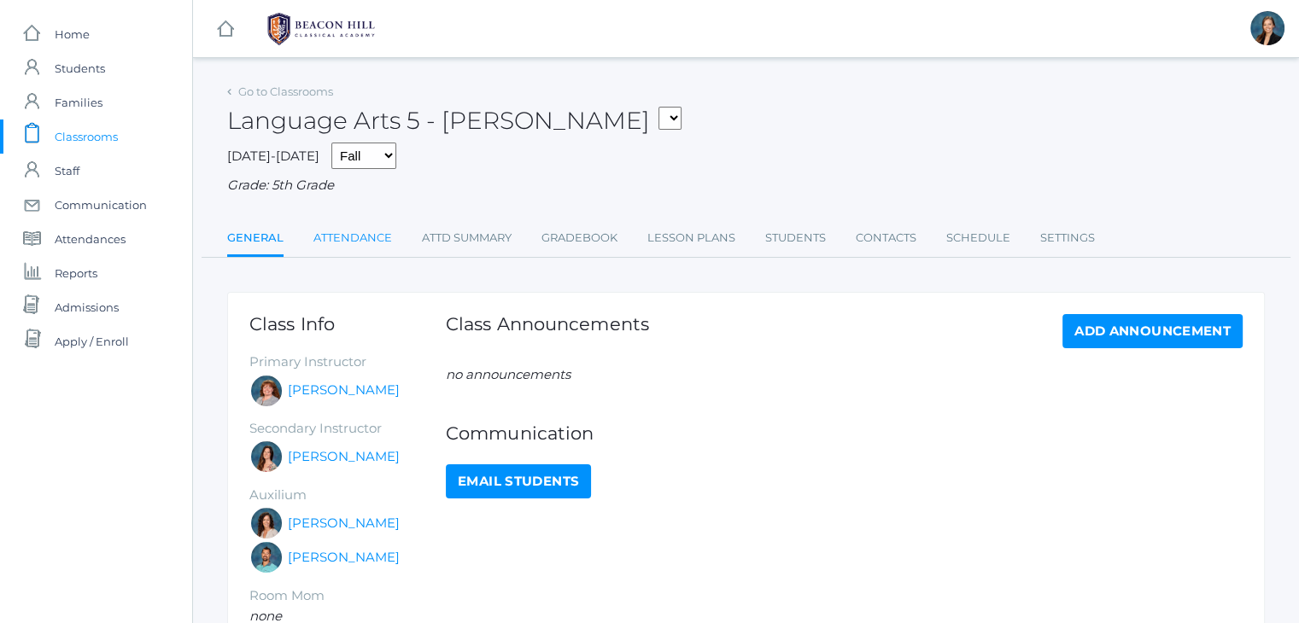
click at [338, 232] on link "Attendance" at bounding box center [352, 238] width 79 height 34
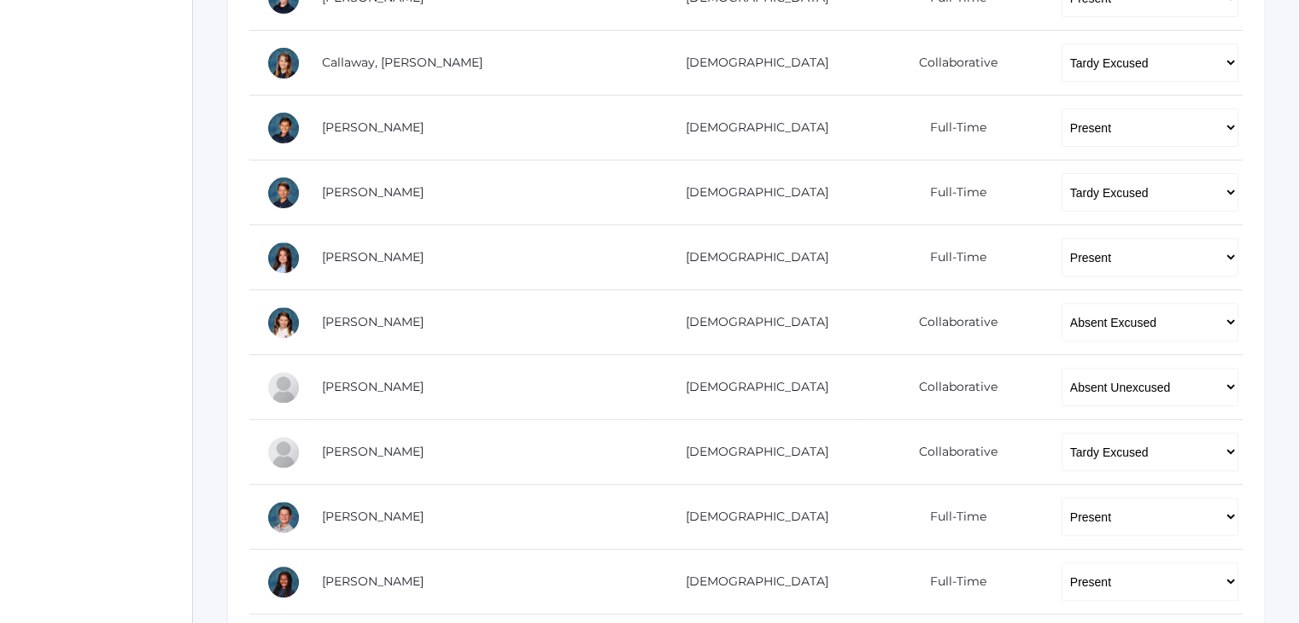
scroll to position [524, 0]
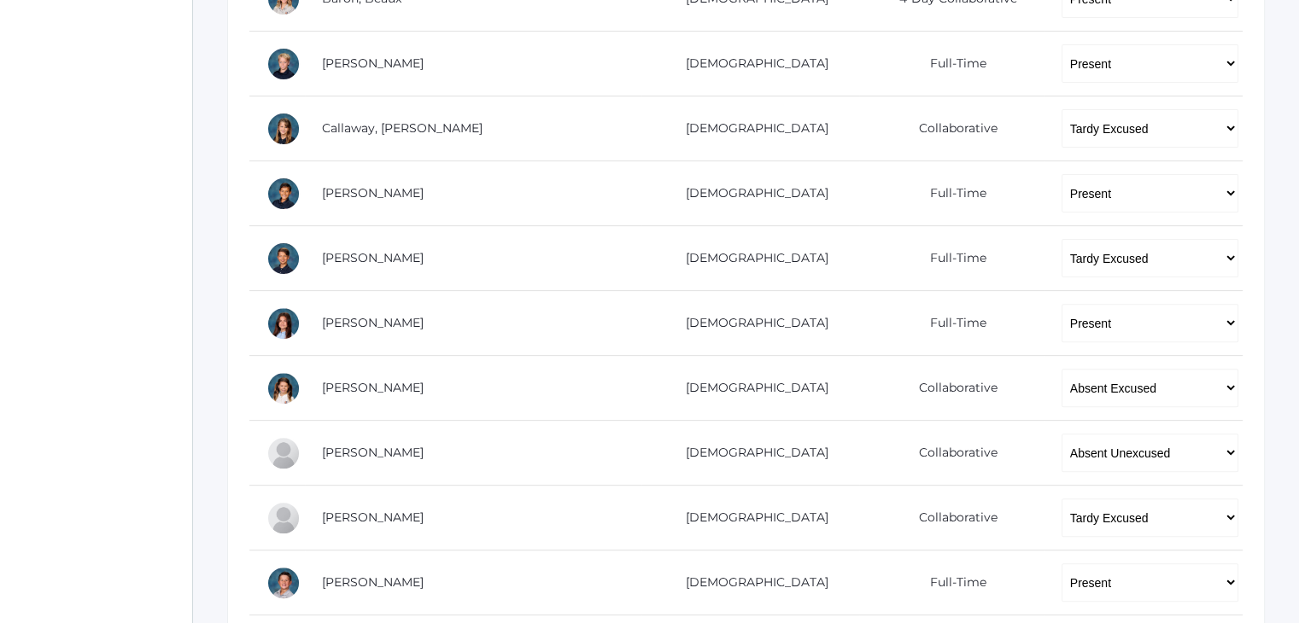
click at [50, 188] on div "icons/ui/navigation/home Created with Sketch. Home icons/user/plain Created wit…" at bounding box center [96, 307] width 192 height 1663
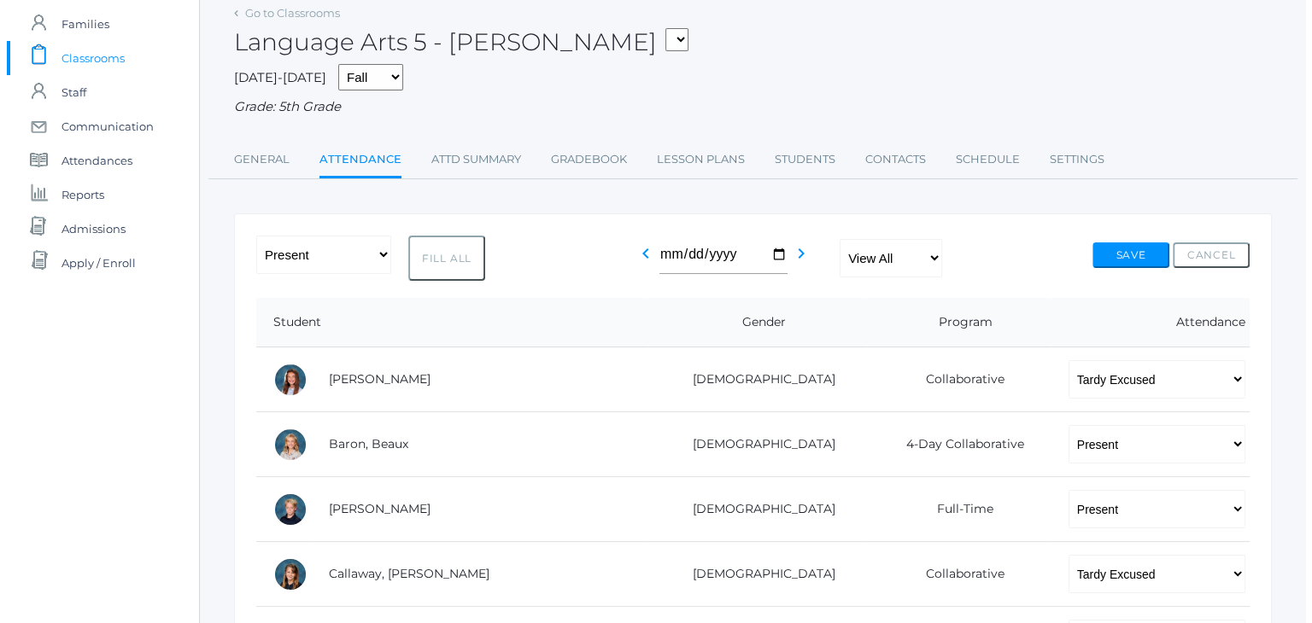
scroll to position [0, 0]
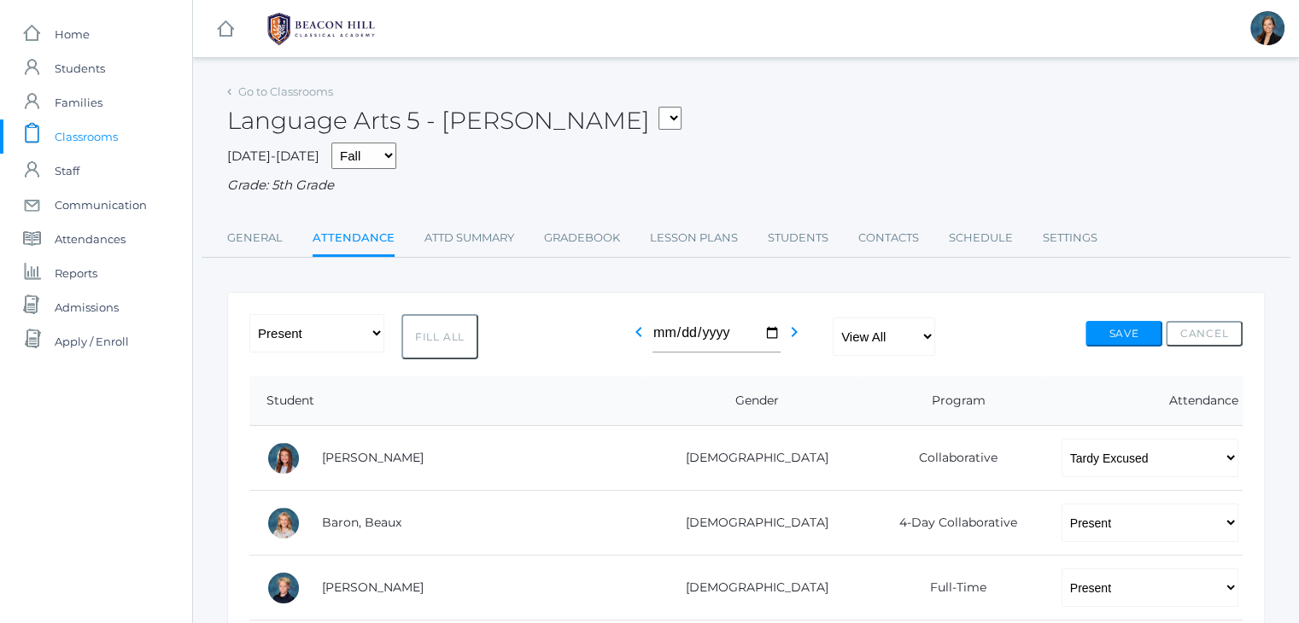
click at [64, 132] on span "Classrooms" at bounding box center [86, 137] width 63 height 34
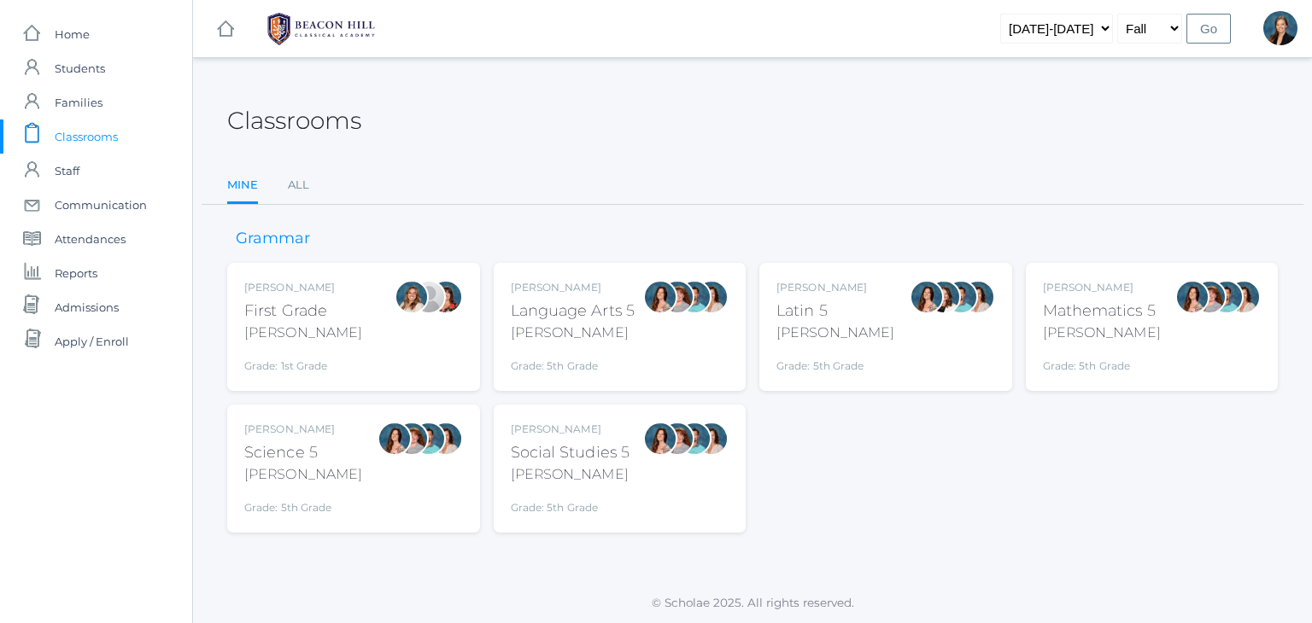
click at [389, 304] on div "Liv Barber First Grade Barber Grade: 1st Grade 01LA" at bounding box center [353, 327] width 219 height 94
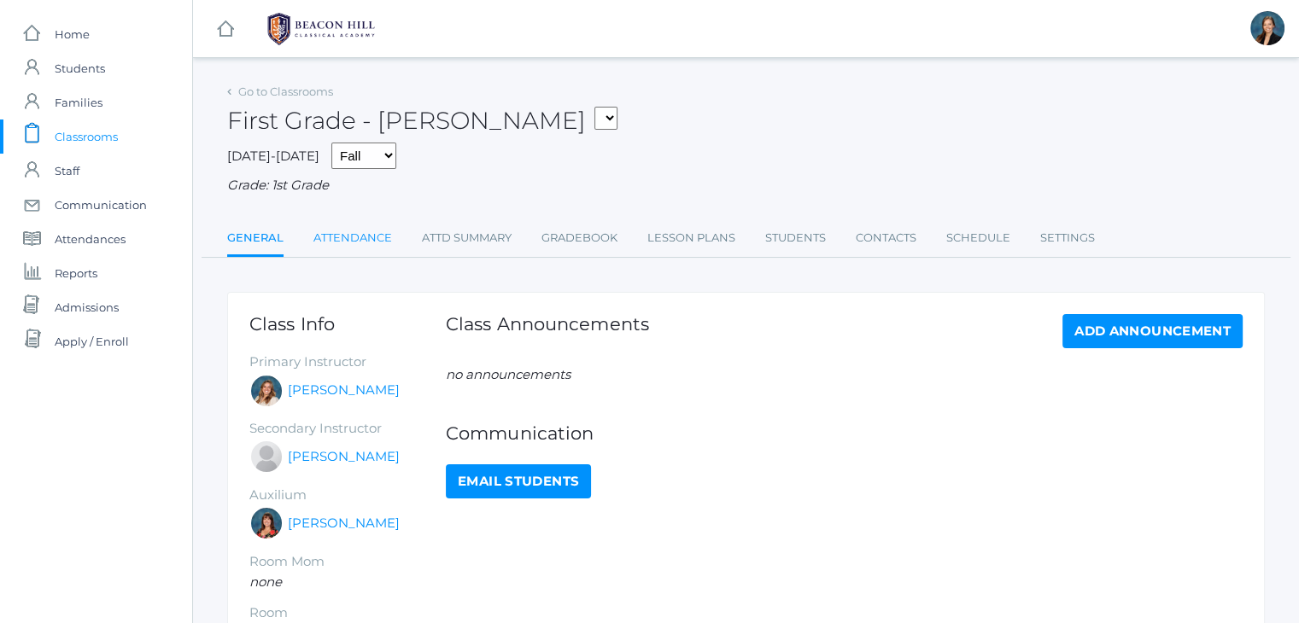
click at [365, 239] on link "Attendance" at bounding box center [352, 238] width 79 height 34
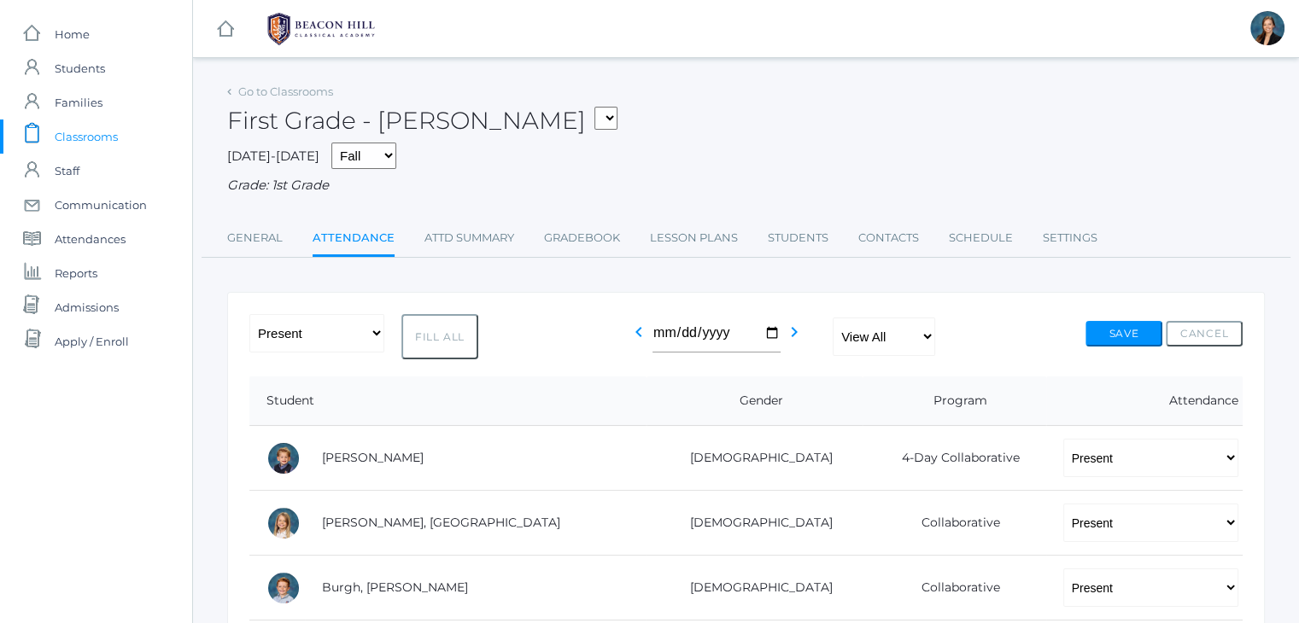
click at [72, 139] on span "Classrooms" at bounding box center [86, 137] width 63 height 34
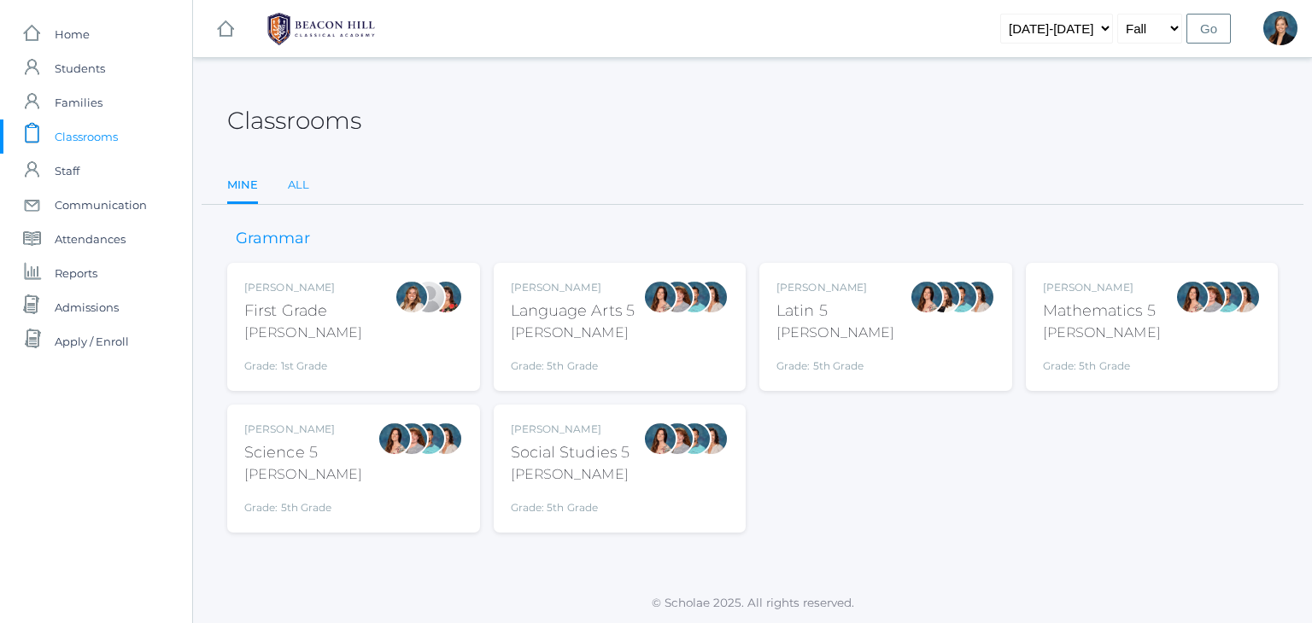
click at [298, 184] on link "All" at bounding box center [298, 185] width 21 height 34
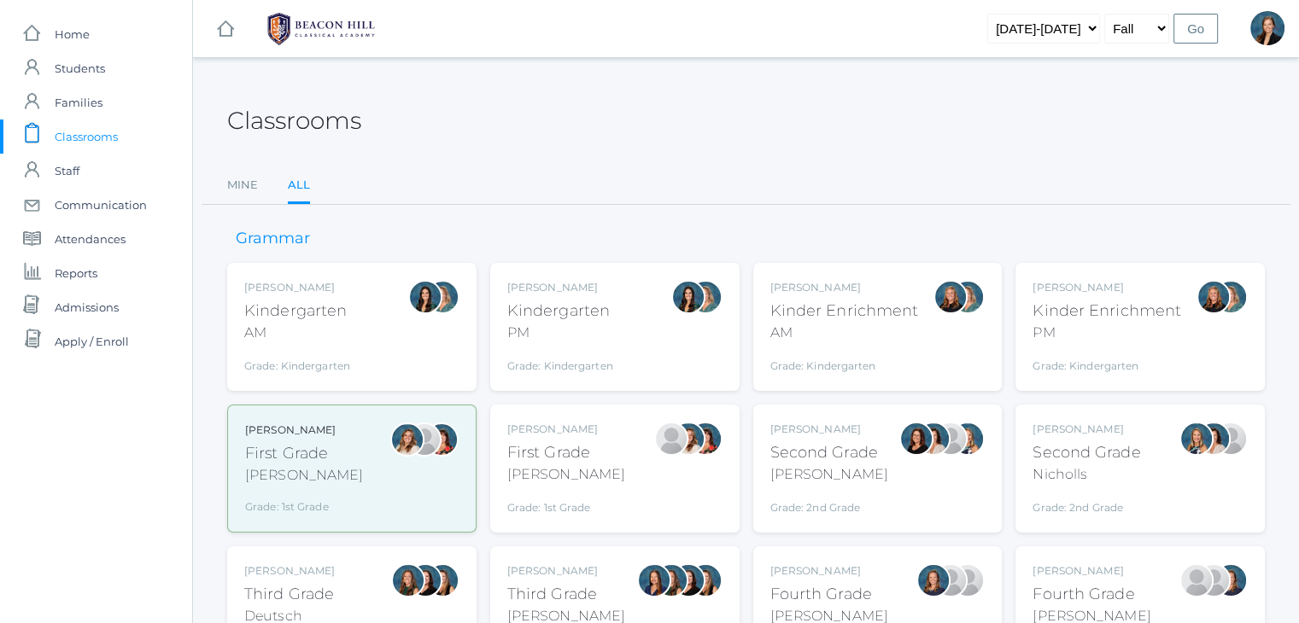
click at [881, 469] on div "Emily Balli Second Grade Balli Grade: 2nd Grade 02LA" at bounding box center [877, 469] width 215 height 94
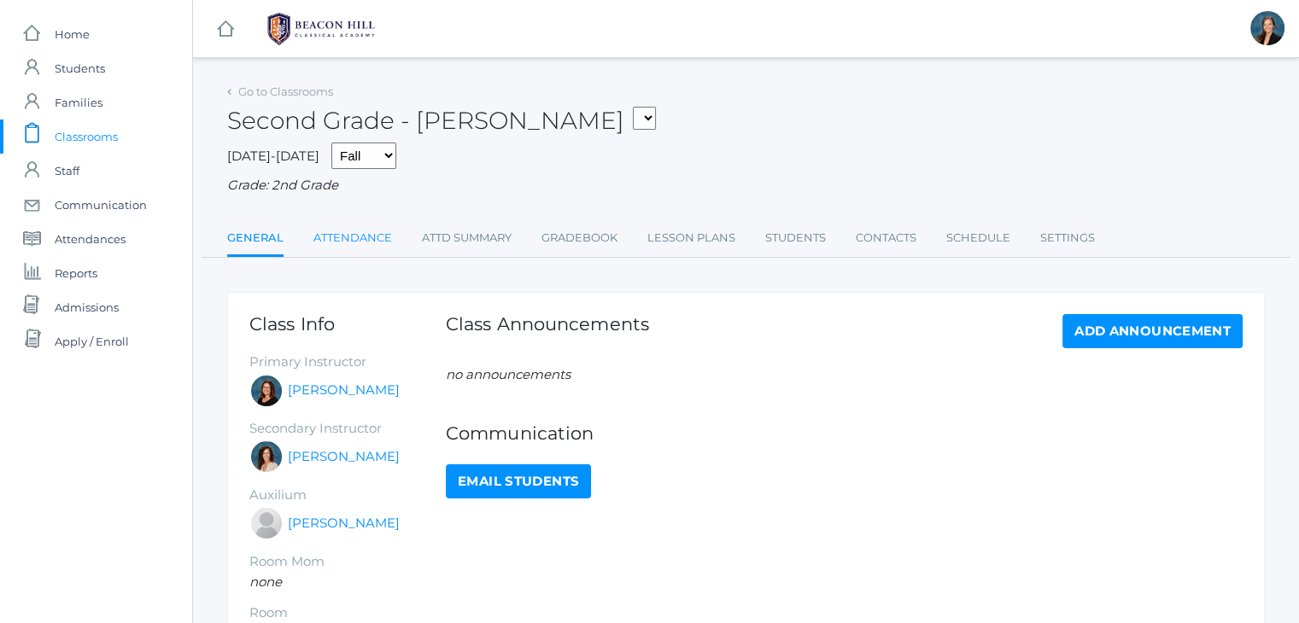
click at [344, 238] on link "Attendance" at bounding box center [352, 238] width 79 height 34
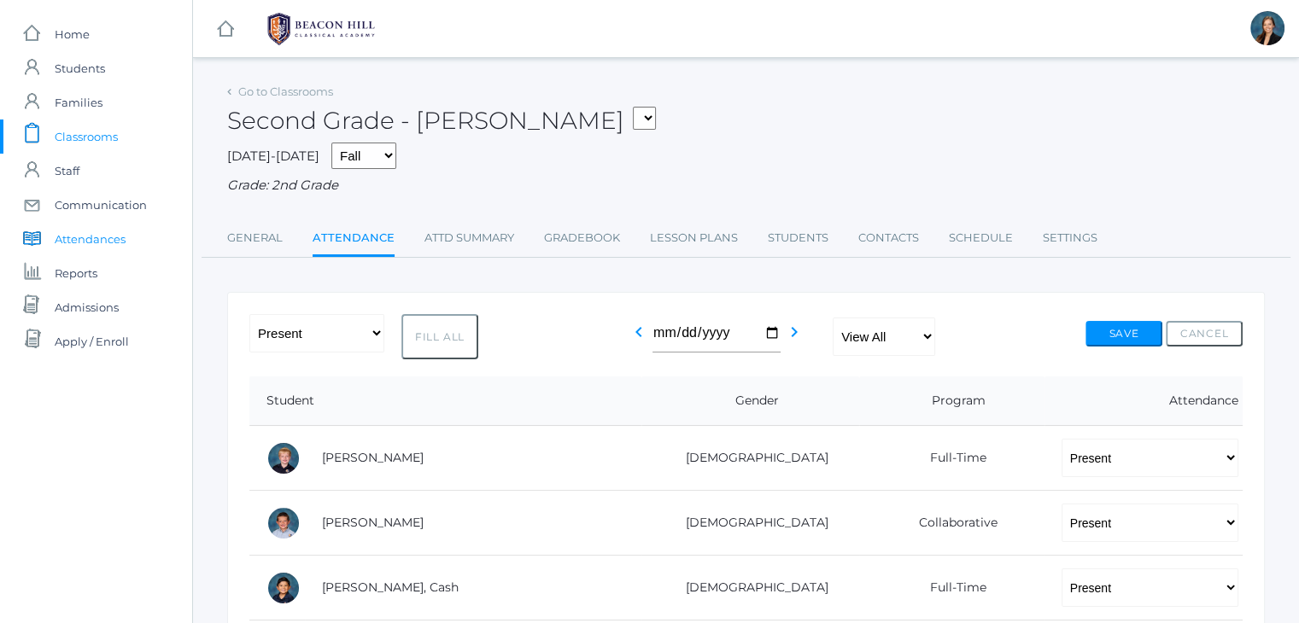
click at [91, 236] on span "Attendances" at bounding box center [90, 239] width 71 height 34
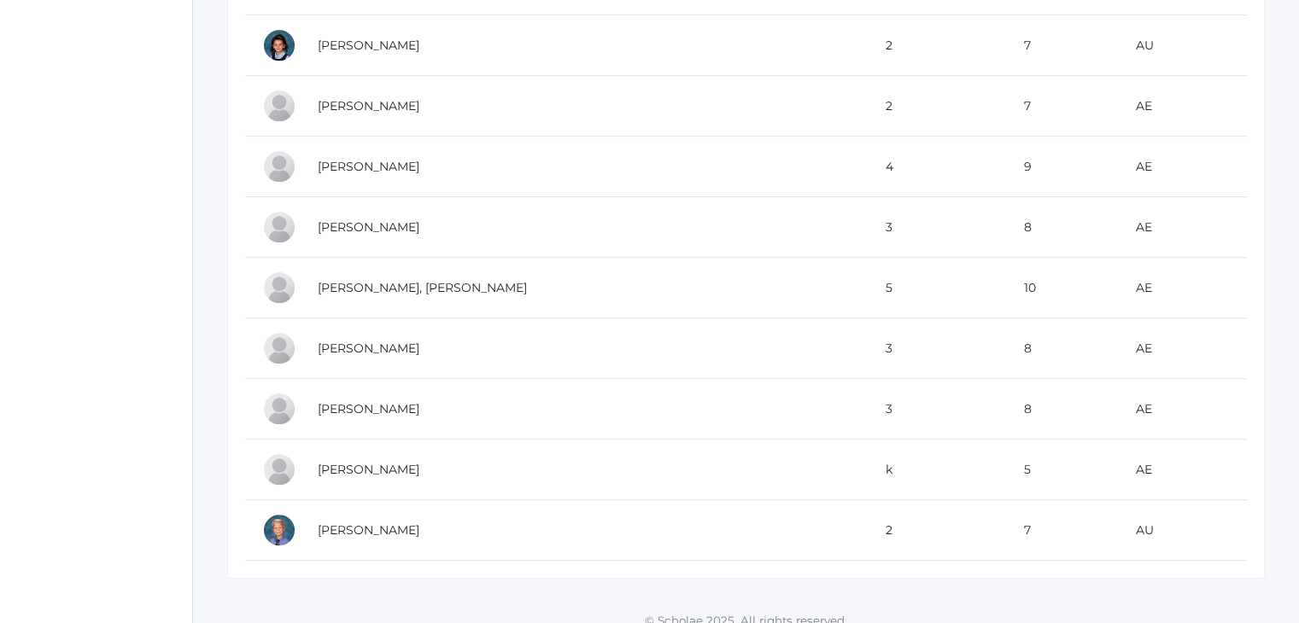
scroll to position [31, 0]
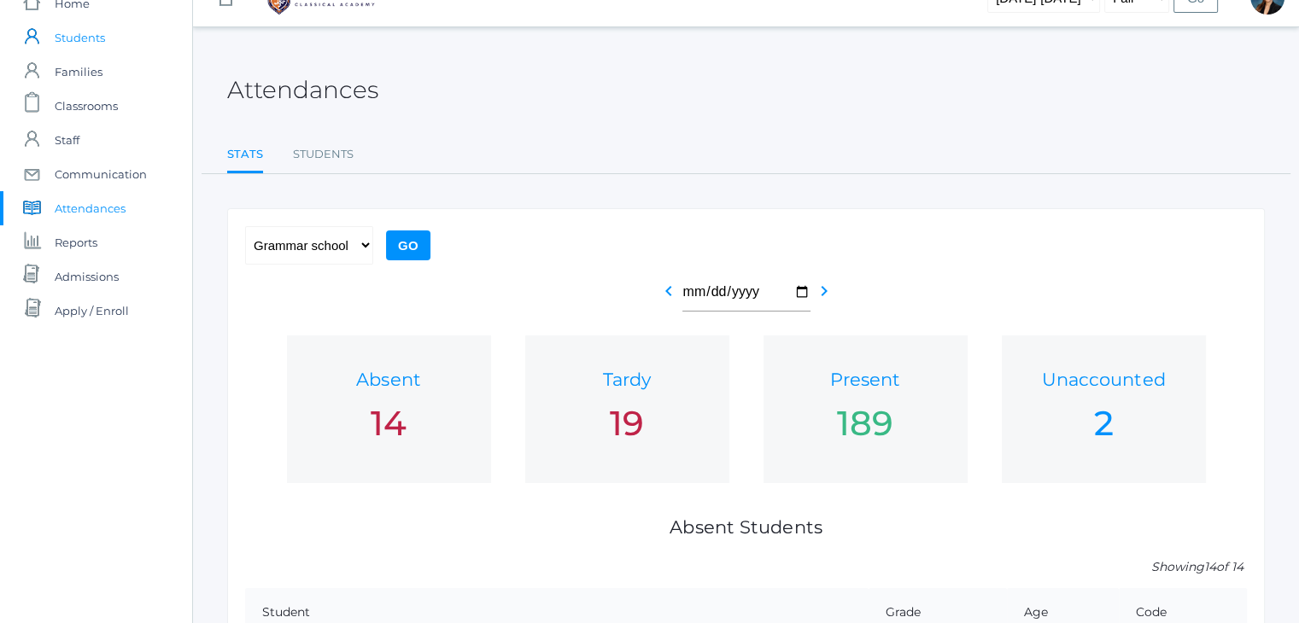
click at [83, 35] on span "Students" at bounding box center [80, 37] width 50 height 34
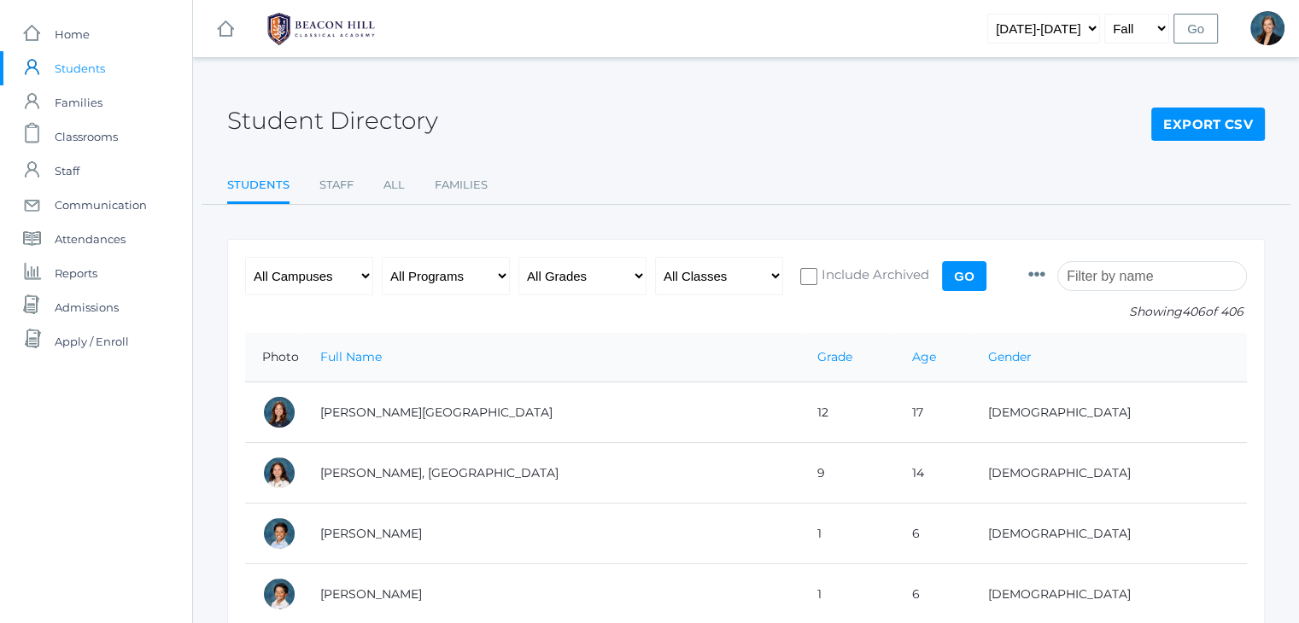
click at [1110, 283] on input "search" at bounding box center [1152, 276] width 190 height 30
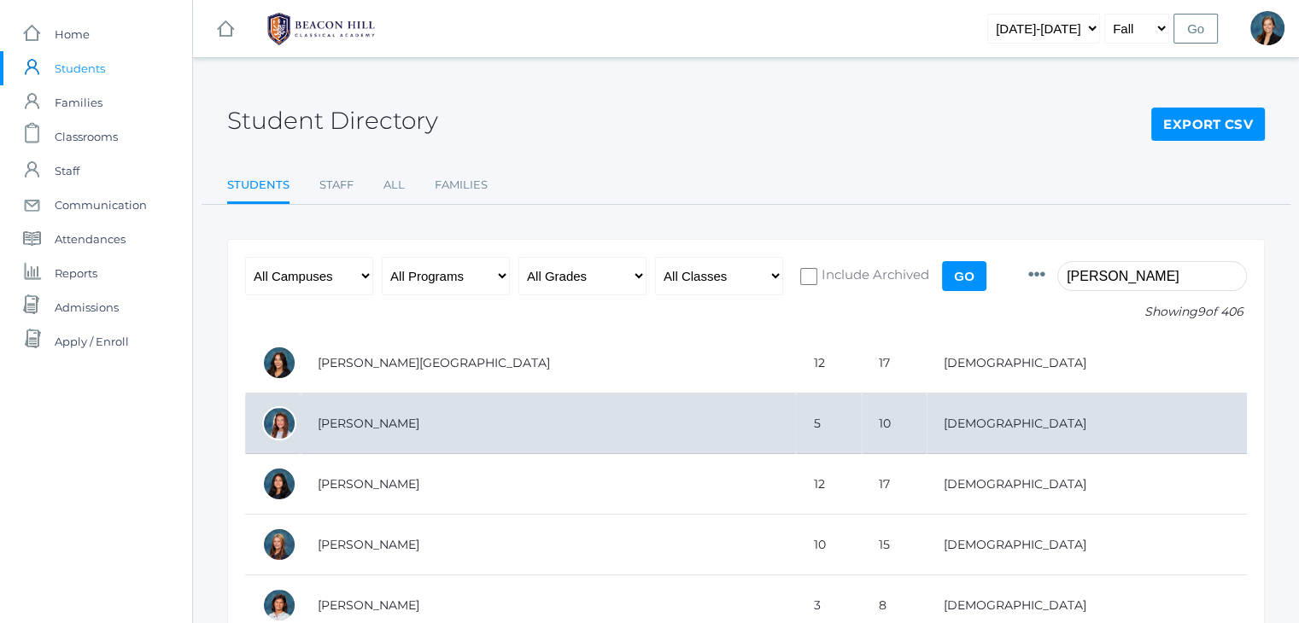
type input "ella"
click at [492, 405] on td "[PERSON_NAME]" at bounding box center [548, 424] width 495 height 61
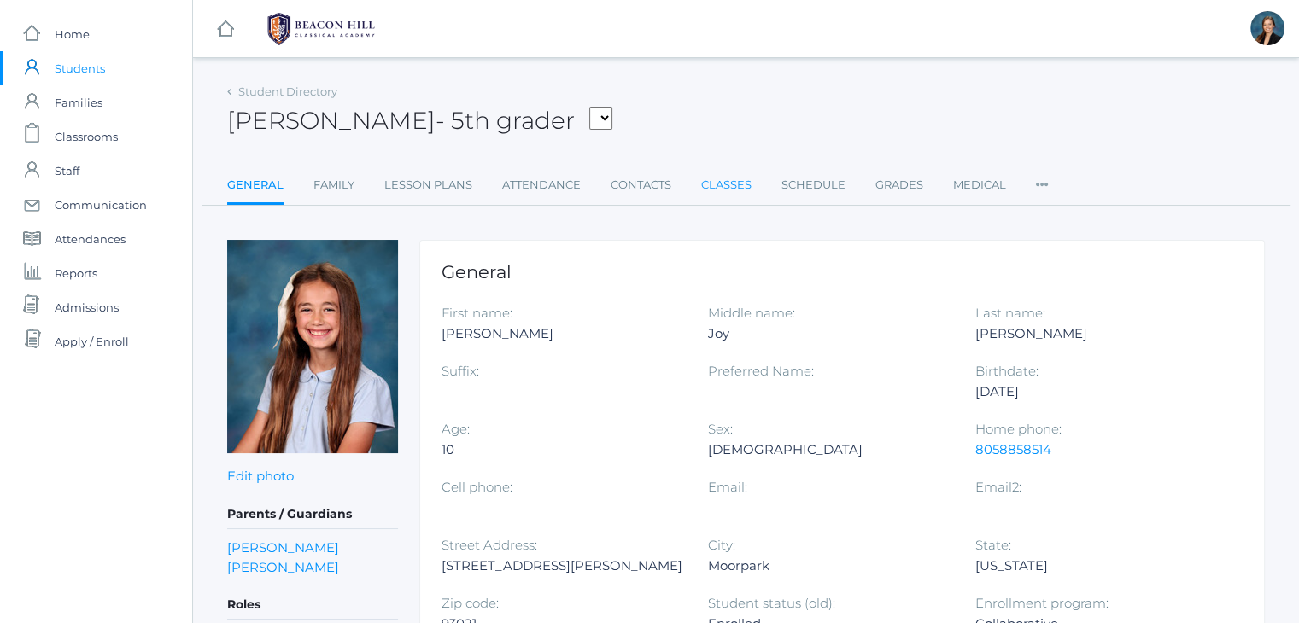
click at [722, 180] on link "Classes" at bounding box center [726, 185] width 50 height 34
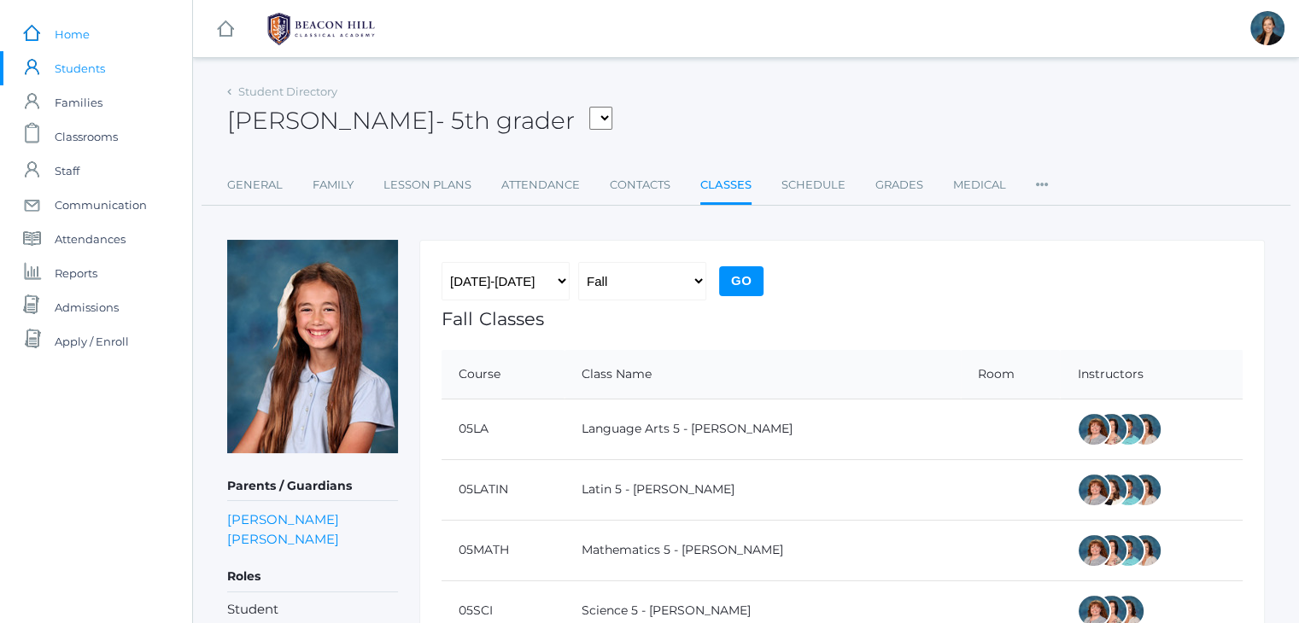
click at [68, 38] on span "Home" at bounding box center [72, 34] width 35 height 34
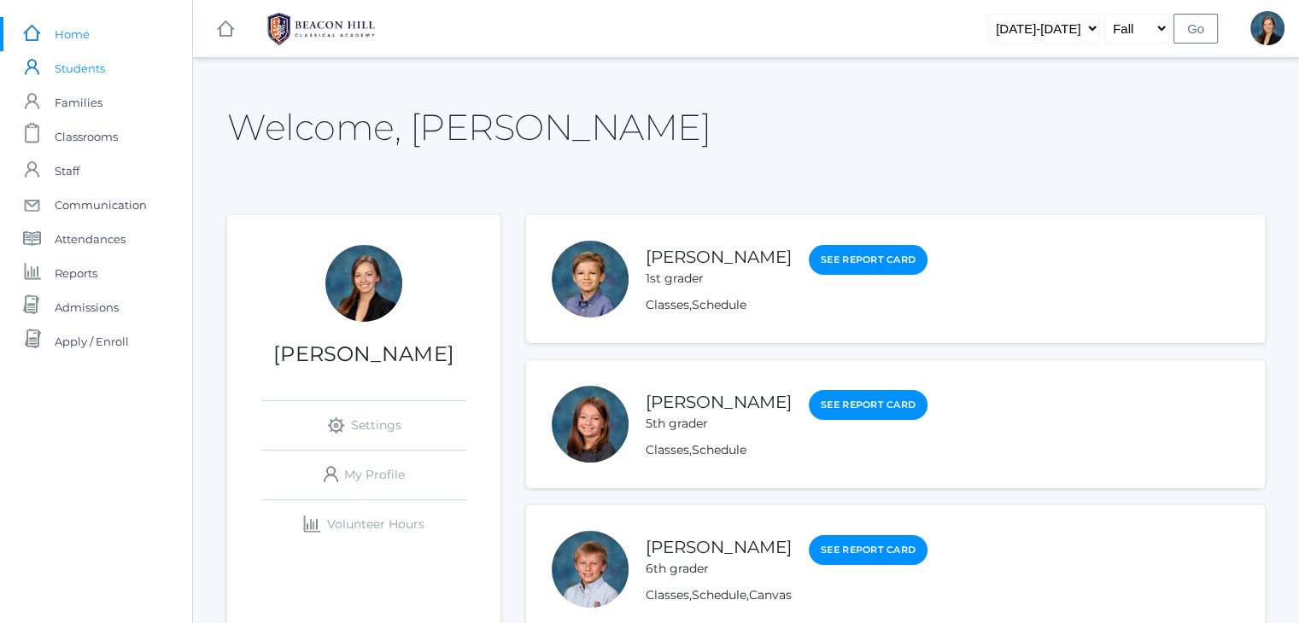
click at [66, 78] on span "Students" at bounding box center [80, 68] width 50 height 34
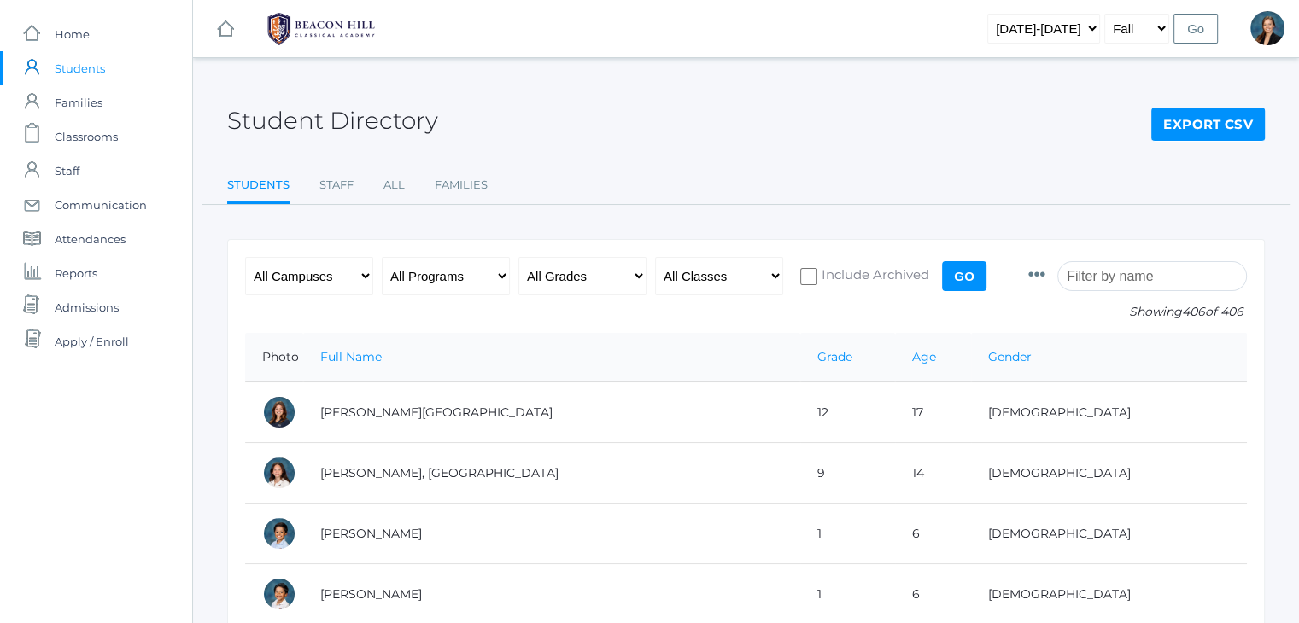
click at [1116, 274] on input "search" at bounding box center [1152, 276] width 190 height 30
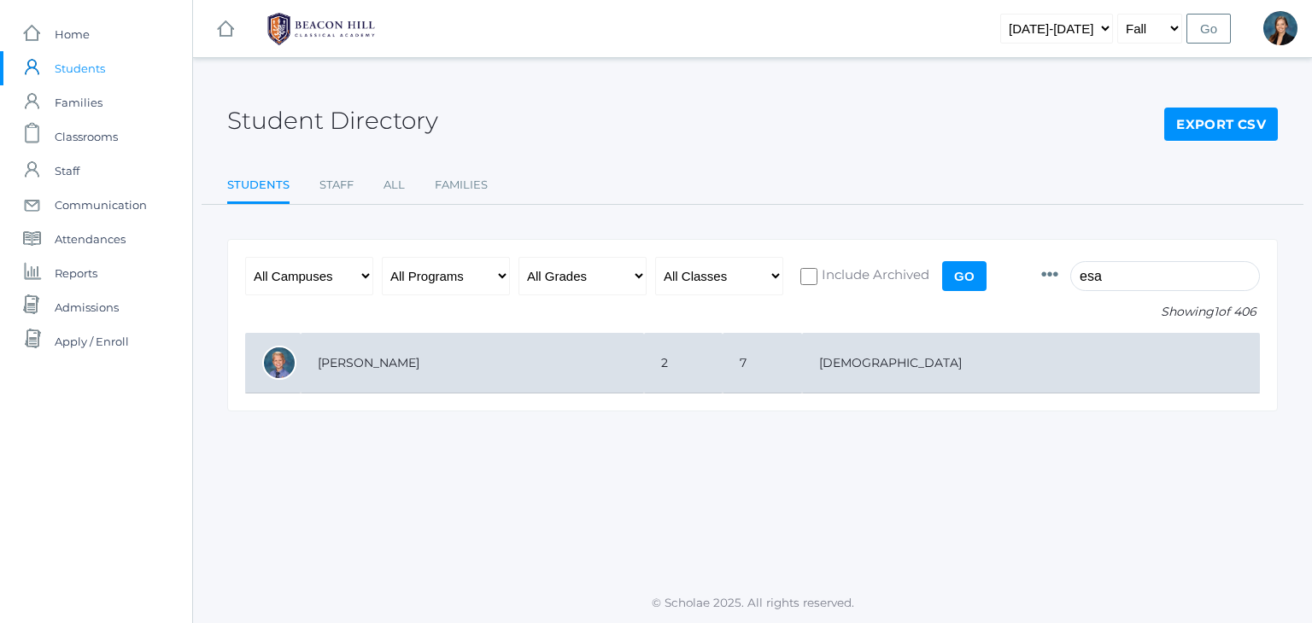
type input "esa"
click at [644, 353] on td "[PERSON_NAME]" at bounding box center [472, 363] width 343 height 61
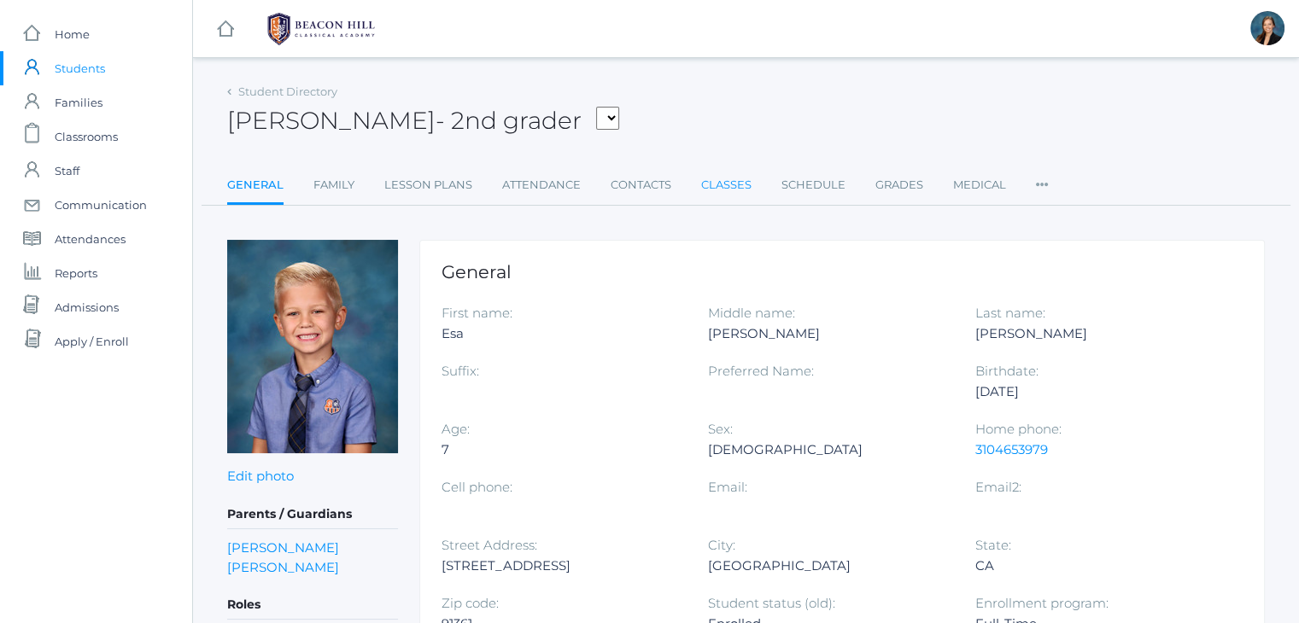
click at [721, 183] on link "Classes" at bounding box center [726, 185] width 50 height 34
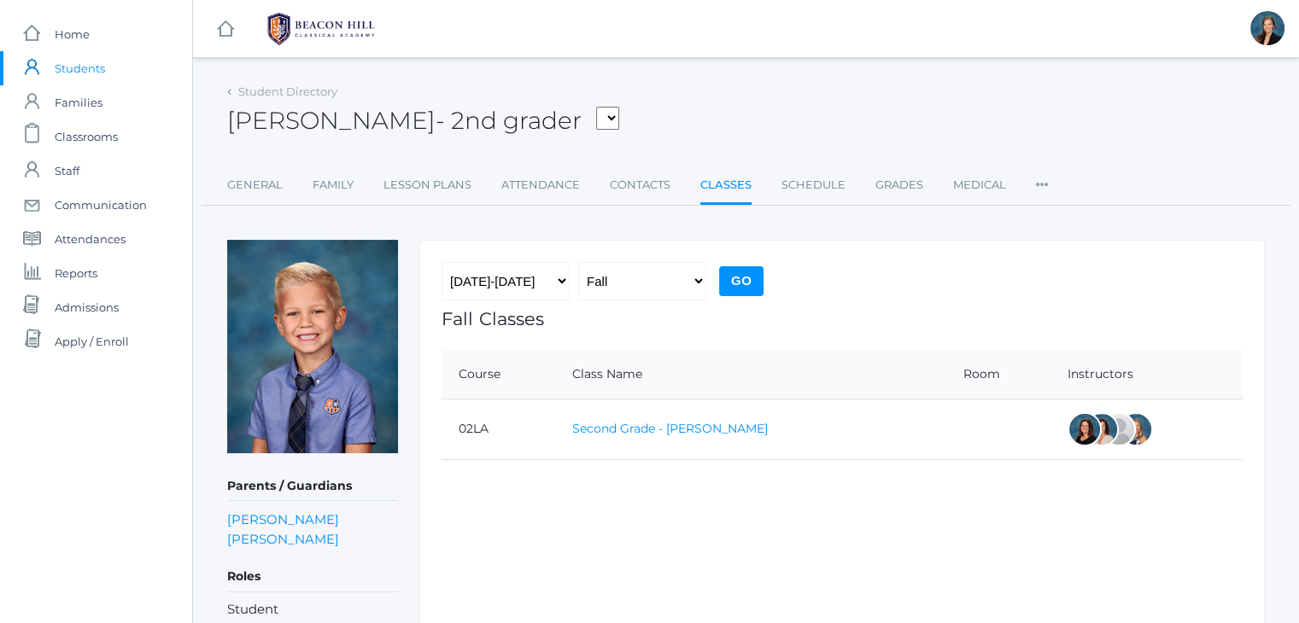
click at [646, 422] on link "Second Grade - [PERSON_NAME]" at bounding box center [670, 428] width 196 height 15
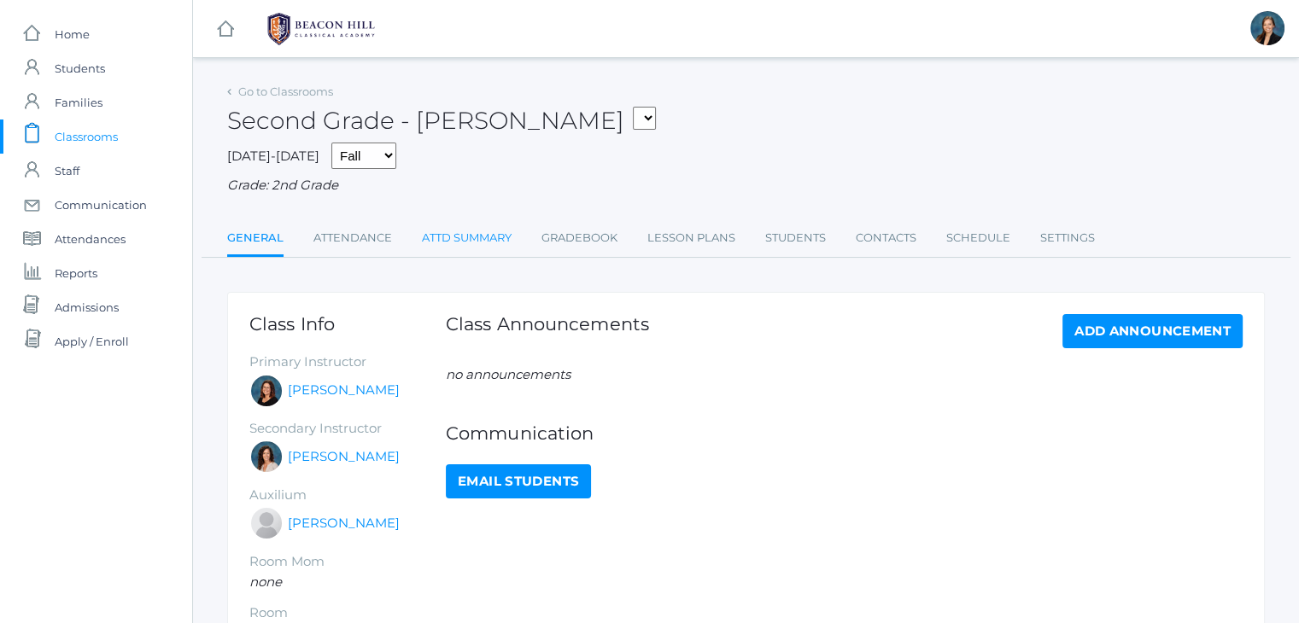
click at [463, 226] on link "Attd Summary" at bounding box center [467, 238] width 90 height 34
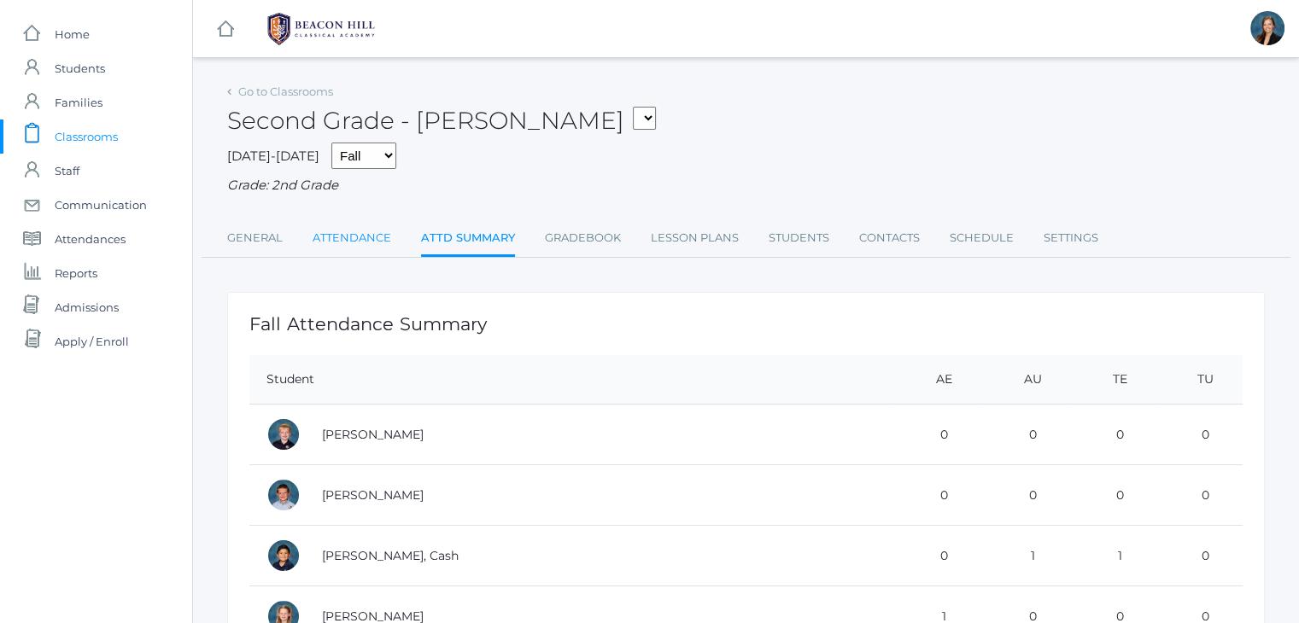
click at [352, 237] on link "Attendance" at bounding box center [352, 238] width 79 height 34
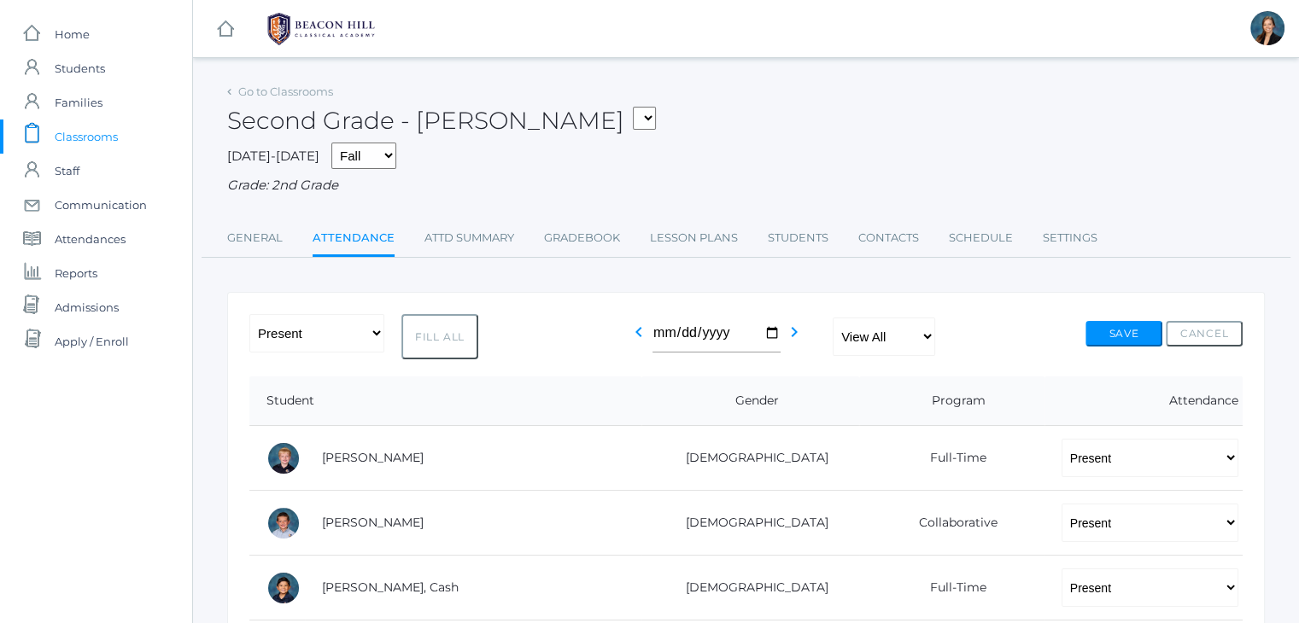
click at [816, 114] on div "Second Grade - Balli 01LA - First Grade Barber 05LATIN - Latin 5 Salazar 05MATH…" at bounding box center [746, 110] width 1038 height 63
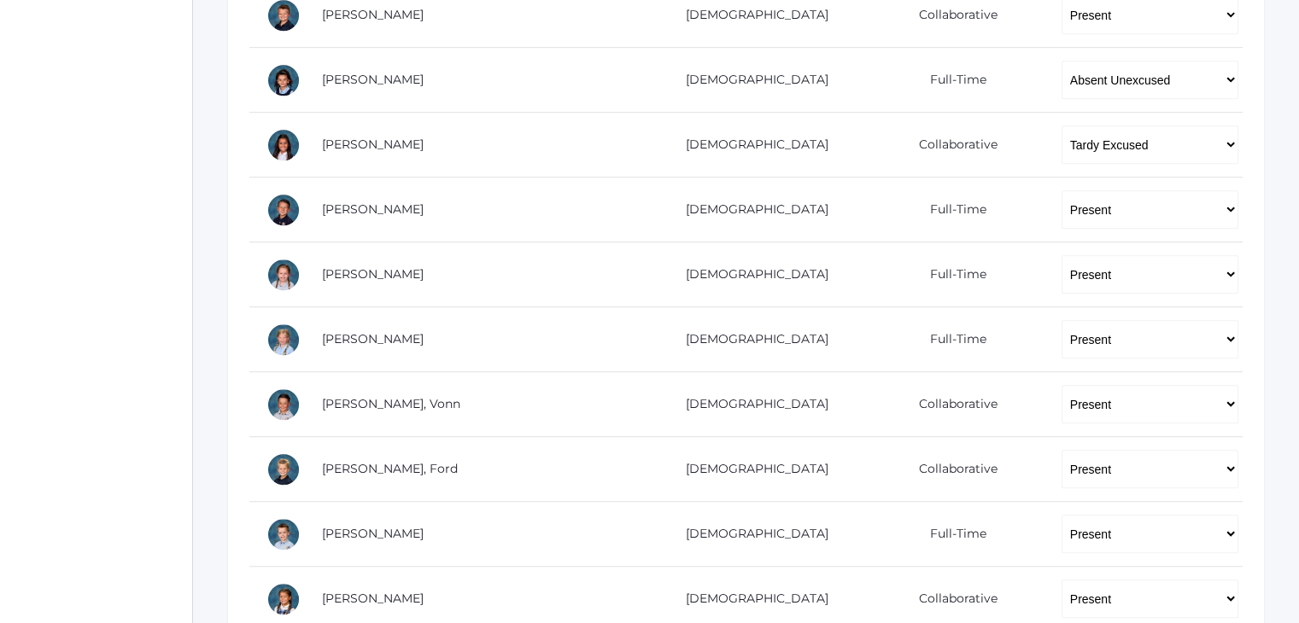
scroll to position [1025, 0]
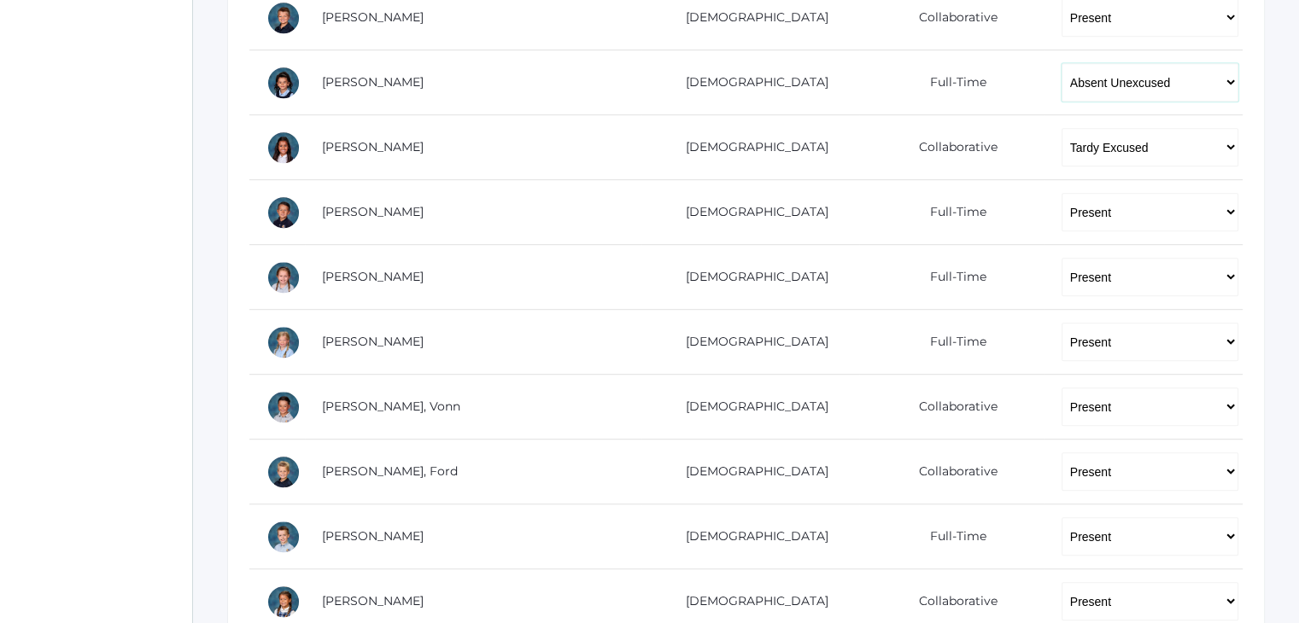
click at [1151, 90] on select "-- Present Present-At-Home Tardy Excused Tardy Unexcused Absent Excused Absent …" at bounding box center [1149, 82] width 177 height 38
select select "TE"
click at [1061, 63] on select "-- Present Present-At-Home Tardy Excused Tardy Unexcused Absent Excused Absent …" at bounding box center [1149, 82] width 177 height 38
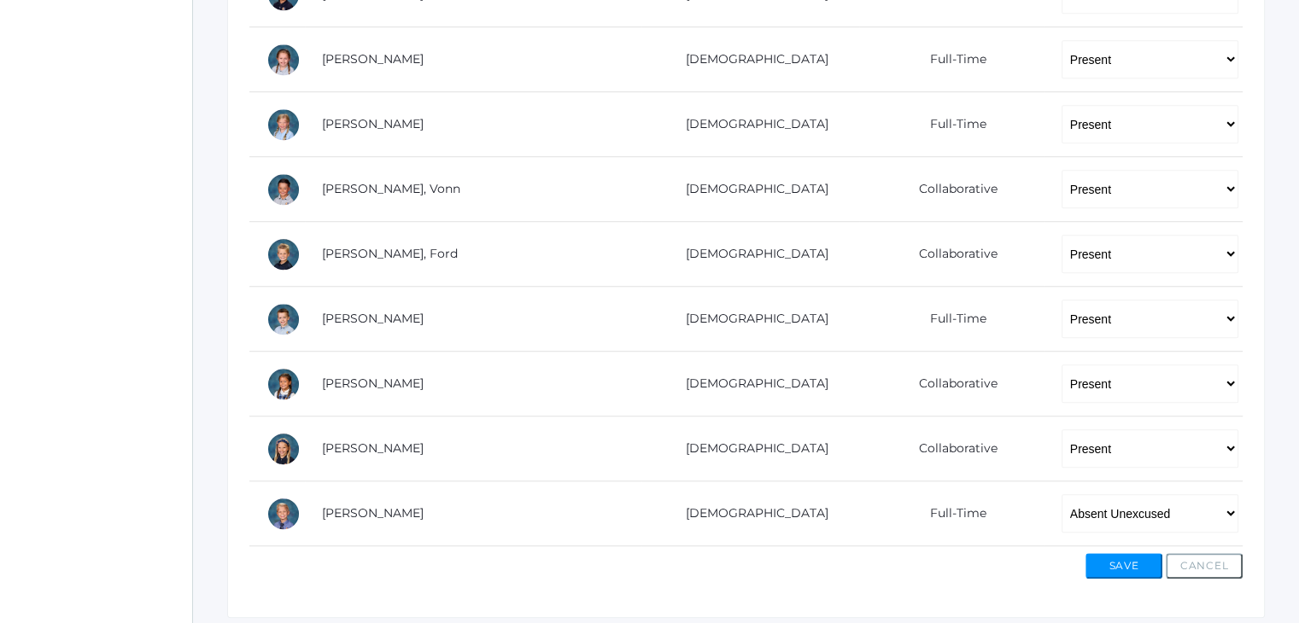
scroll to position [1295, 0]
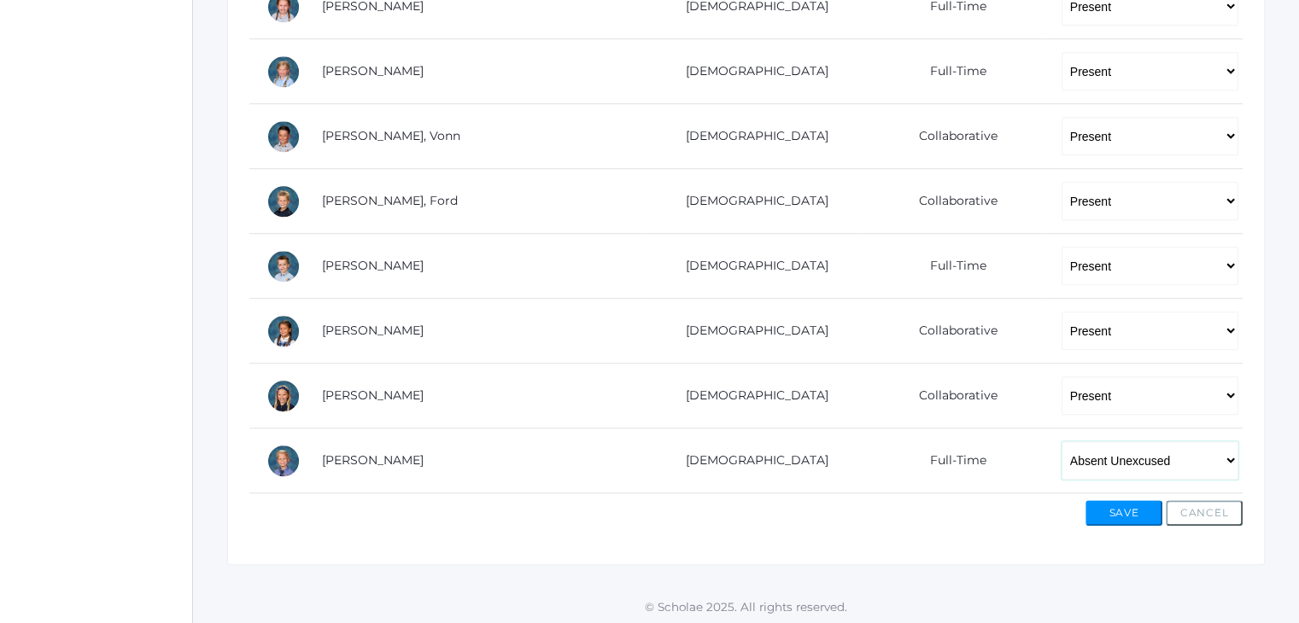
click at [1102, 451] on select "-- Present Present-At-Home Tardy Excused Tardy Unexcused Absent Excused Absent …" at bounding box center [1149, 461] width 177 height 38
select select "TE"
click at [1061, 442] on select "-- Present Present-At-Home Tardy Excused Tardy Unexcused Absent Excused Absent …" at bounding box center [1149, 461] width 177 height 38
click at [1134, 503] on button "Save" at bounding box center [1123, 513] width 77 height 26
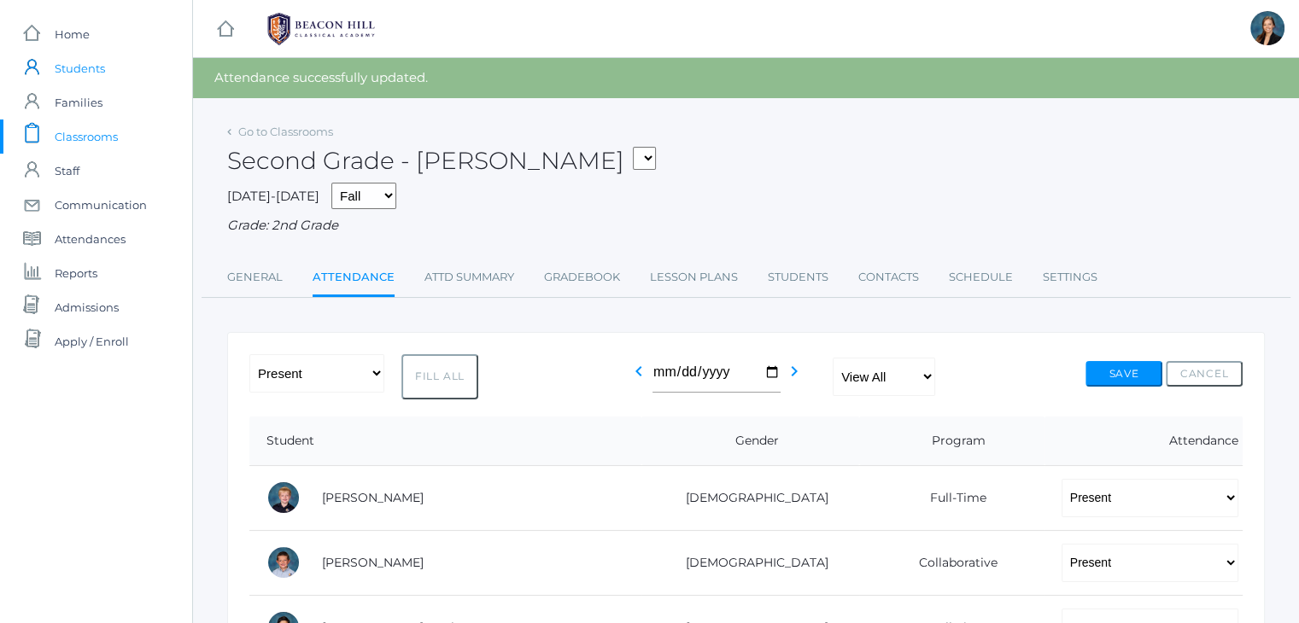
click at [98, 77] on span "Students" at bounding box center [80, 68] width 50 height 34
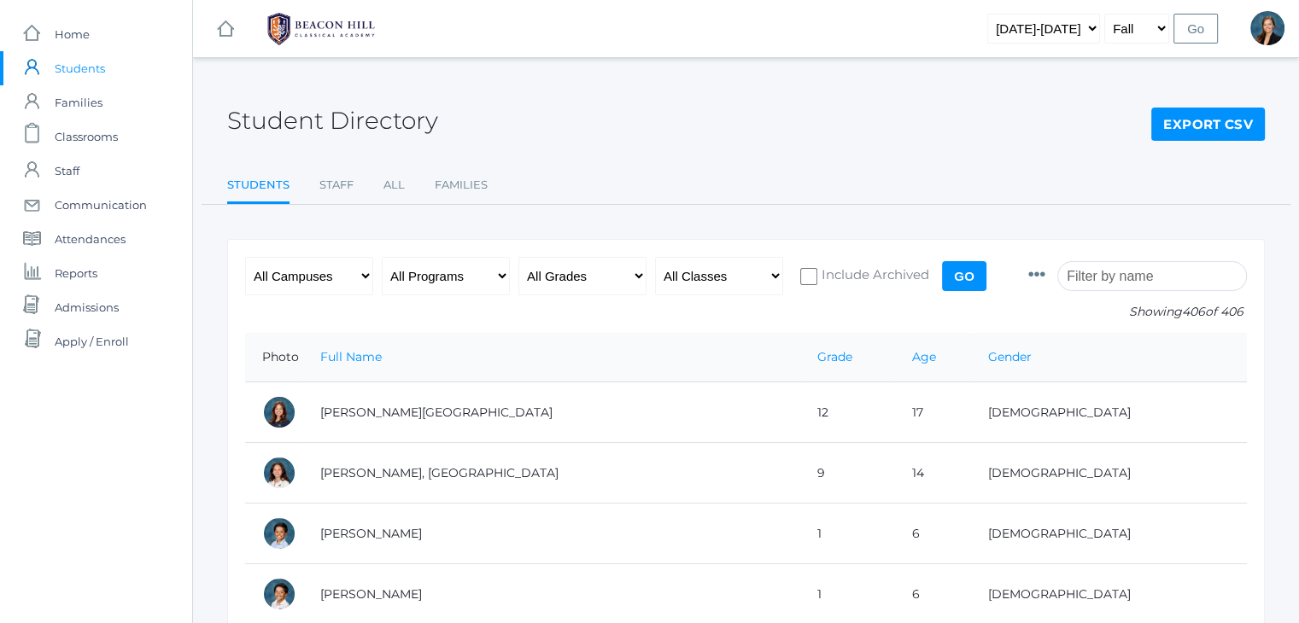
click at [1137, 283] on input "search" at bounding box center [1152, 276] width 190 height 30
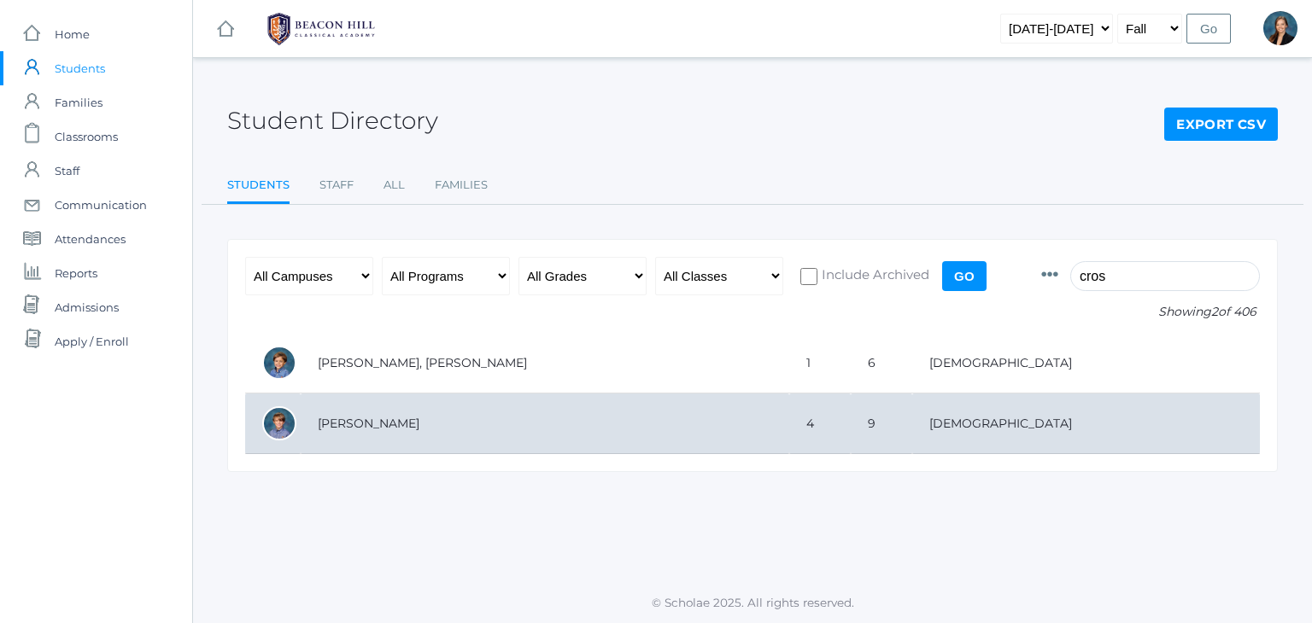
type input "cros"
click at [328, 423] on td "[PERSON_NAME]" at bounding box center [545, 424] width 488 height 61
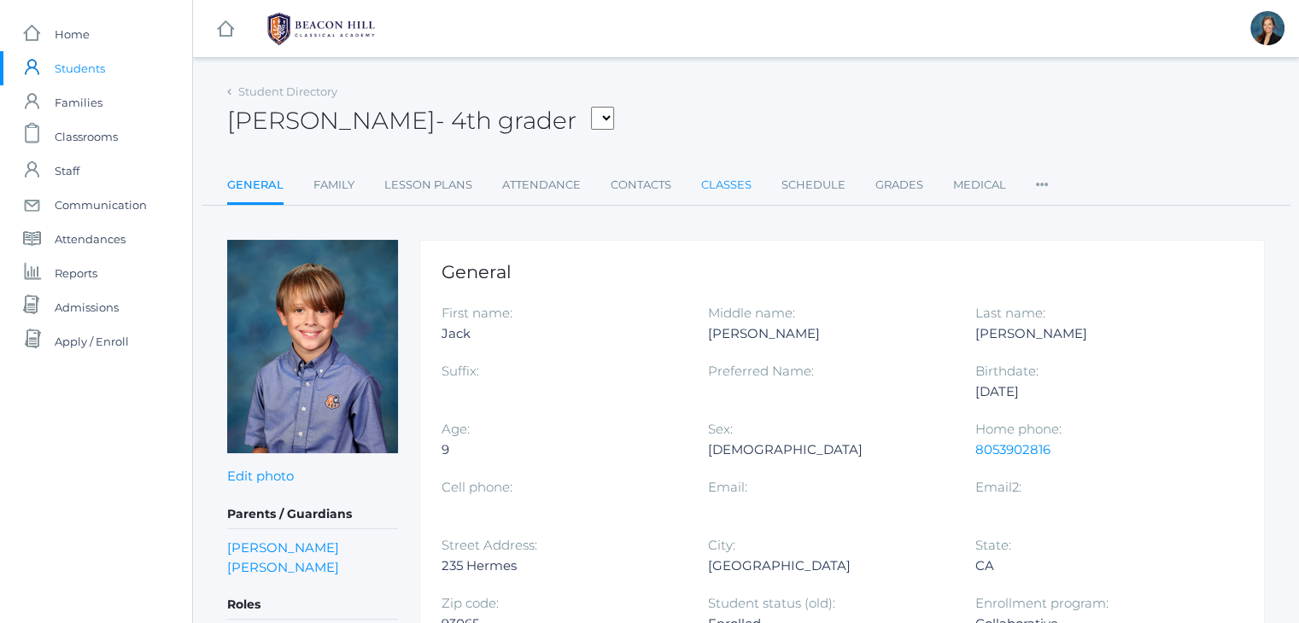
click at [734, 182] on link "Classes" at bounding box center [726, 185] width 50 height 34
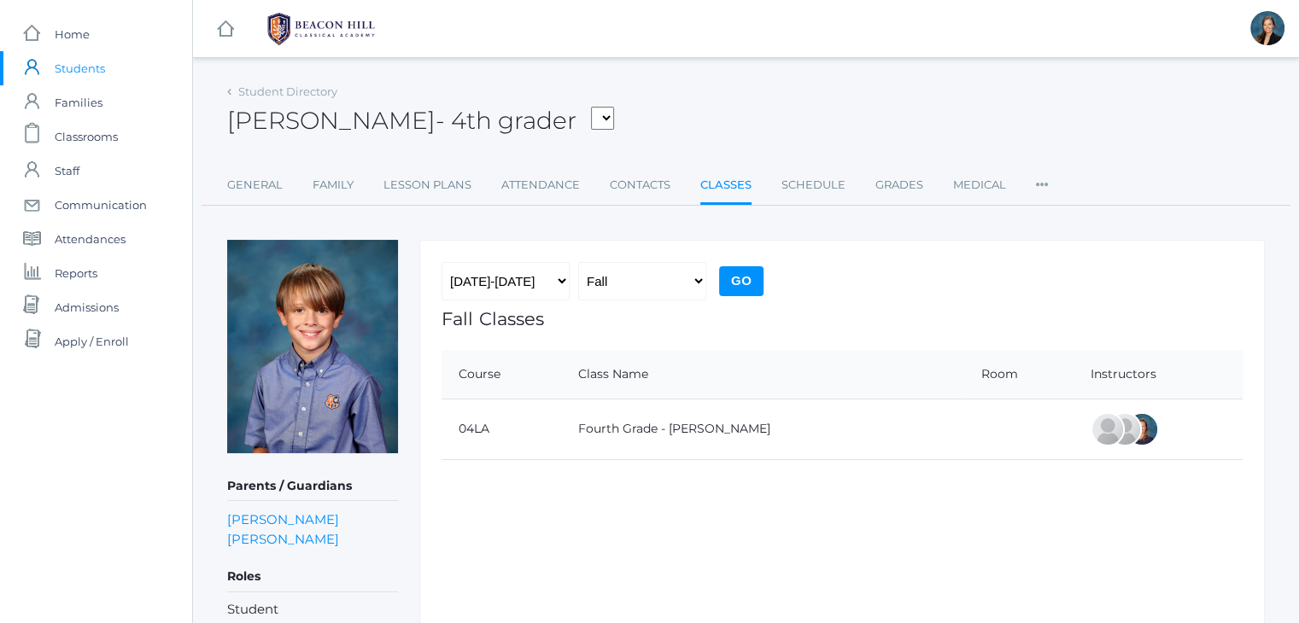
click at [71, 68] on span "Students" at bounding box center [80, 68] width 50 height 34
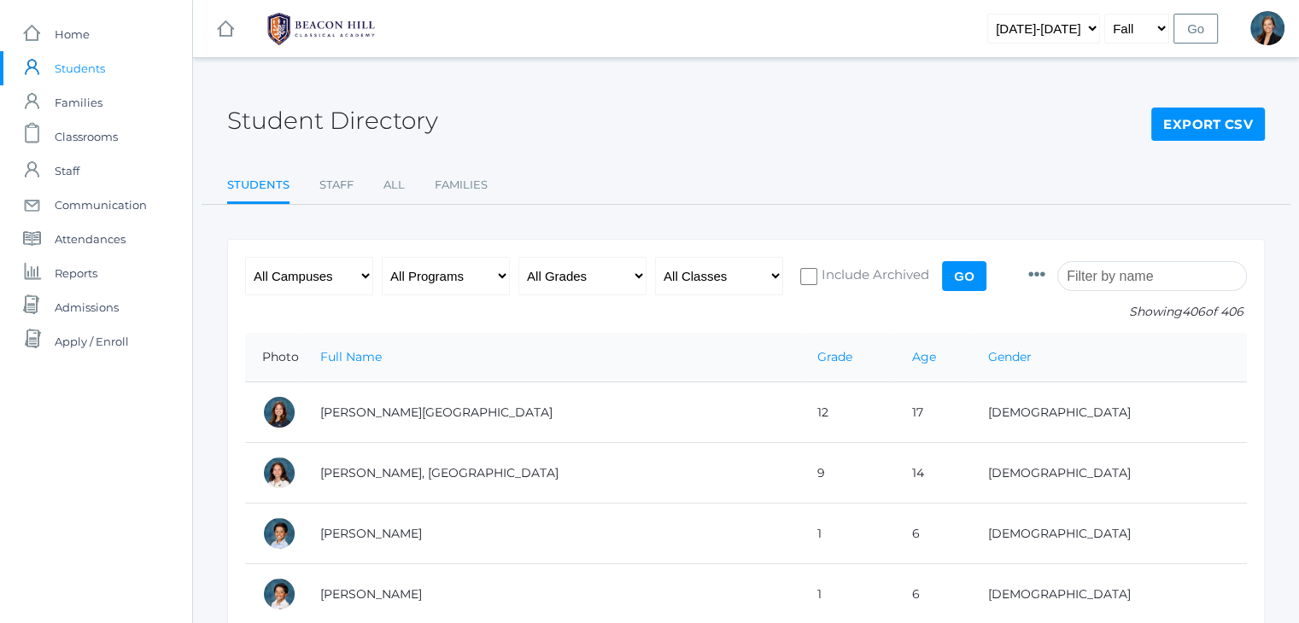
click at [1096, 274] on input "search" at bounding box center [1152, 276] width 190 height 30
click at [1036, 32] on select "[DATE]-[DATE] [DATE]-[DATE] [DATE]-[DATE] [DATE]-[DATE] [DATE]-[DATE] [DATE]-[D…" at bounding box center [1043, 29] width 113 height 30
select select "[DATE]-[DATE]"
click at [1015, 14] on select "[DATE]-[DATE] [DATE]-[DATE] [DATE]-[DATE] [DATE]-[DATE] [DATE]-[DATE] [DATE]-[D…" at bounding box center [1043, 29] width 113 height 30
click at [1160, 279] on input "search" at bounding box center [1152, 276] width 190 height 30
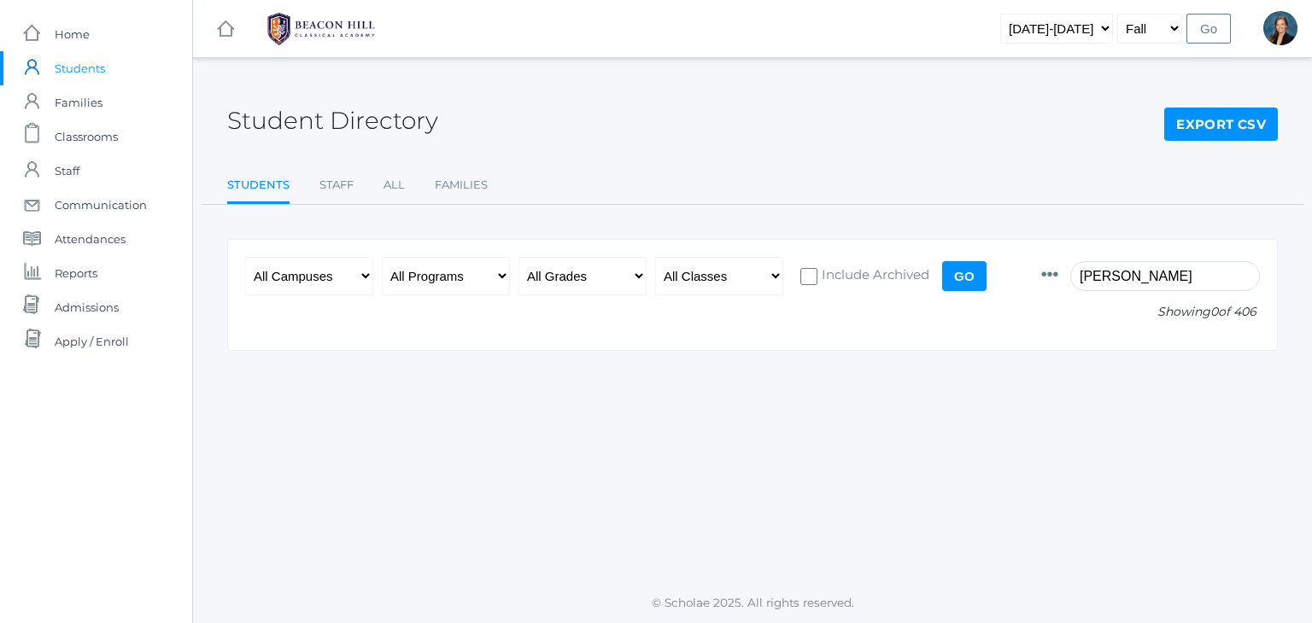
type input "jeremiah"
click at [965, 273] on input "Go" at bounding box center [964, 276] width 44 height 30
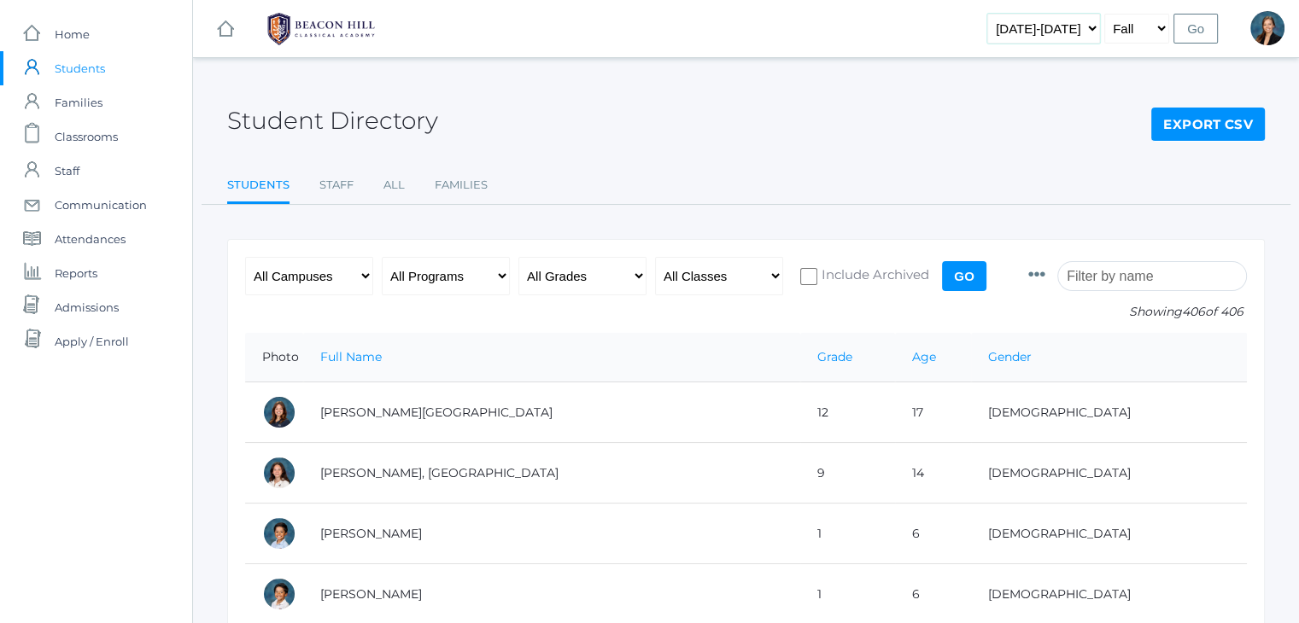
click at [1053, 28] on select "[DATE]-[DATE] [DATE]-[DATE] [DATE]-[DATE] [DATE]-[DATE] [DATE]-[DATE] [DATE]-[D…" at bounding box center [1043, 29] width 113 height 30
select select "[DATE]-[DATE]"
click at [1015, 14] on select "[DATE]-[DATE] [DATE]-[DATE] [DATE]-[DATE] [DATE]-[DATE] [DATE]-[DATE] [DATE]-[D…" at bounding box center [1043, 29] width 113 height 30
click at [1117, 277] on input "search" at bounding box center [1152, 276] width 190 height 30
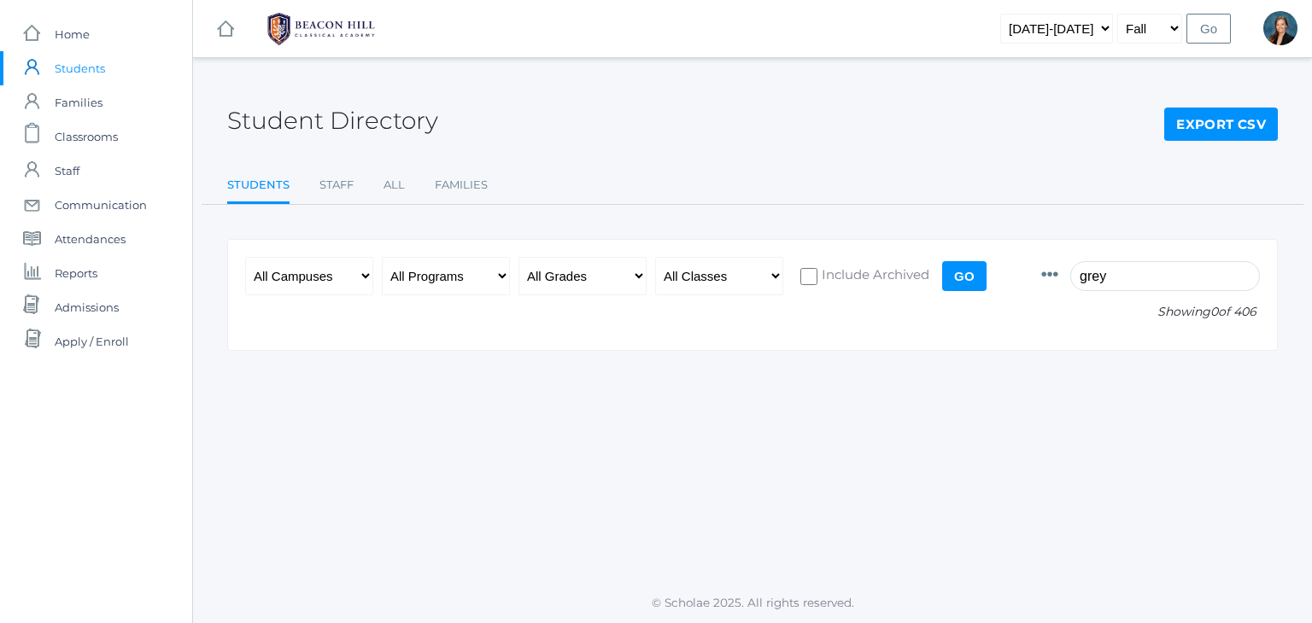
type input "grey"
click at [1189, 199] on ul "Students Staff All Families" at bounding box center [752, 186] width 1050 height 37
click at [963, 271] on input "Go" at bounding box center [964, 276] width 44 height 30
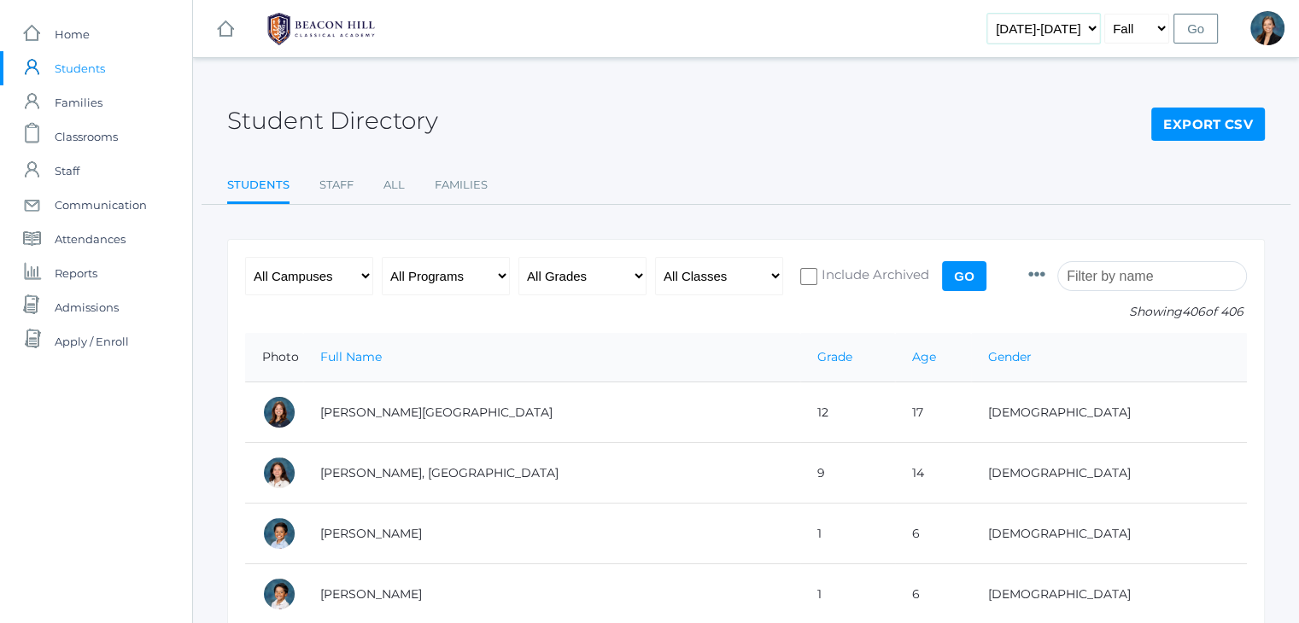
click at [1062, 29] on select "[DATE]-[DATE] [DATE]-[DATE] [DATE]-[DATE] [DATE]-[DATE] [DATE]-[DATE] [DATE]-[D…" at bounding box center [1043, 29] width 113 height 30
select select "[DATE]-[DATE]"
click at [1015, 14] on select "[DATE]-[DATE] [DATE]-[DATE] [DATE]-[DATE] [DATE]-[DATE] [DATE]-[DATE] [DATE]-[D…" at bounding box center [1043, 29] width 113 height 30
click at [1188, 25] on input "Go" at bounding box center [1195, 29] width 44 height 30
click at [1102, 280] on input "search" at bounding box center [1152, 276] width 190 height 30
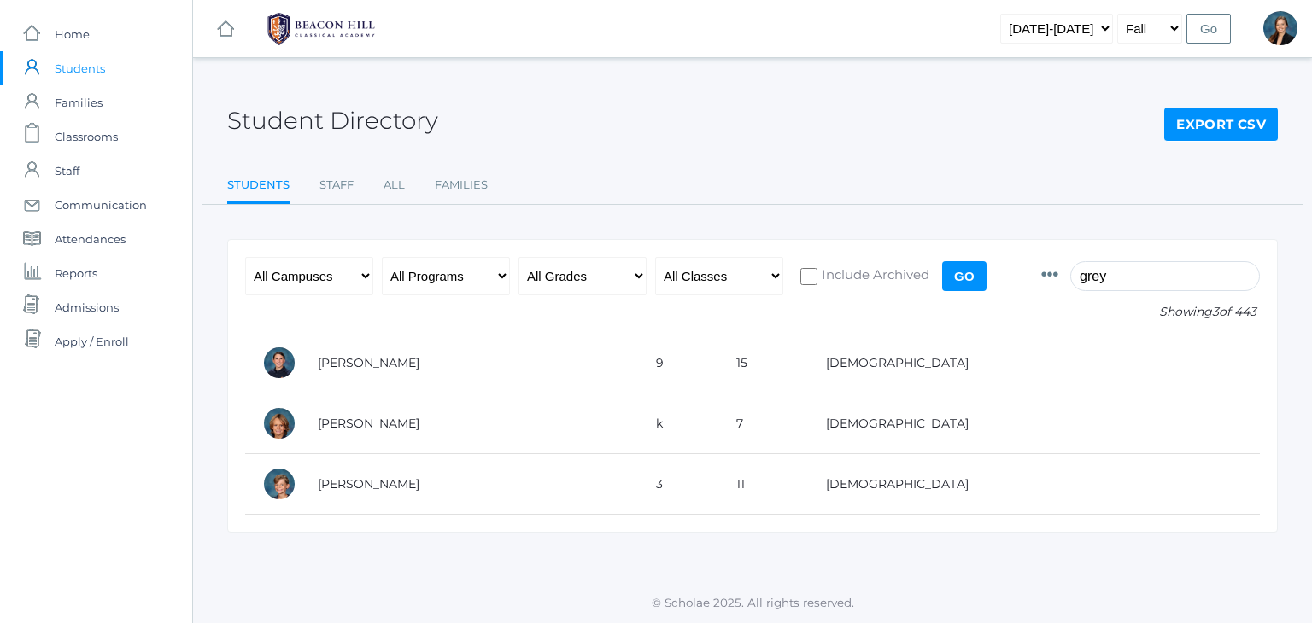
type input "grey"
